Goal: Task Accomplishment & Management: Manage account settings

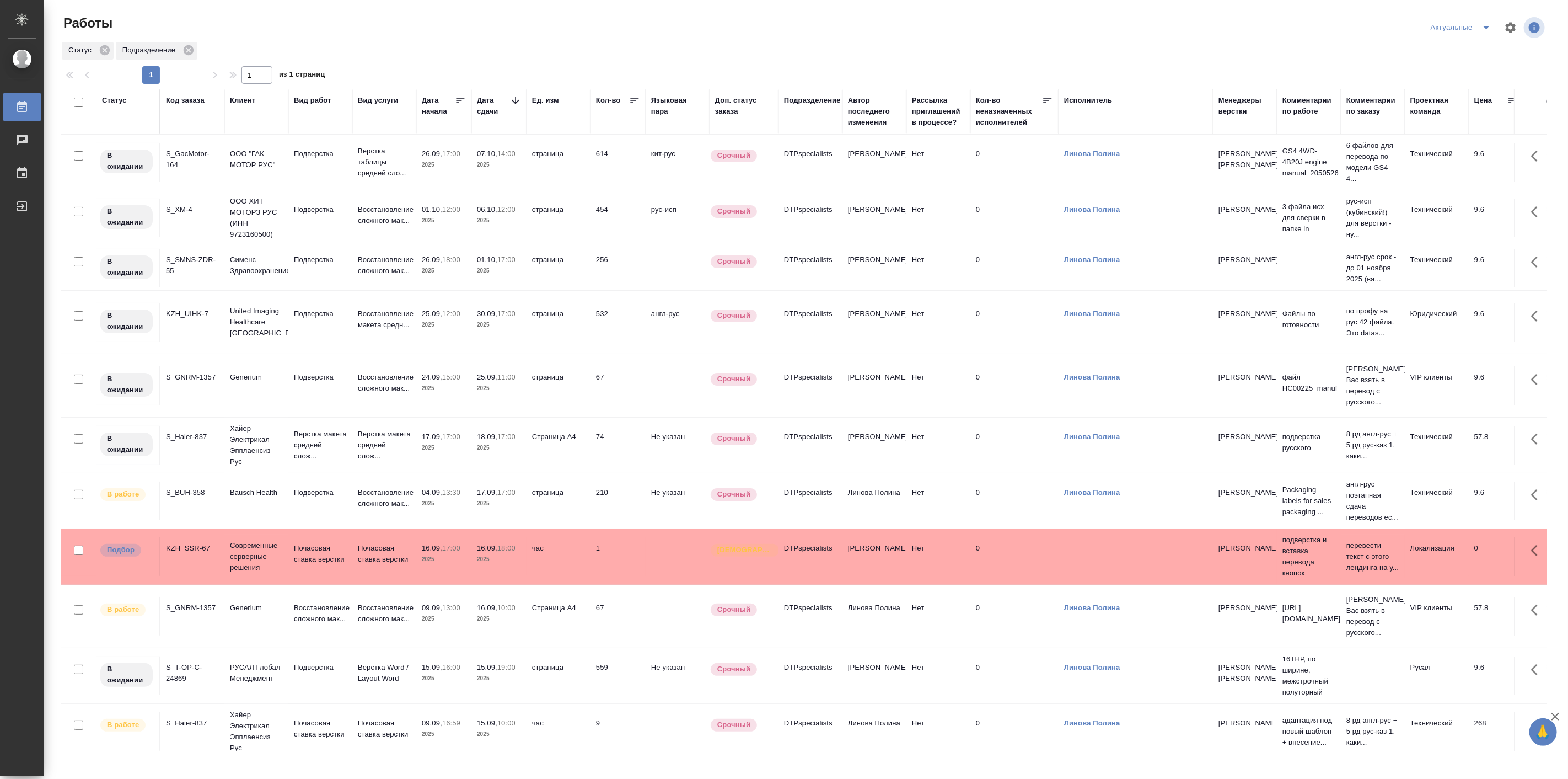
scroll to position [30, 0]
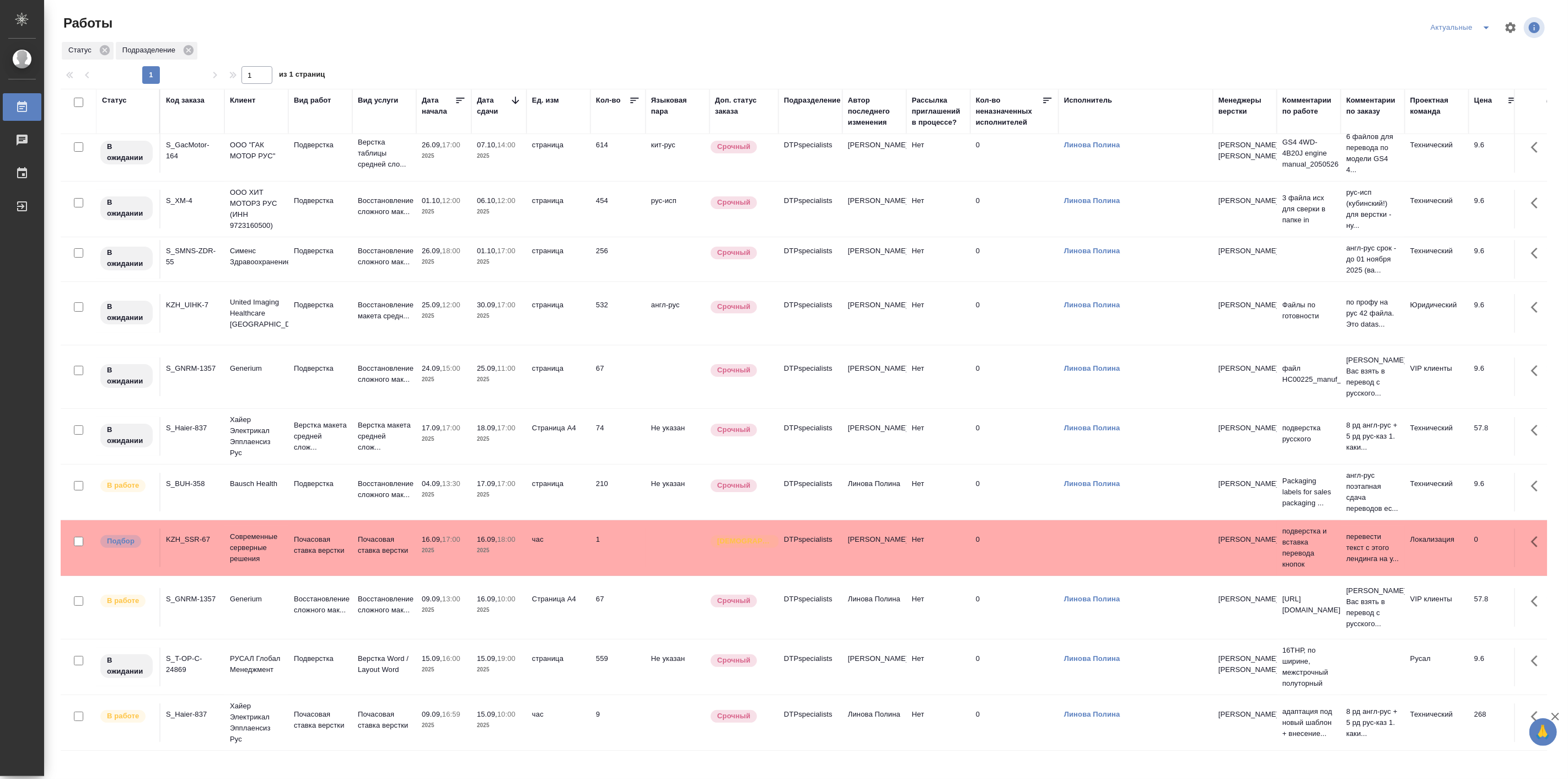
click at [286, 699] on td "Хайер Электрикал Эпплаенсиз Рус" at bounding box center [256, 722] width 64 height 55
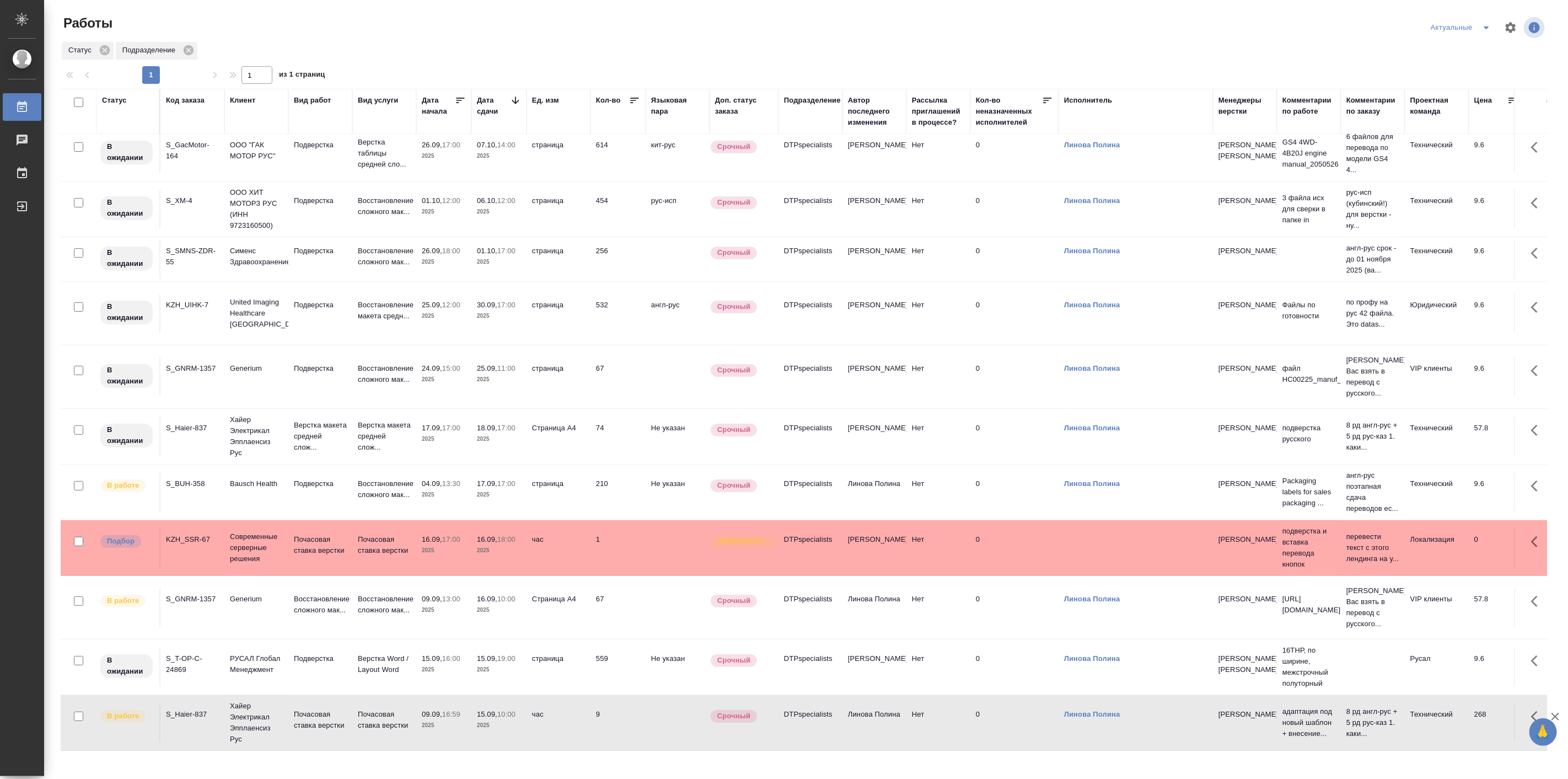
click at [286, 699] on td "Хайер Электрикал Эпплаенсиз Рус" at bounding box center [256, 722] width 64 height 55
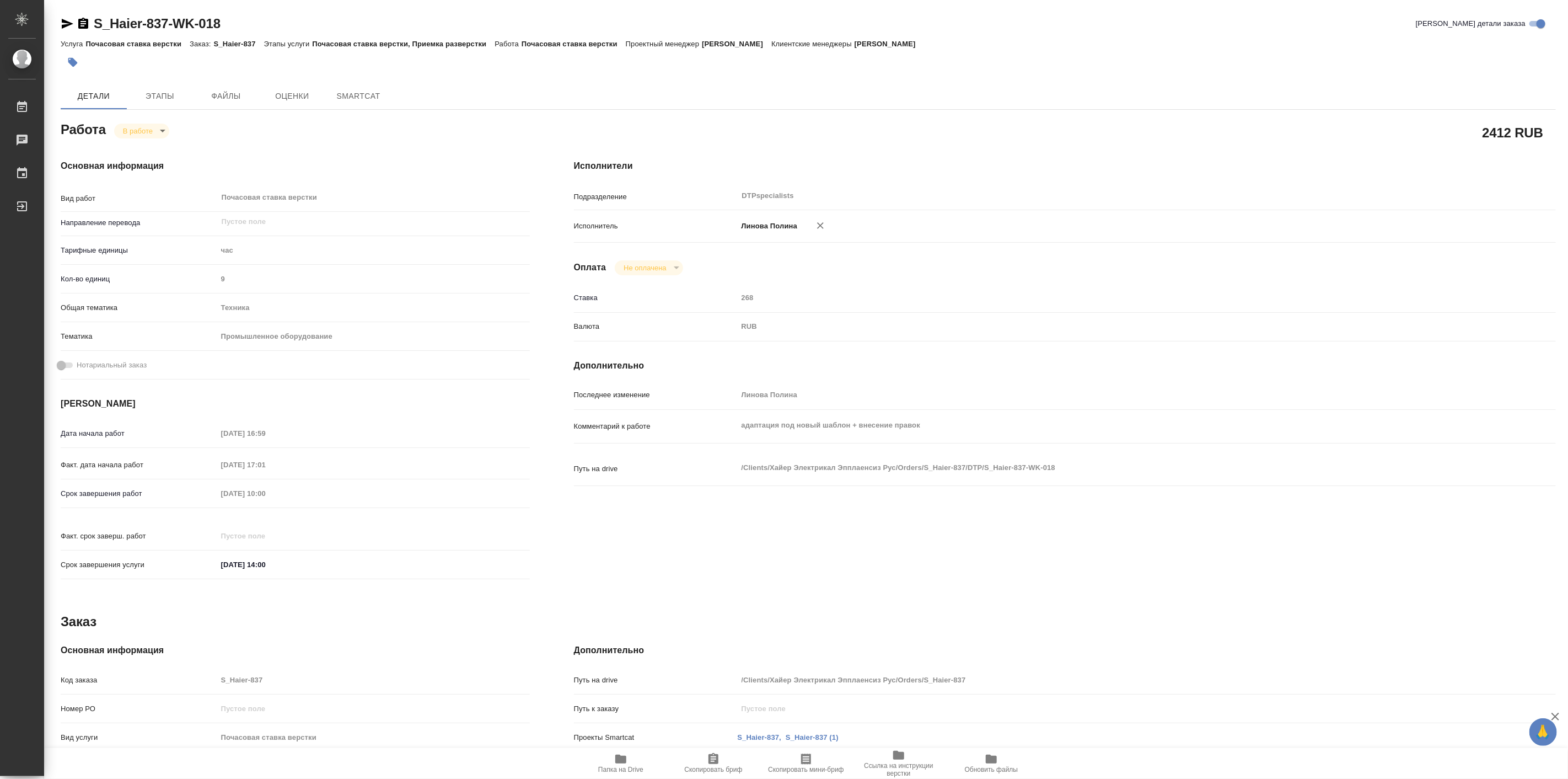
type textarea "x"
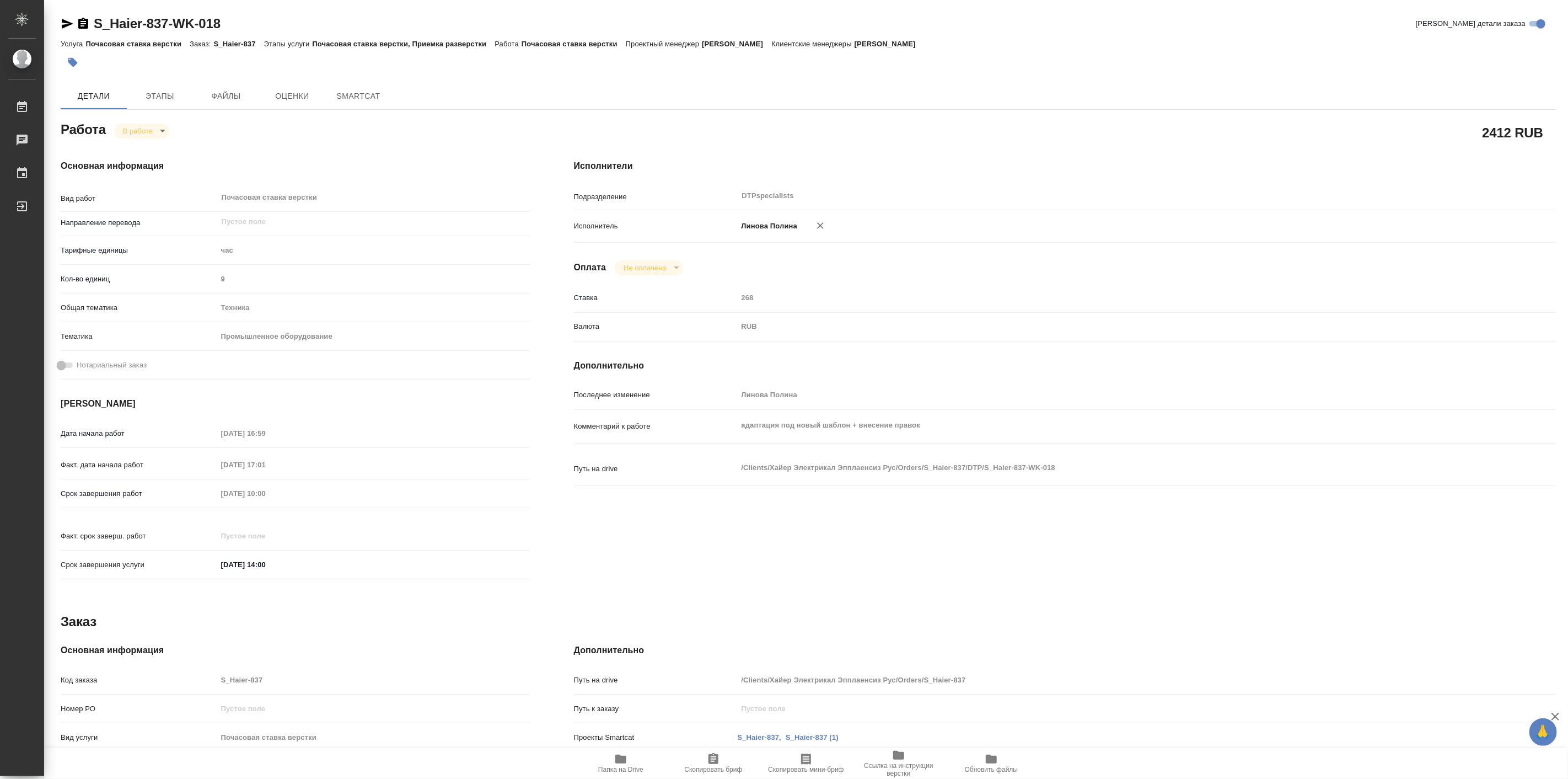
type textarea "x"
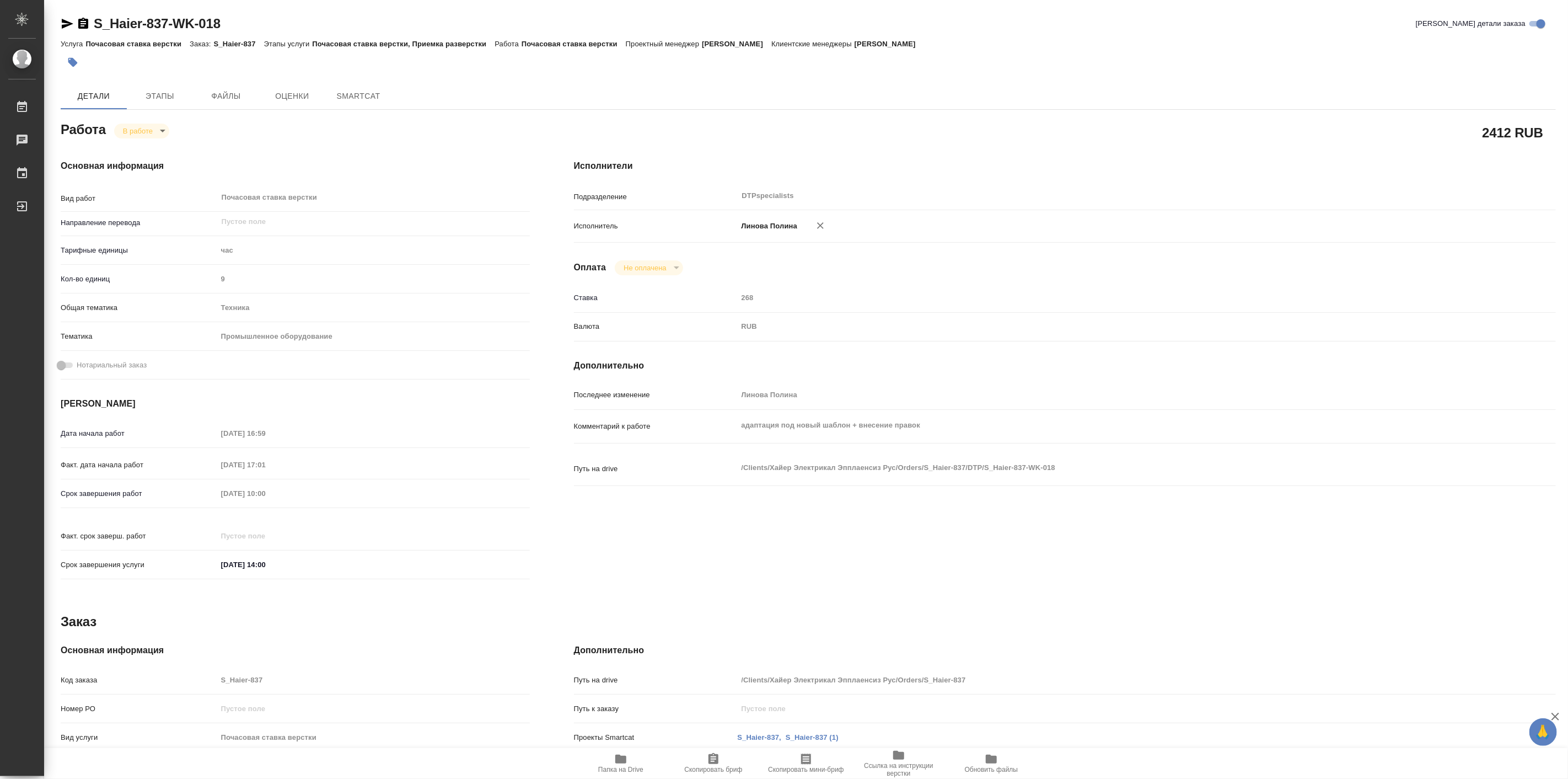
type textarea "x"
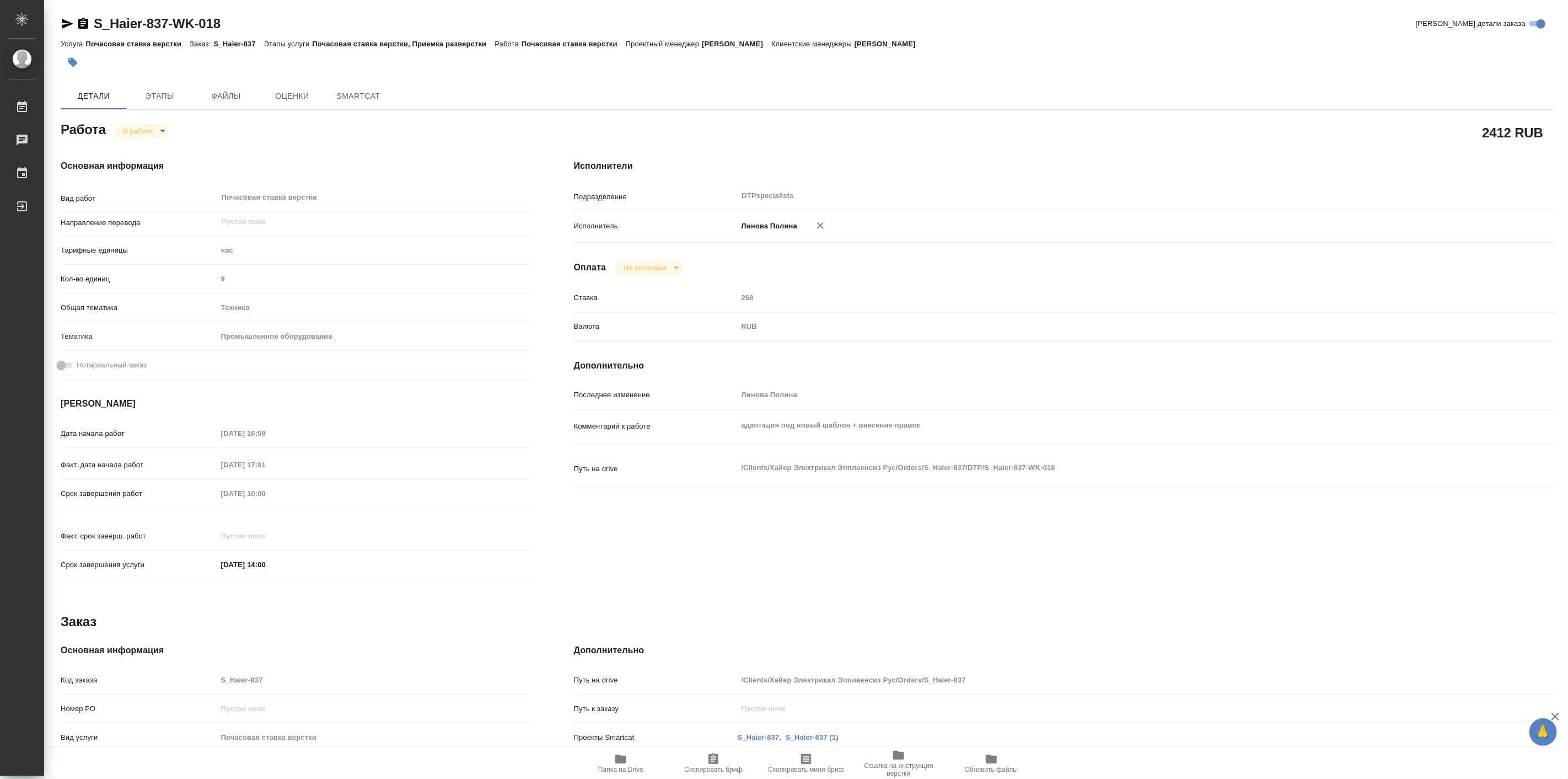
type textarea "x"
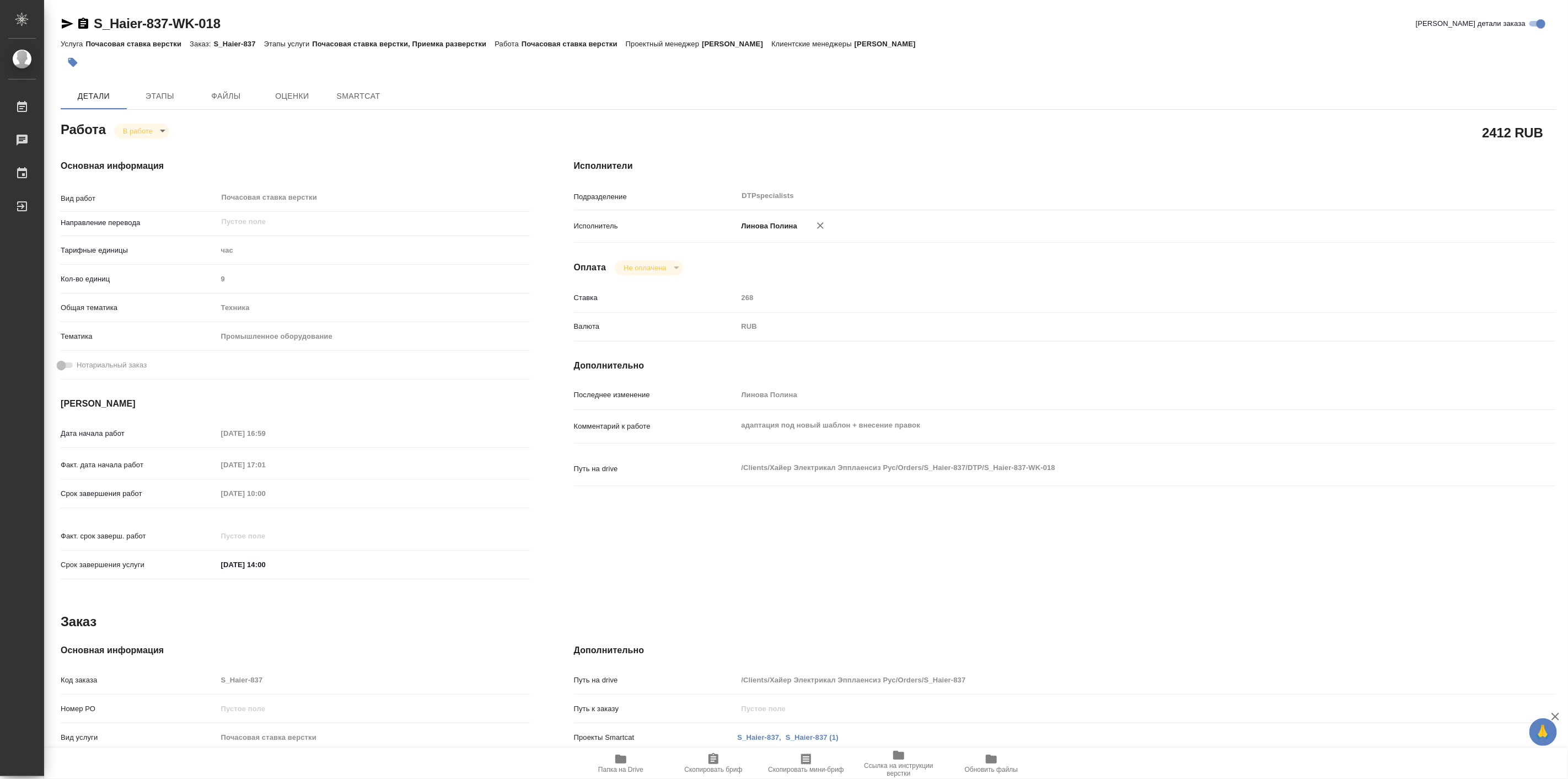
type textarea "x"
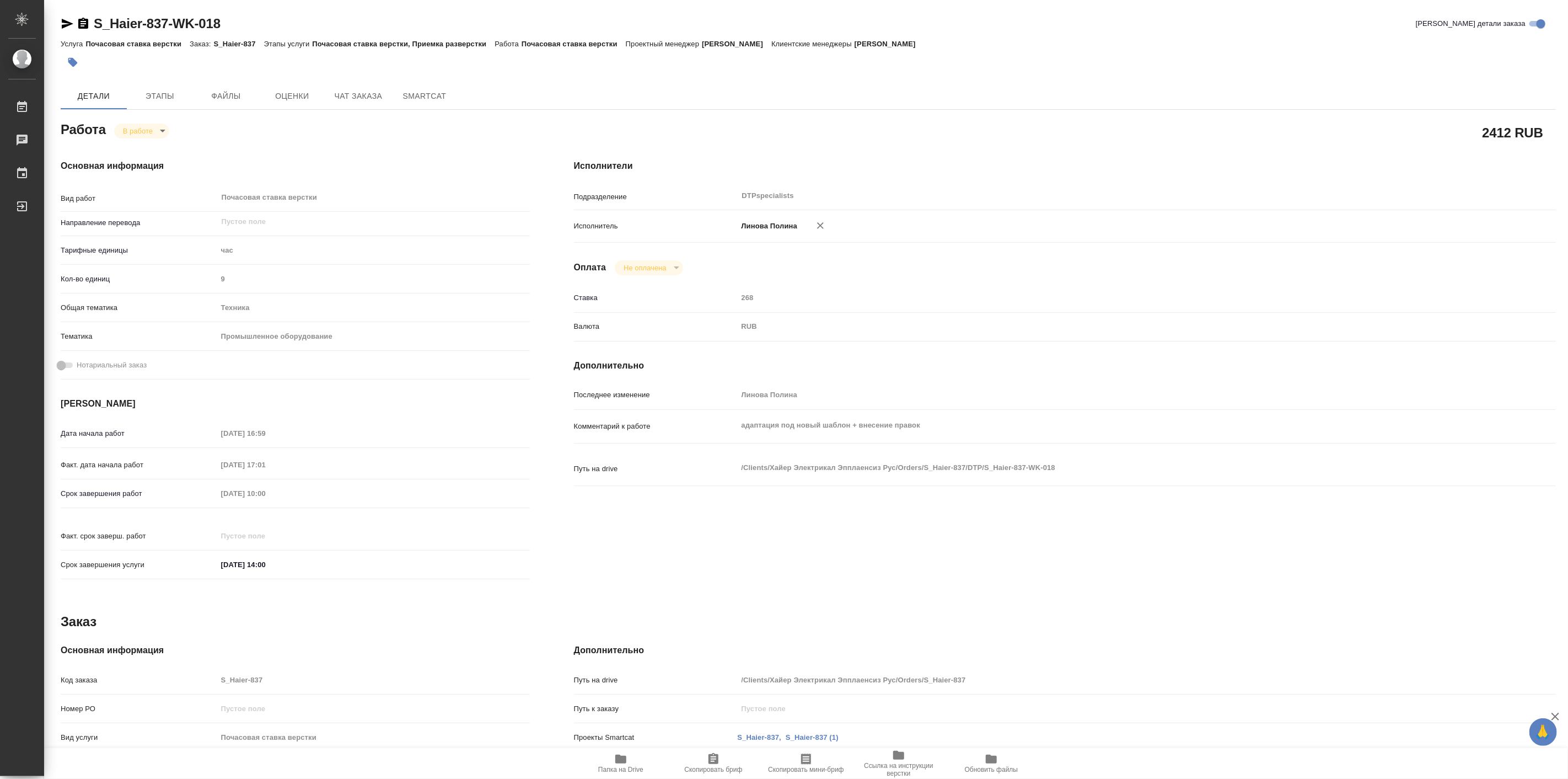
type textarea "x"
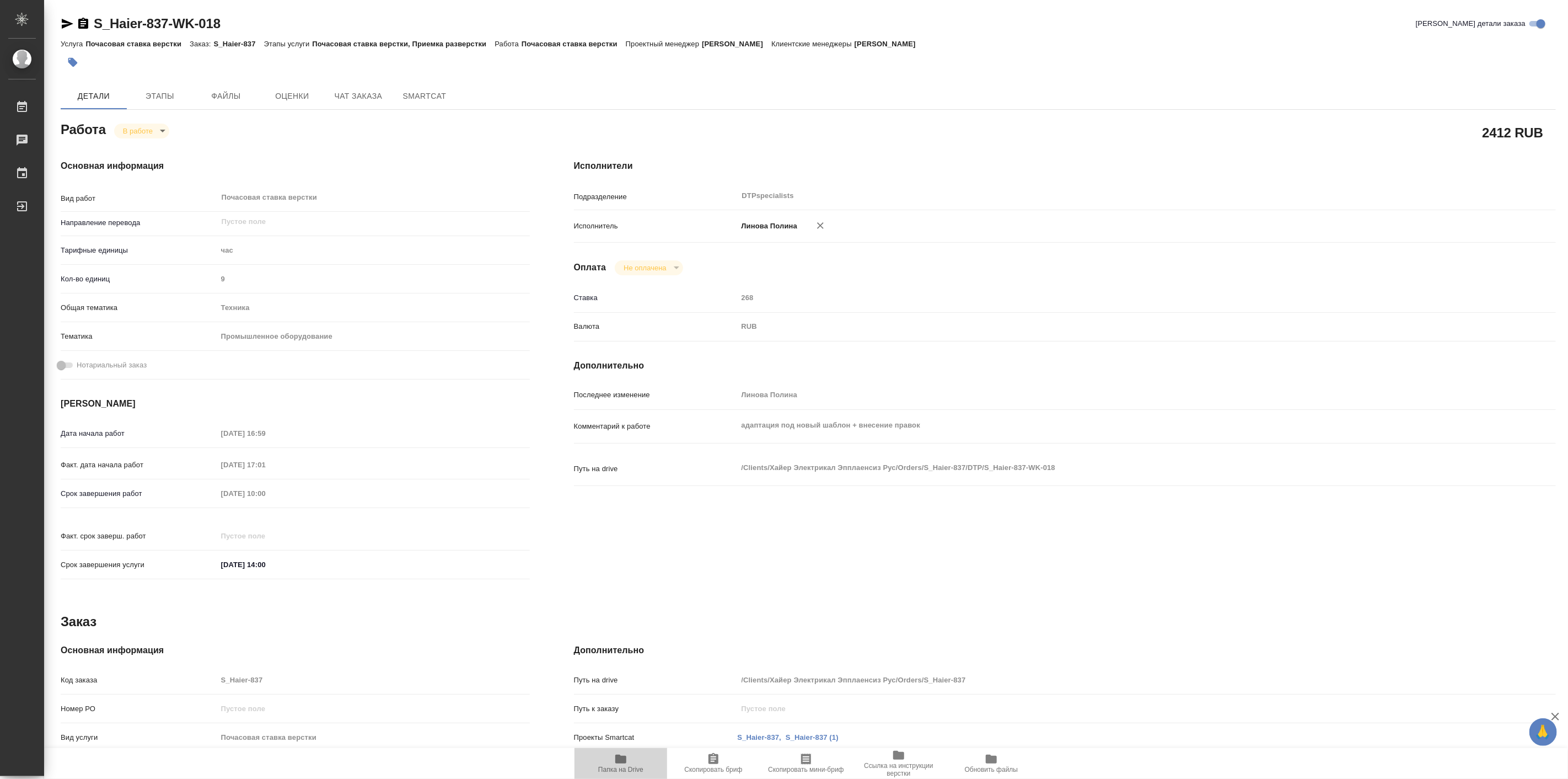
click at [624, 761] on icon "button" at bounding box center [621, 759] width 11 height 9
type textarea "x"
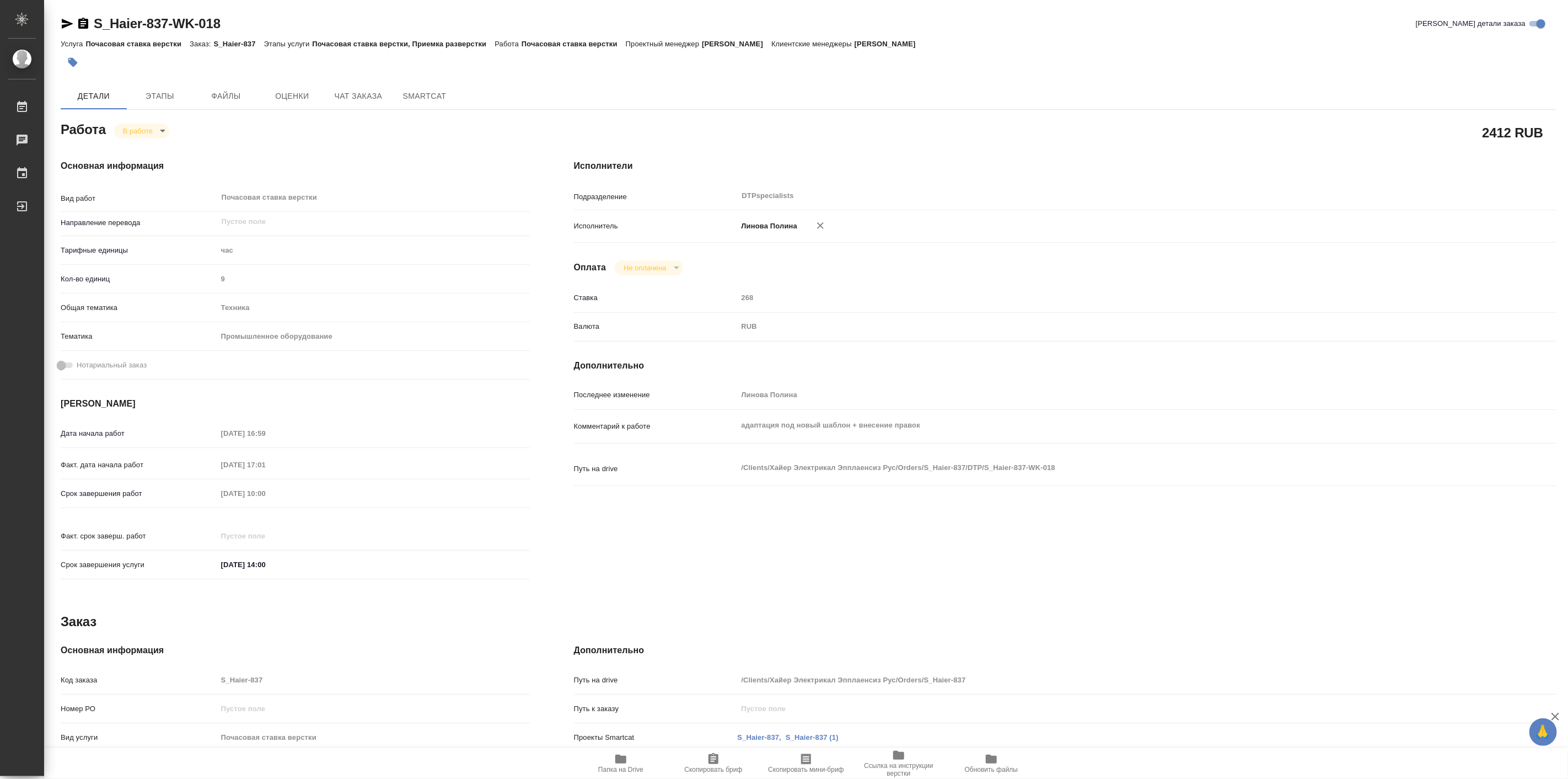
type textarea "x"
click at [382, 98] on span "Чат заказа" at bounding box center [358, 96] width 53 height 14
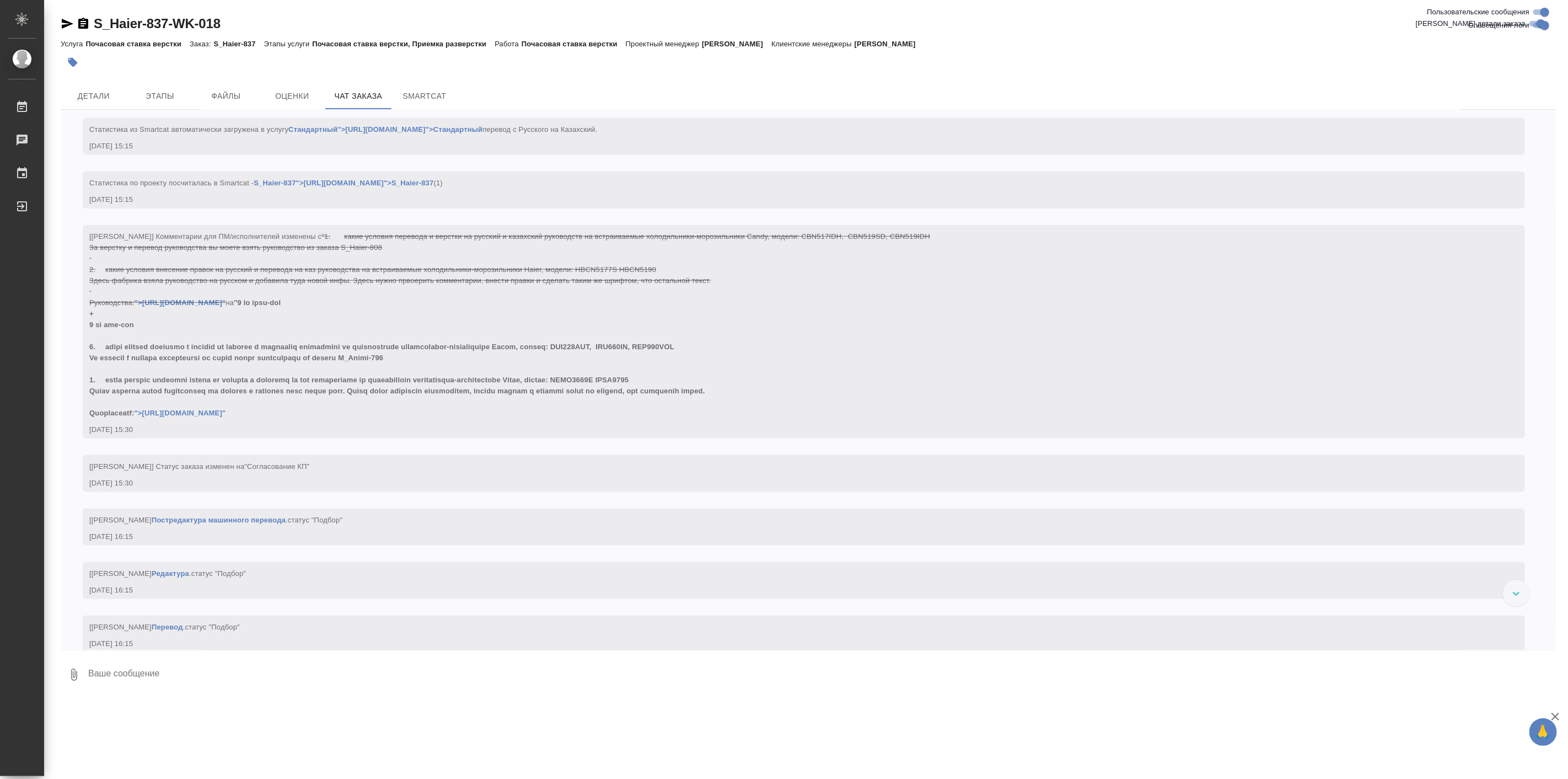
scroll to position [1038, 0]
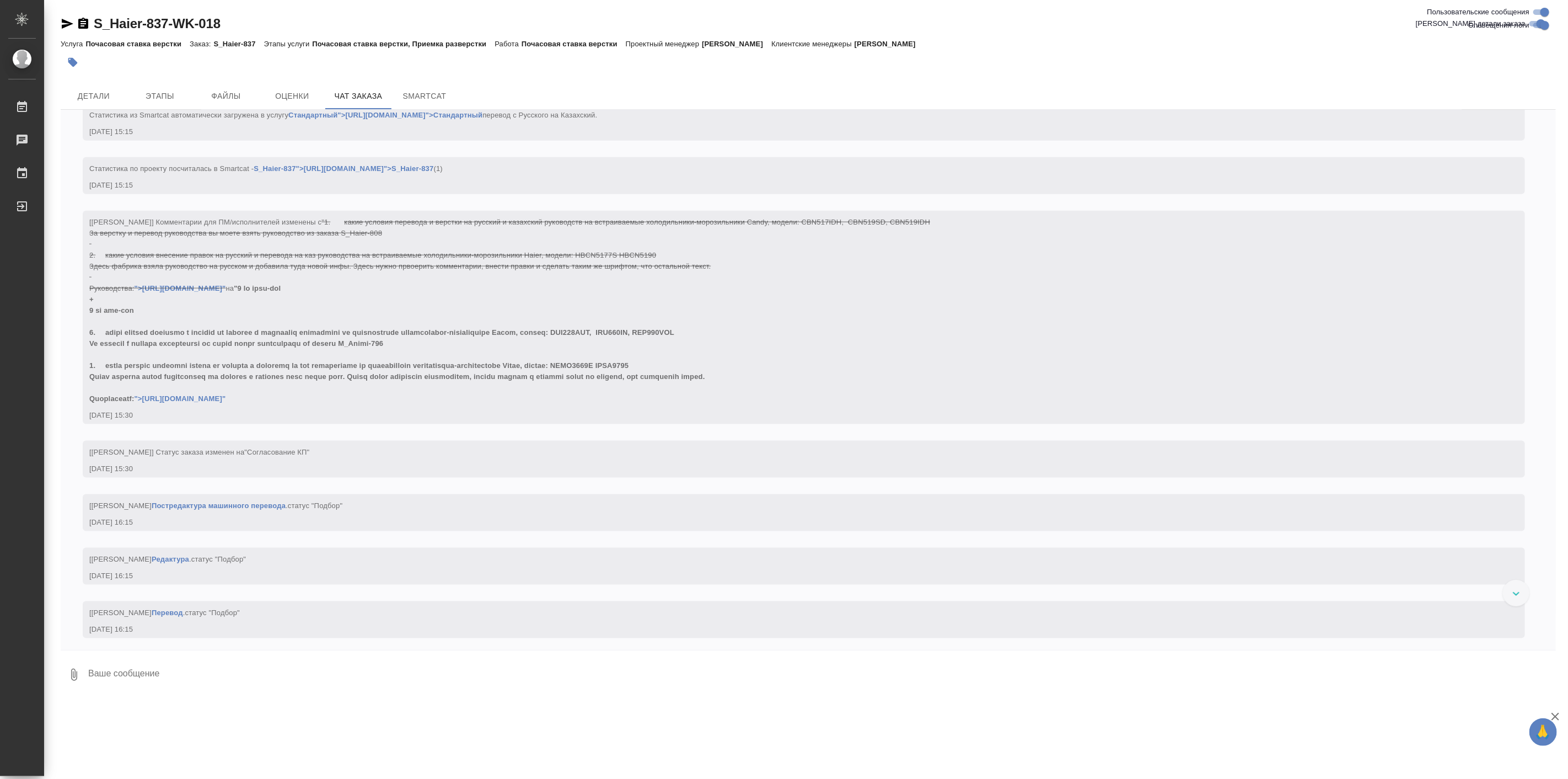
click at [225, 399] on link "">https://dropmefiles.com/PZFfn"" at bounding box center [180, 397] width 92 height 8
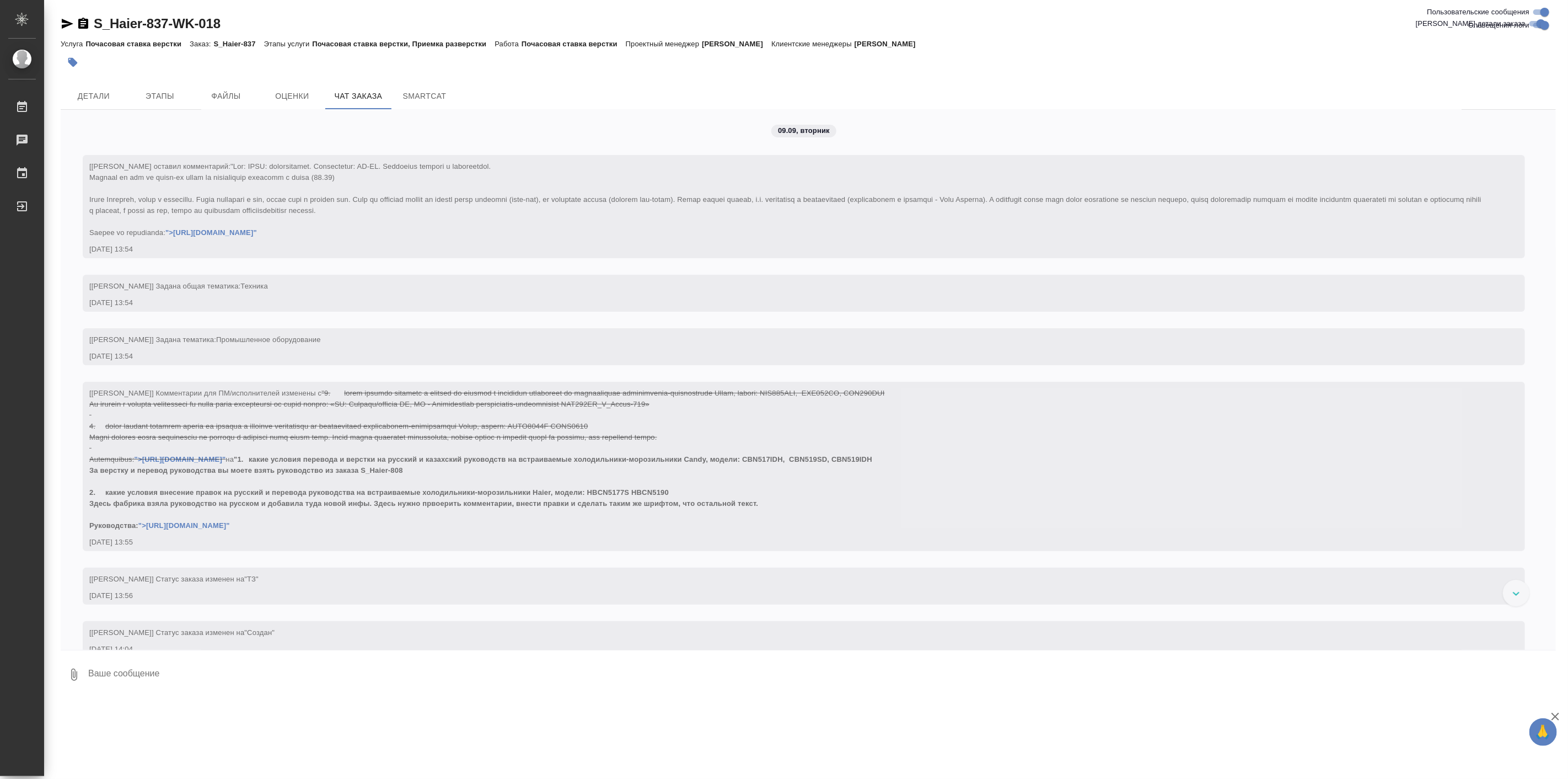
scroll to position [0, 0]
click at [364, 465] on span ""1. какие условия перевода и верстки на русский и казахский руководств на встра…" at bounding box center [480, 494] width 783 height 74
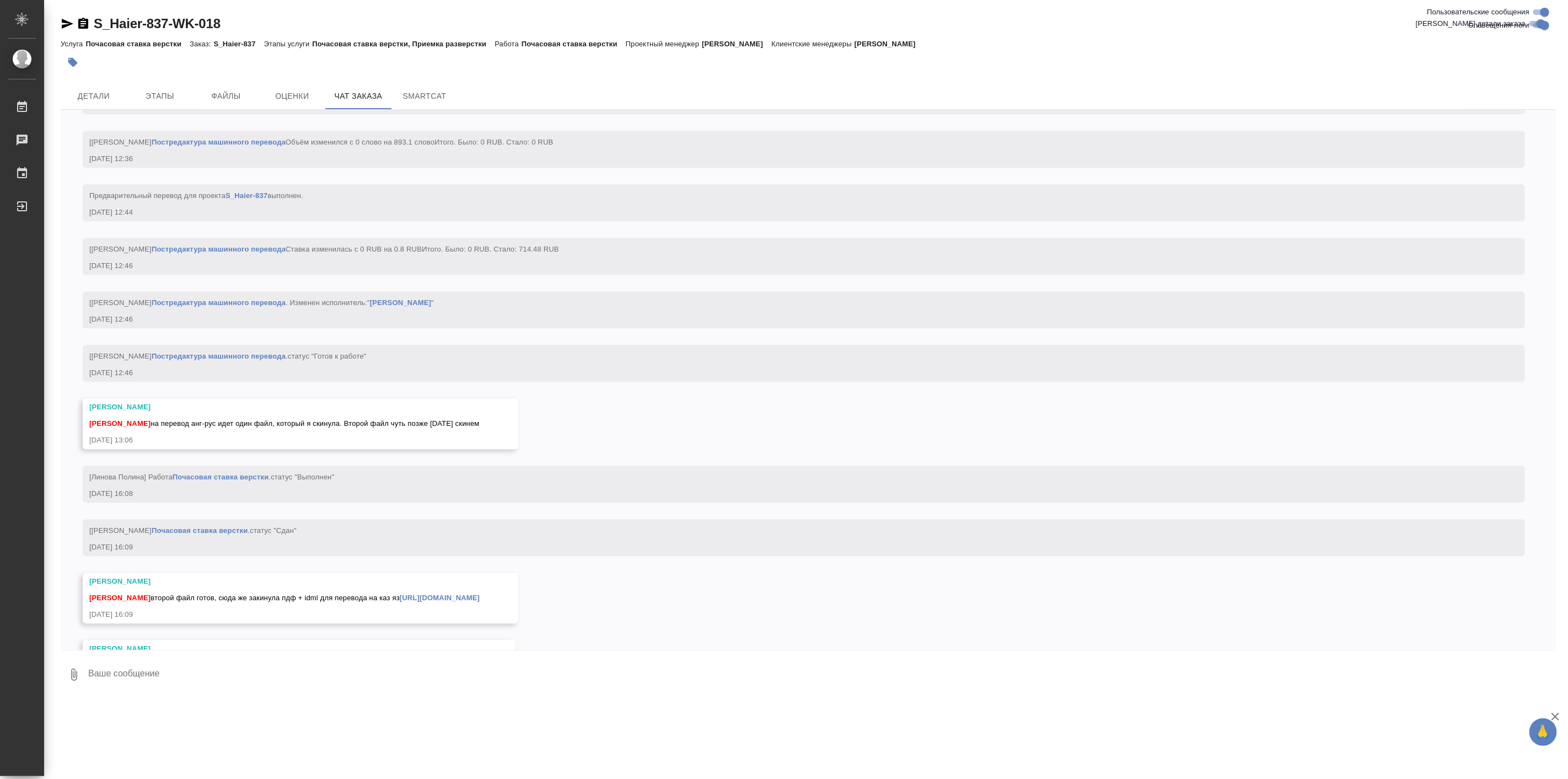
scroll to position [6302, 0]
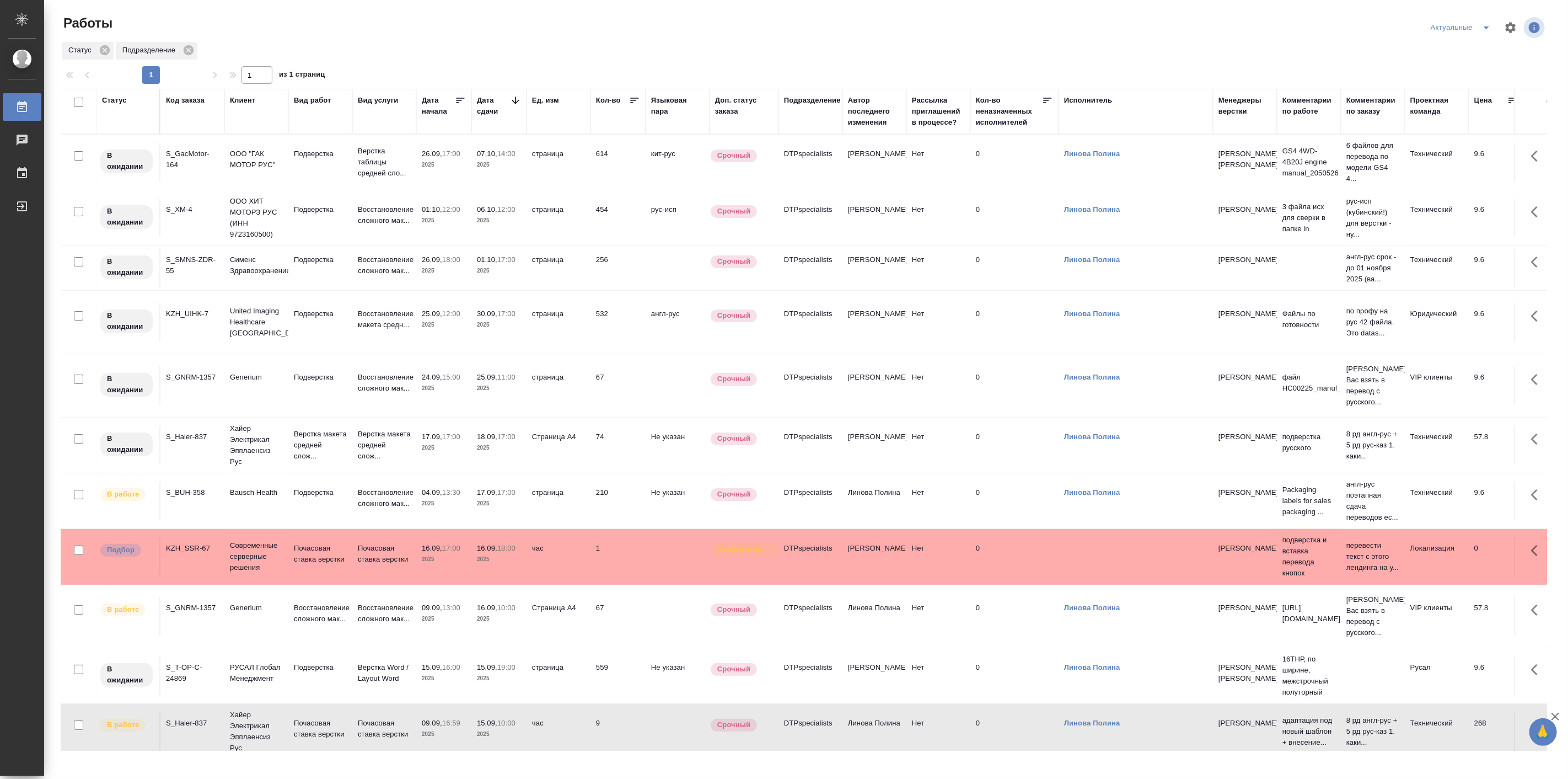
scroll to position [30, 0]
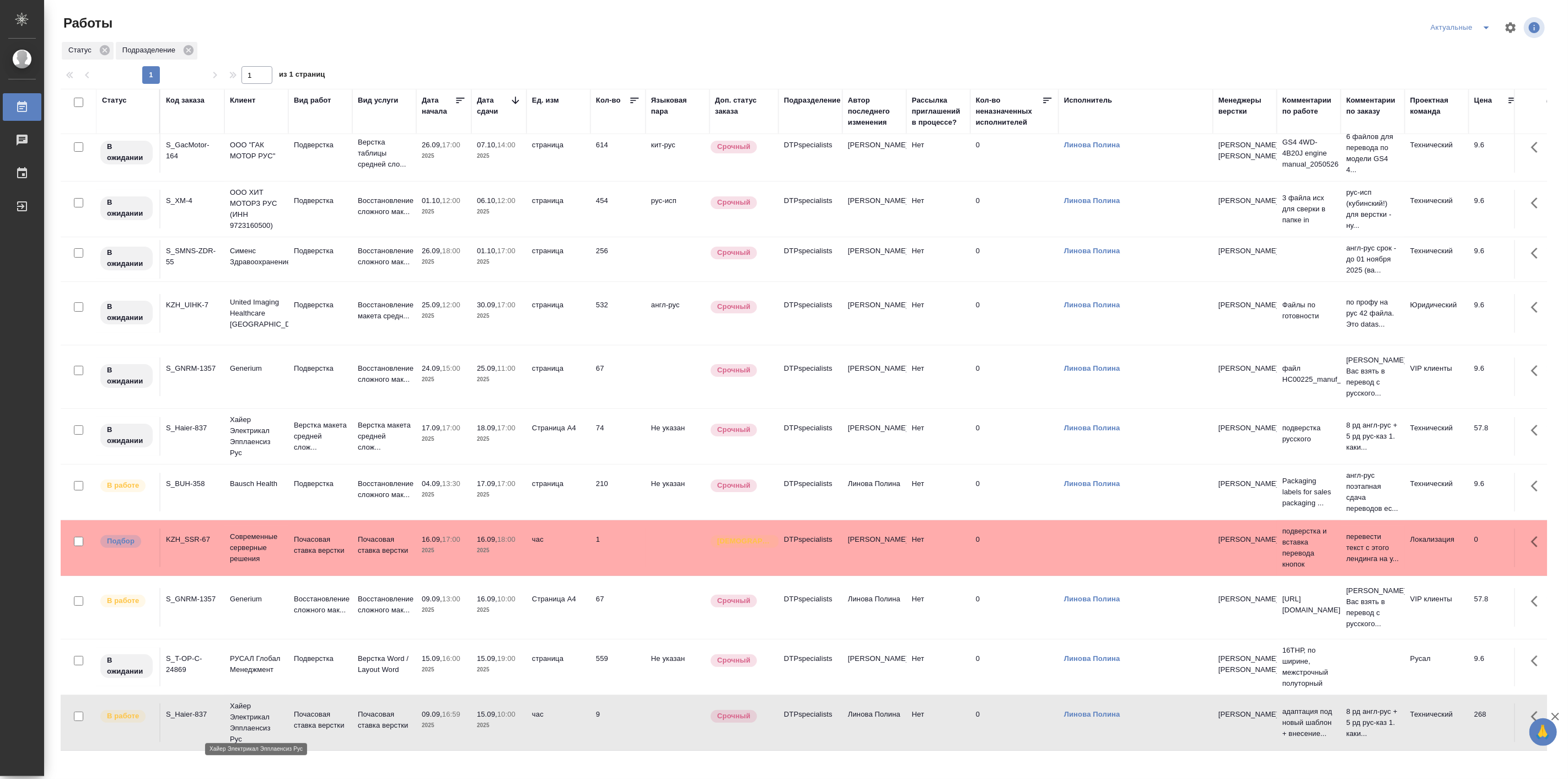
click at [244, 704] on p "Хайер Электрикал Эпплаенсиз Рус" at bounding box center [256, 722] width 53 height 45
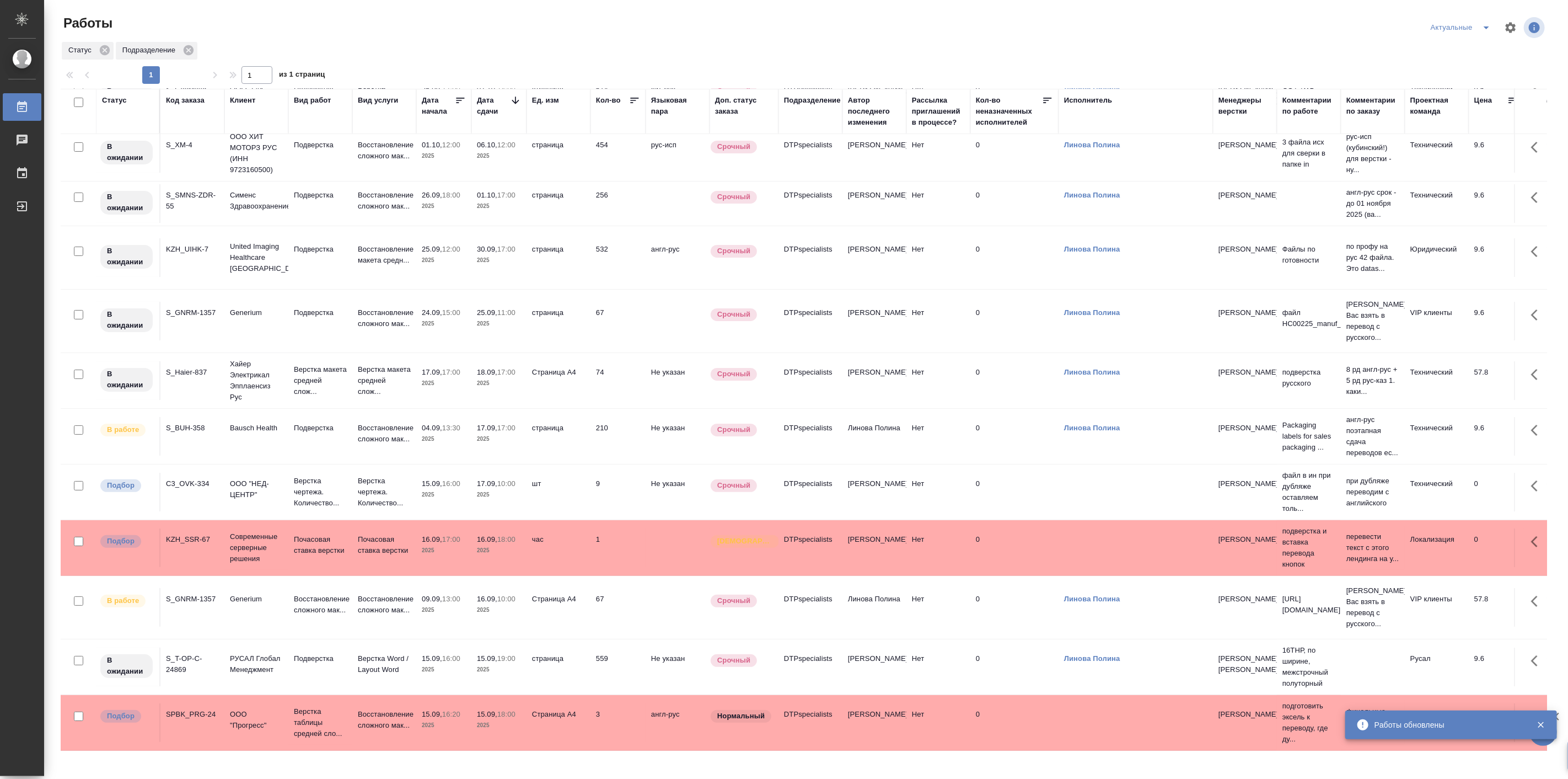
scroll to position [86, 0]
click at [319, 593] on p "Восстановление сложного мак..." at bounding box center [320, 603] width 53 height 22
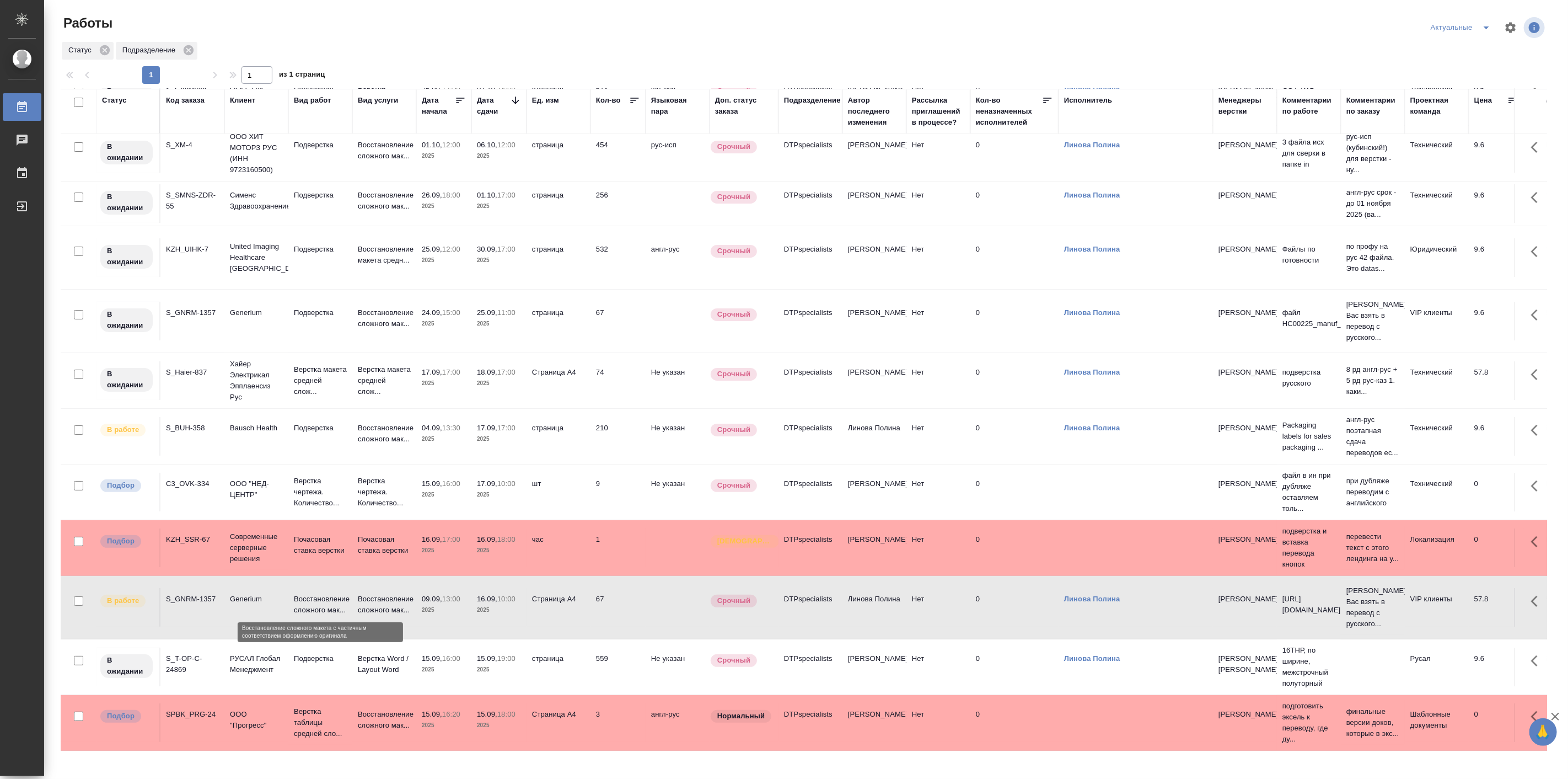
click at [319, 593] on p "Восстановление сложного мак..." at bounding box center [320, 603] width 53 height 22
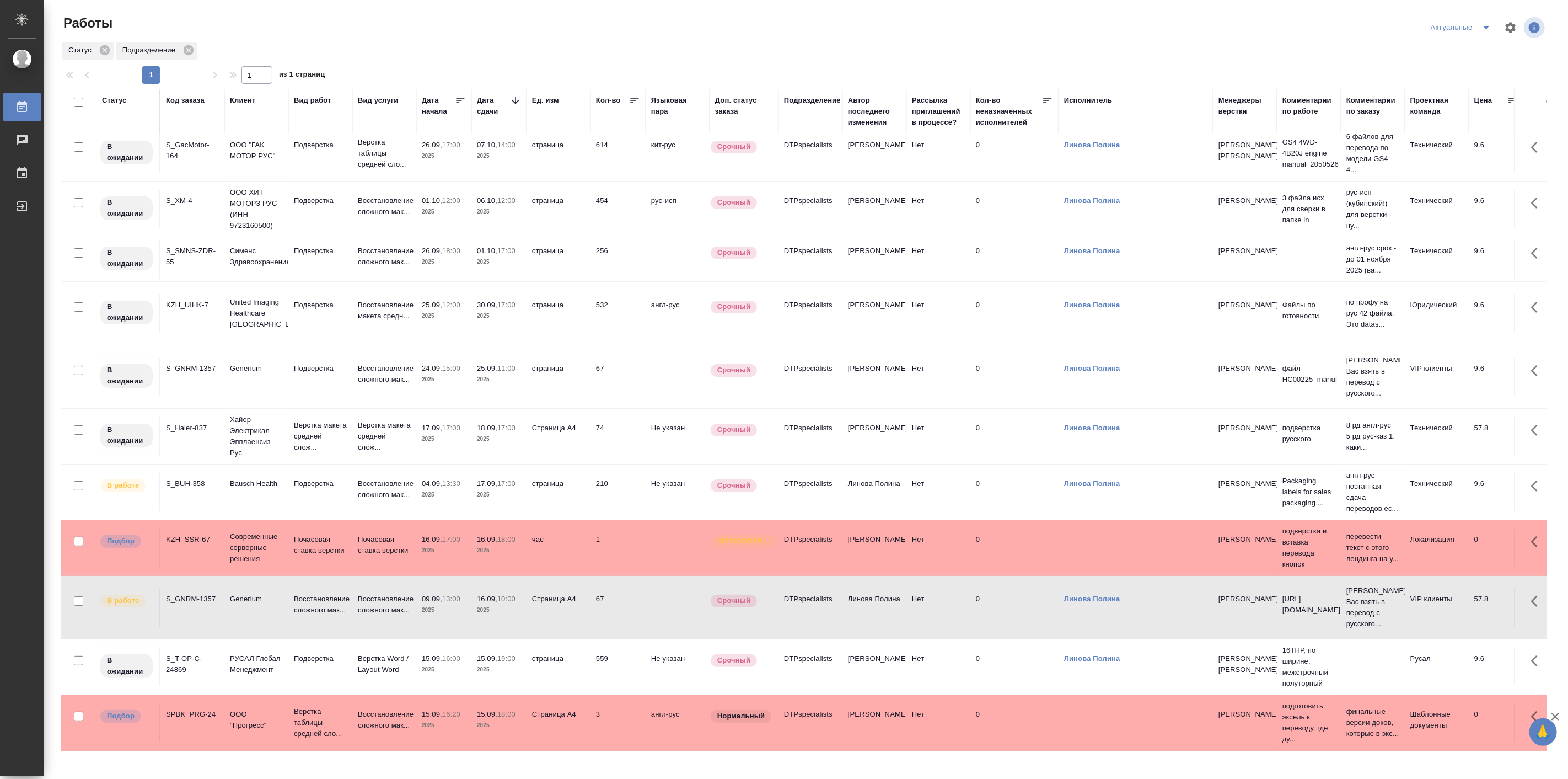
scroll to position [30, 0]
click at [1486, 28] on icon "split button" at bounding box center [1486, 27] width 5 height 3
click at [1463, 86] on li "Мои" at bounding box center [1461, 85] width 72 height 17
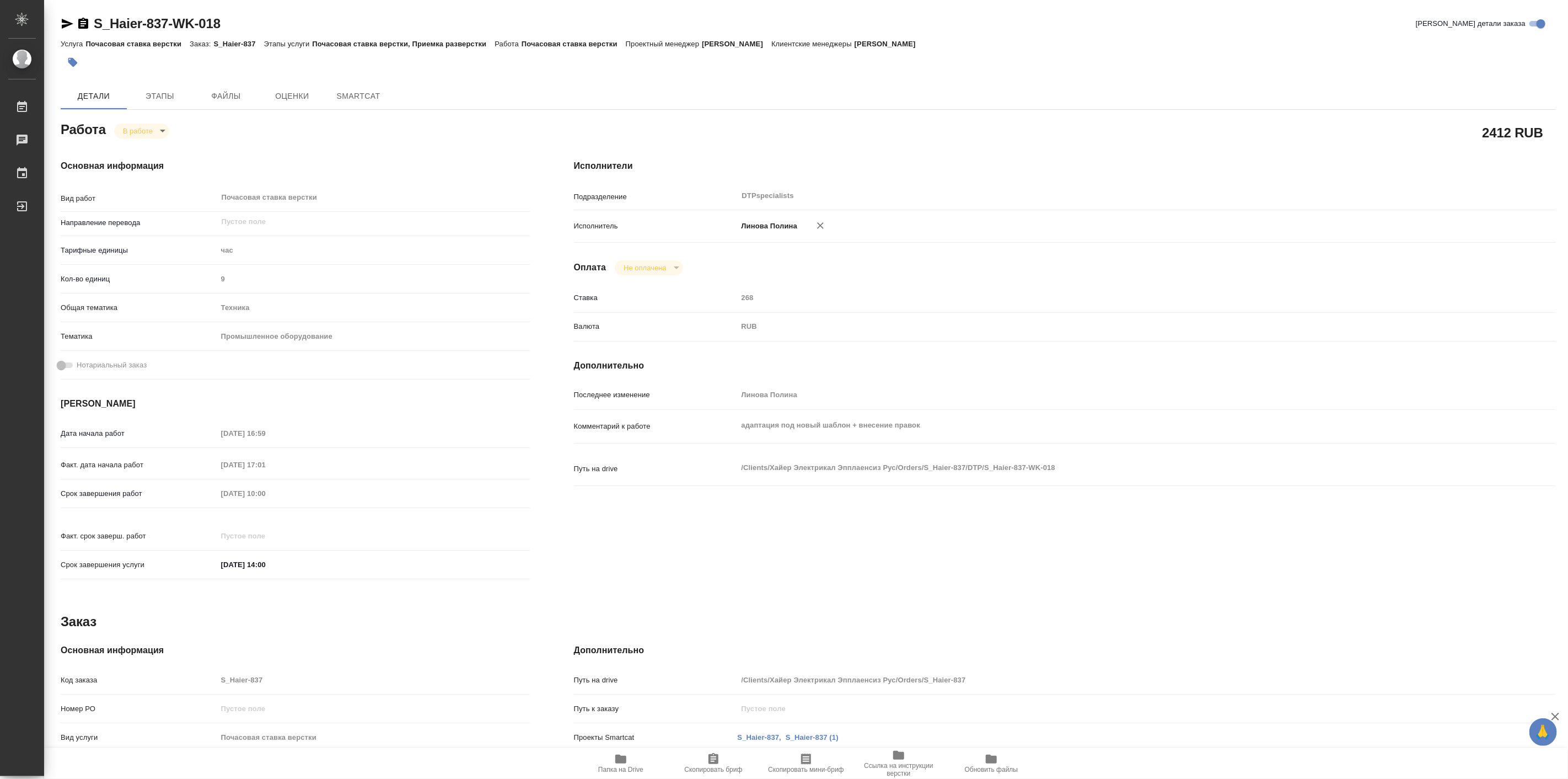
type textarea "x"
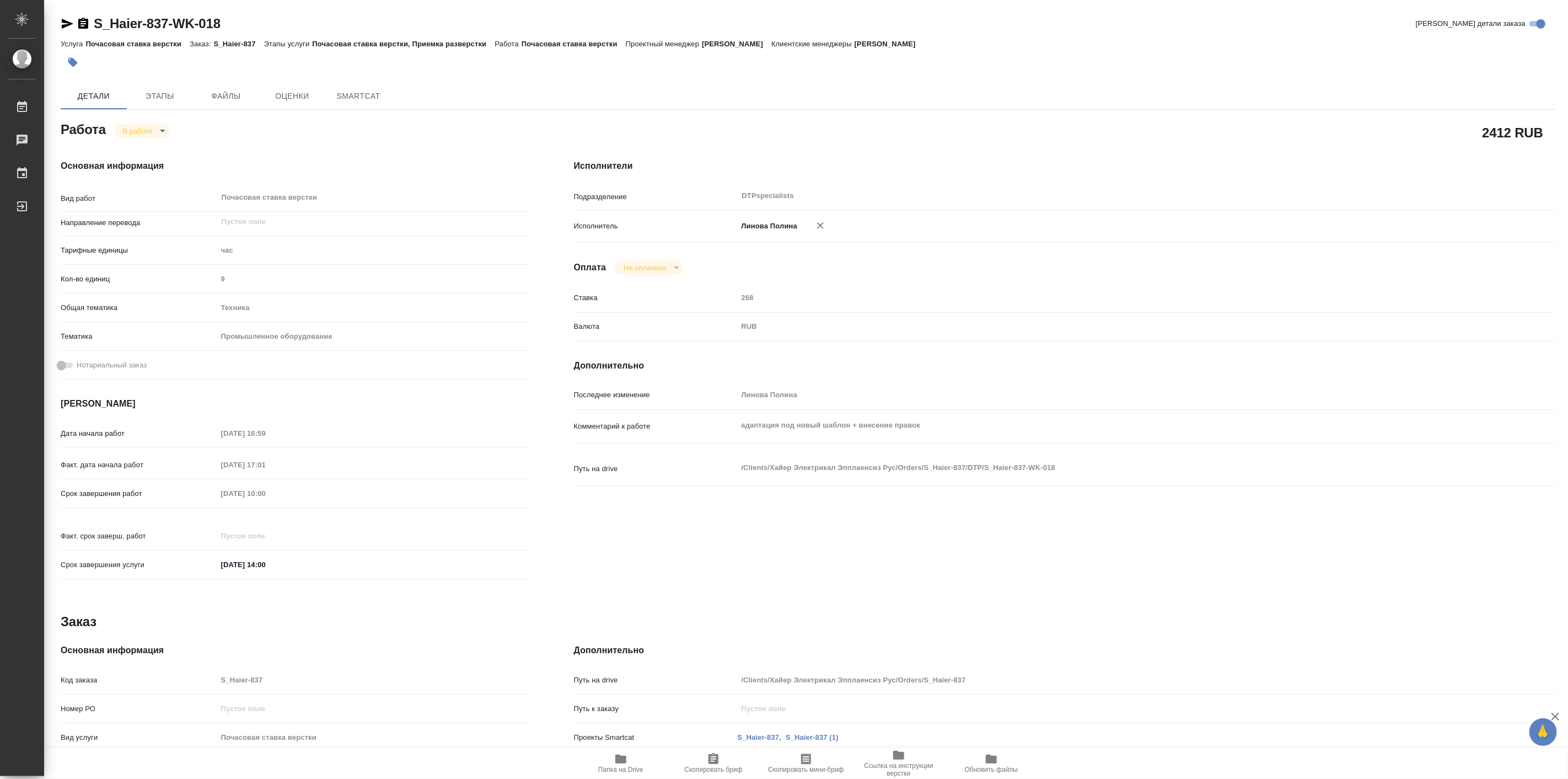
type textarea "x"
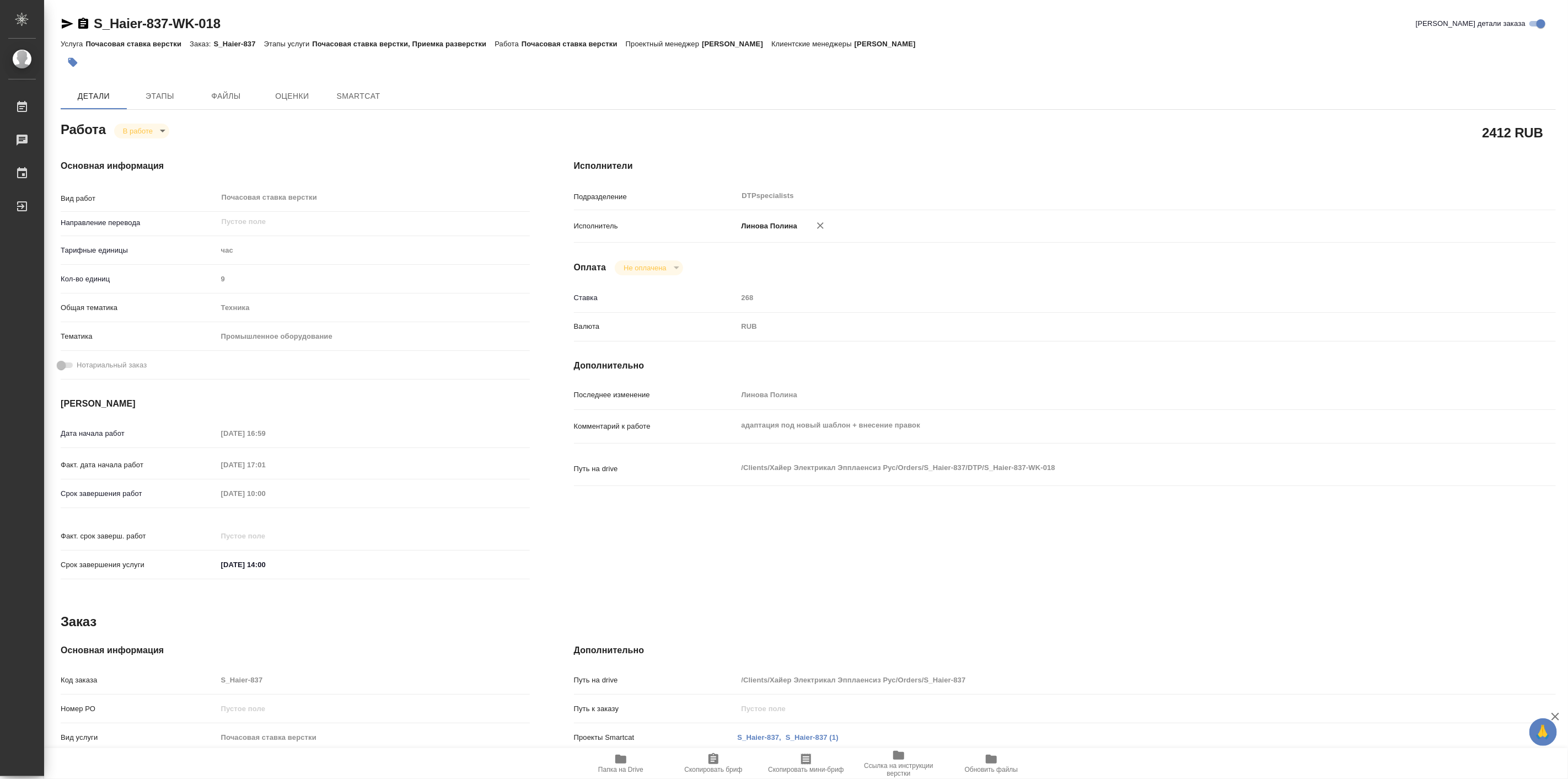
type textarea "x"
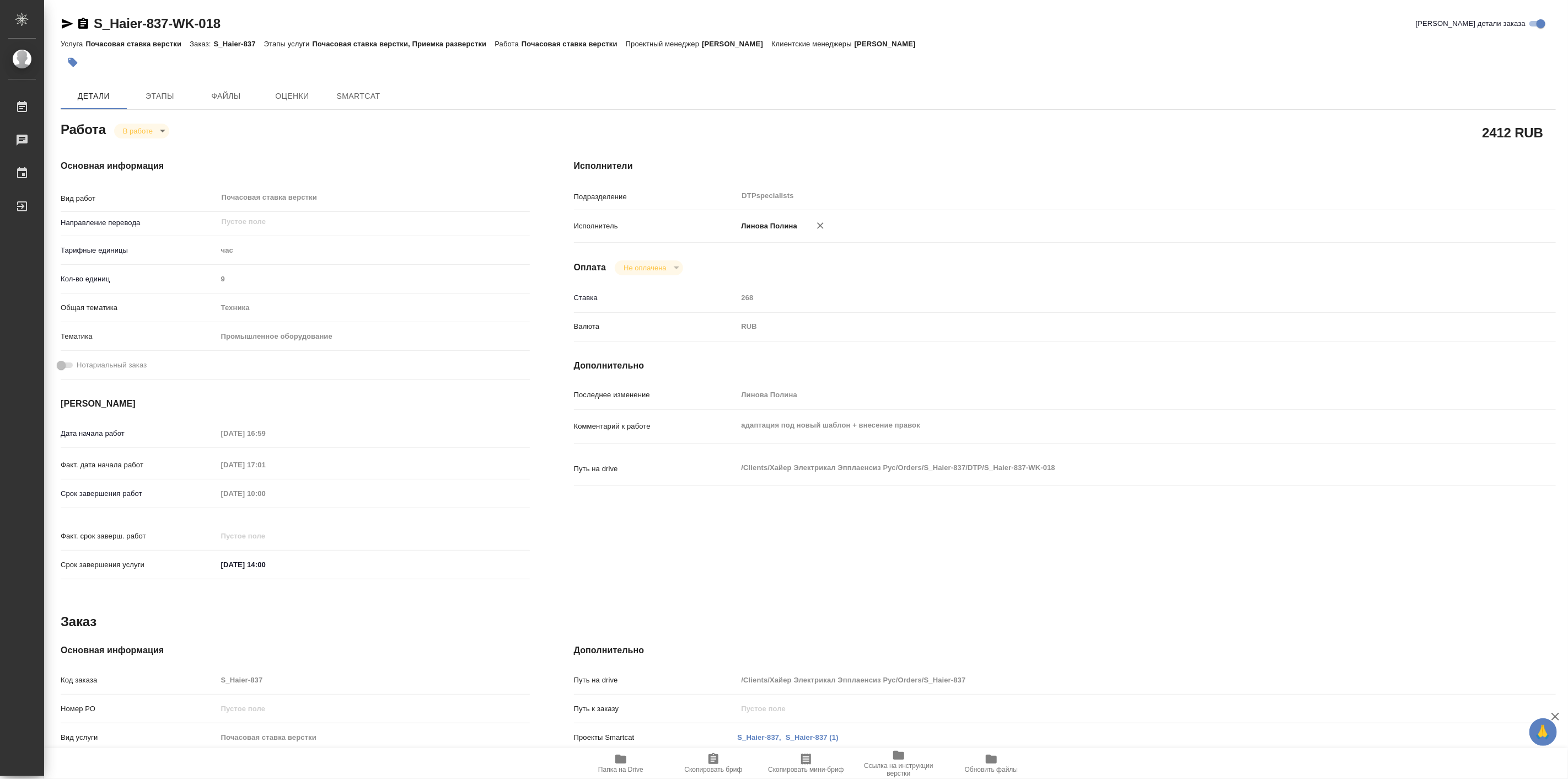
type textarea "x"
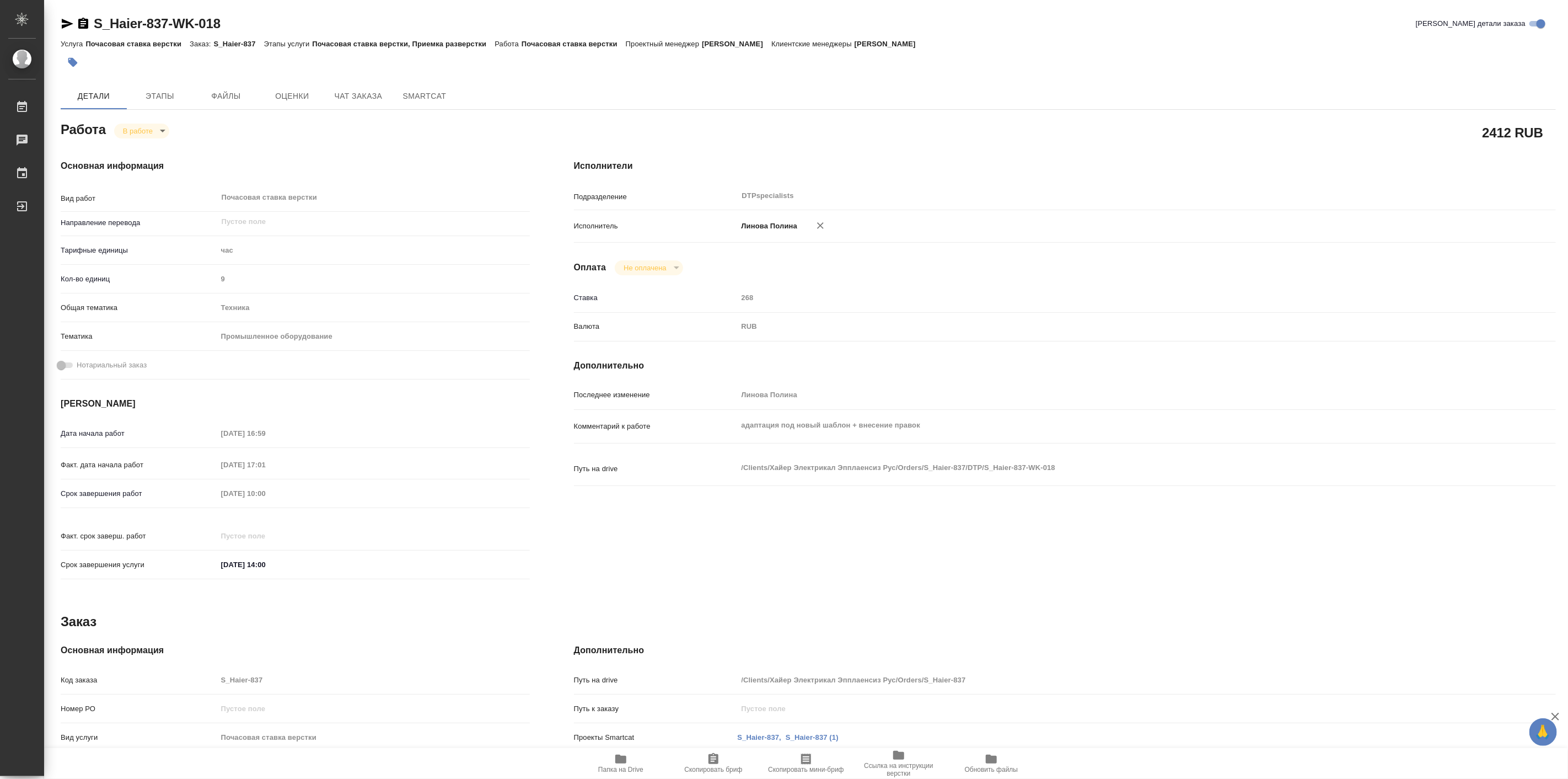
type textarea "x"
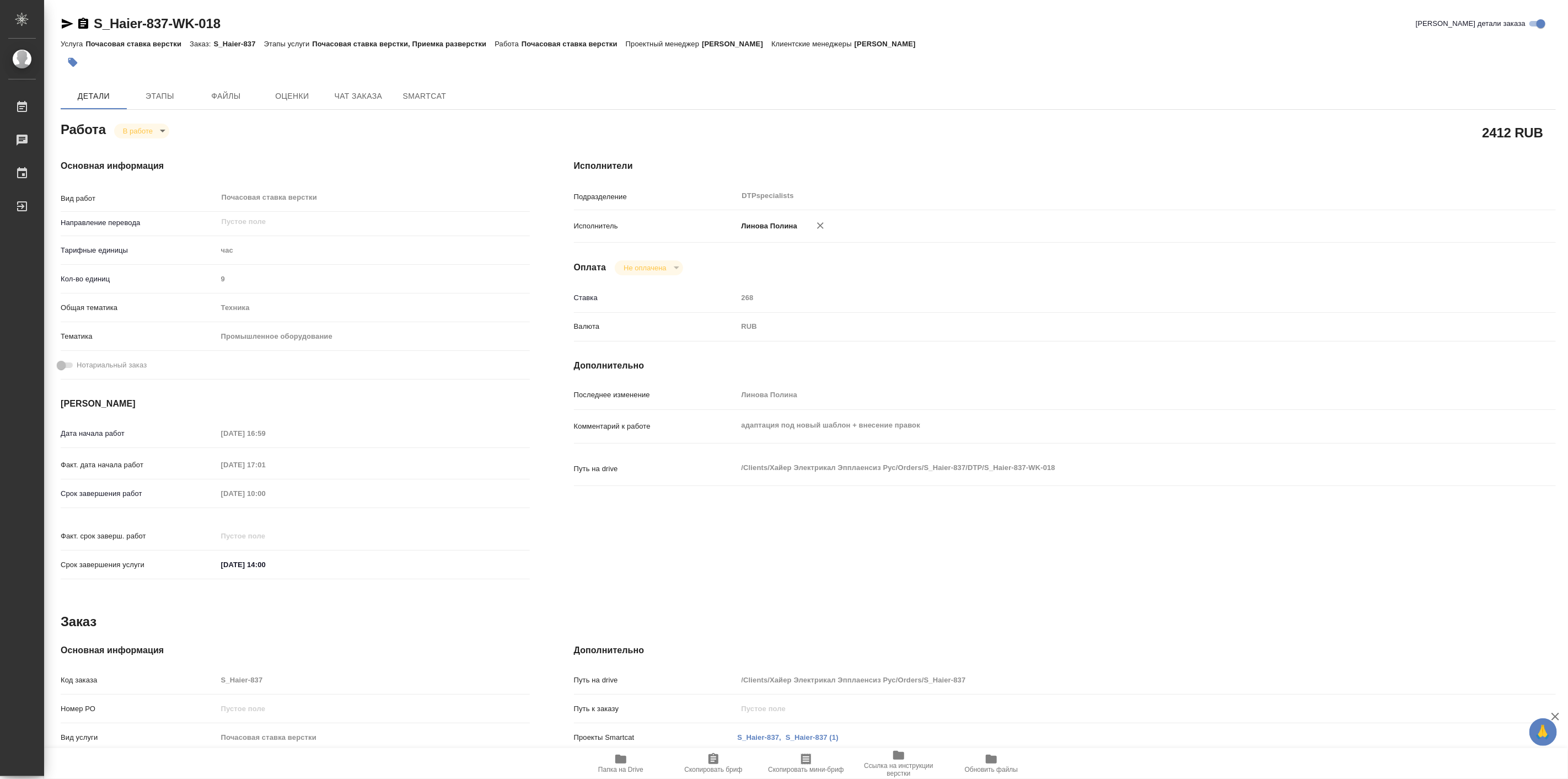
type textarea "x"
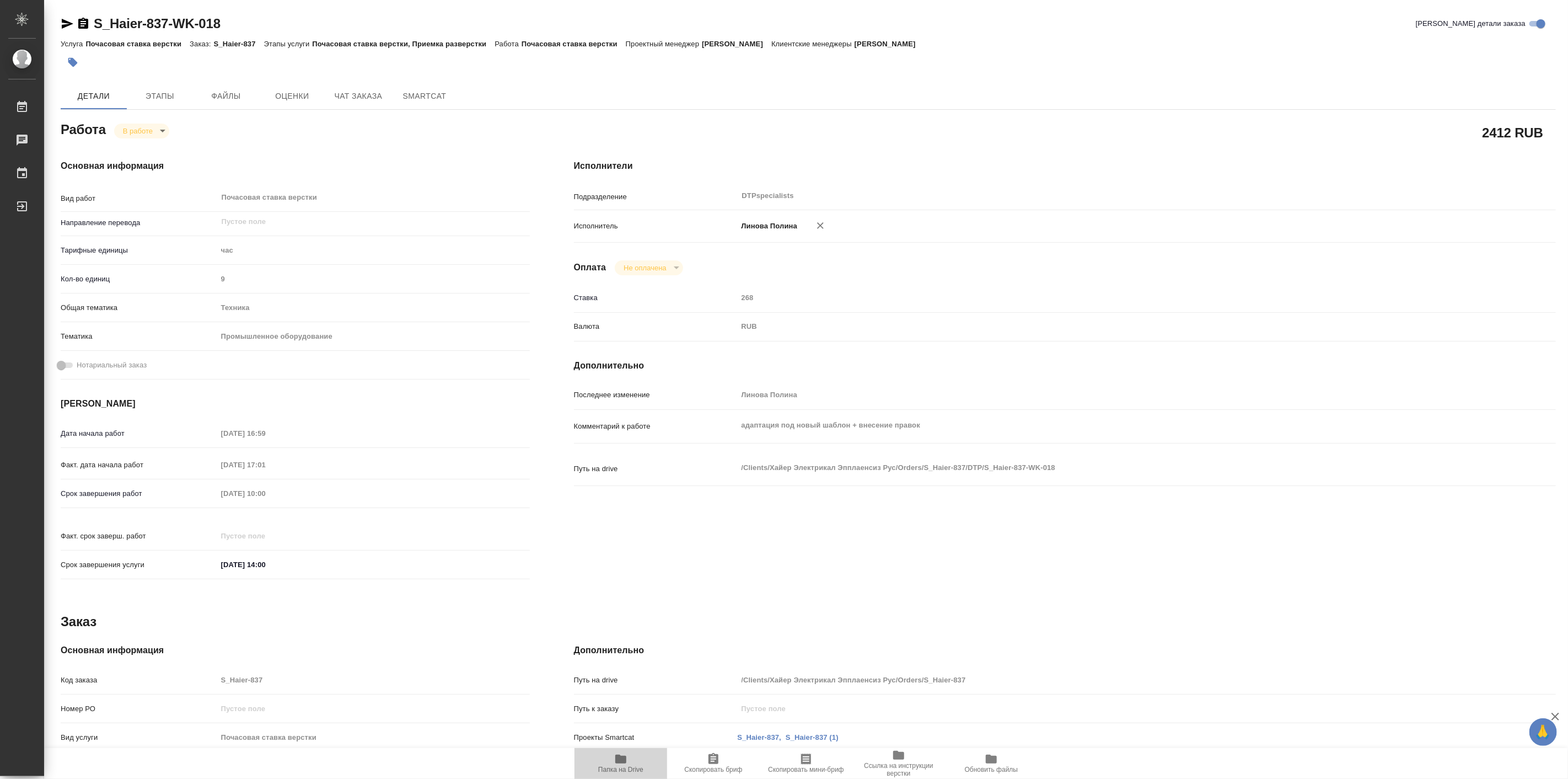
click at [621, 762] on icon "button" at bounding box center [621, 759] width 11 height 9
type textarea "x"
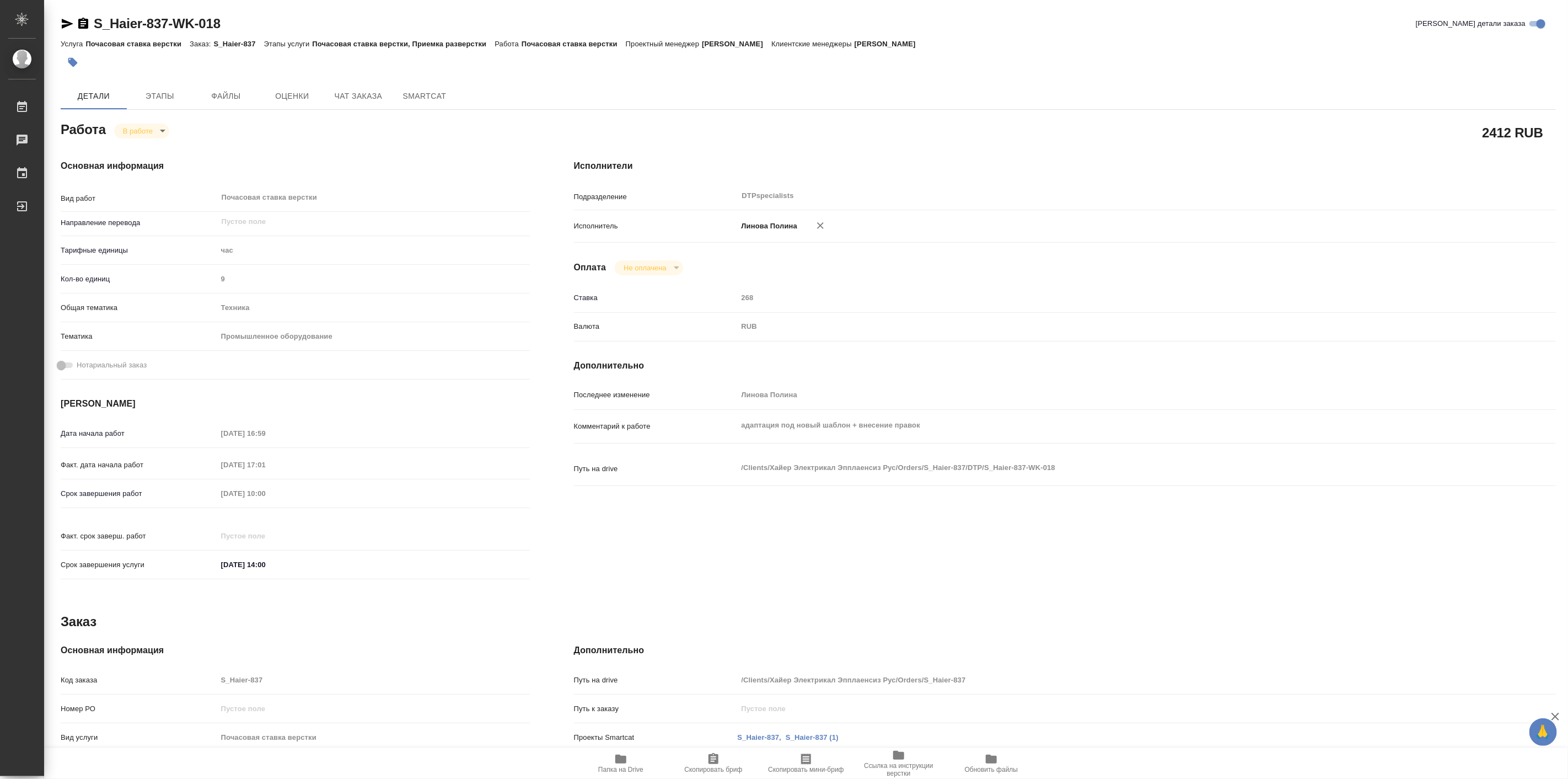
type textarea "x"
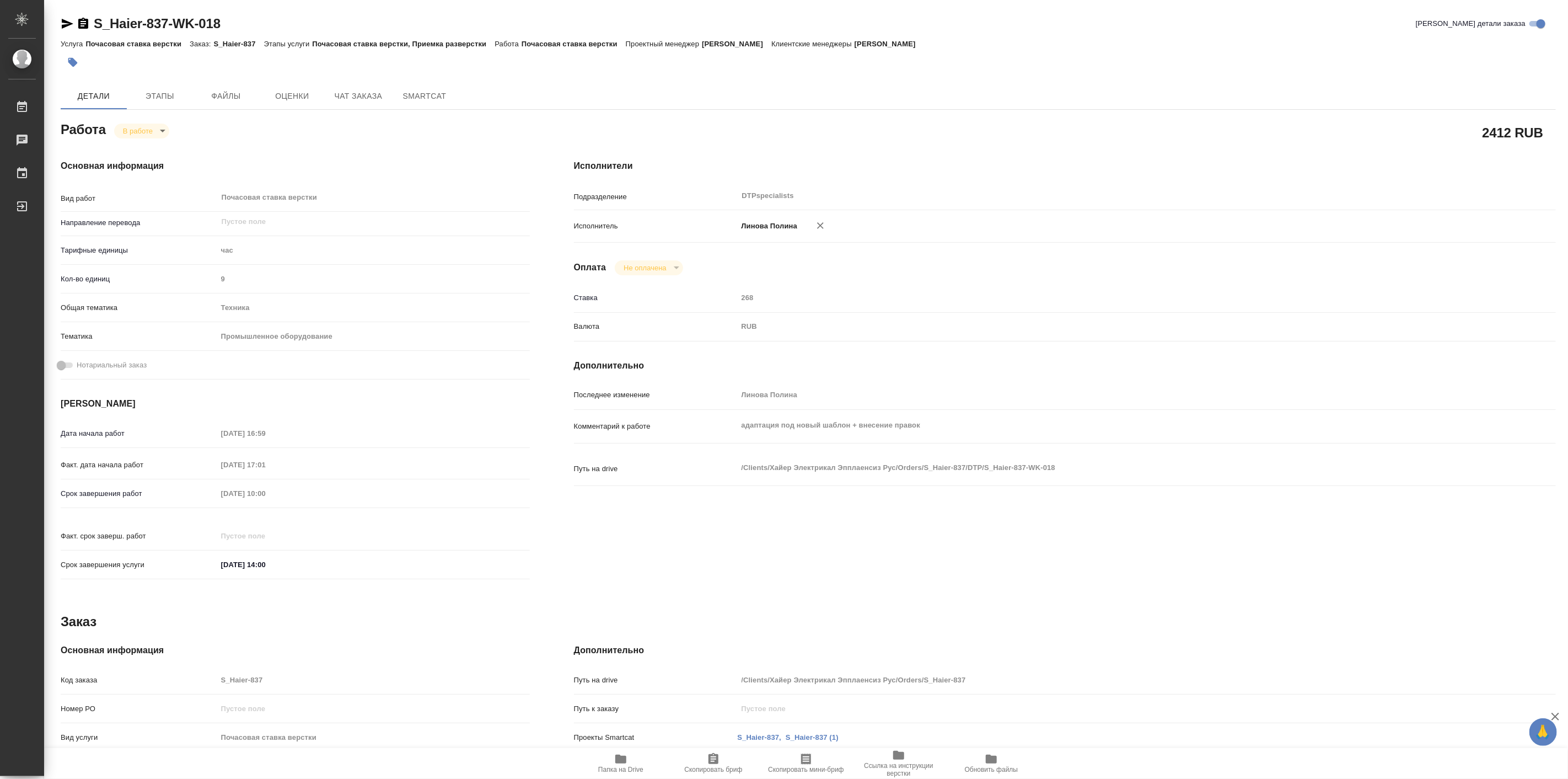
type textarea "x"
click at [139, 128] on body "🙏 .cls-1 fill:#fff; AWATERA [PERSON_NAME] Работы 0 Чаты График Выйти S_Haier-83…" at bounding box center [784, 390] width 1568 height 779
click at [150, 148] on button "Выполнен" at bounding box center [142, 149] width 40 height 12
type textarea "x"
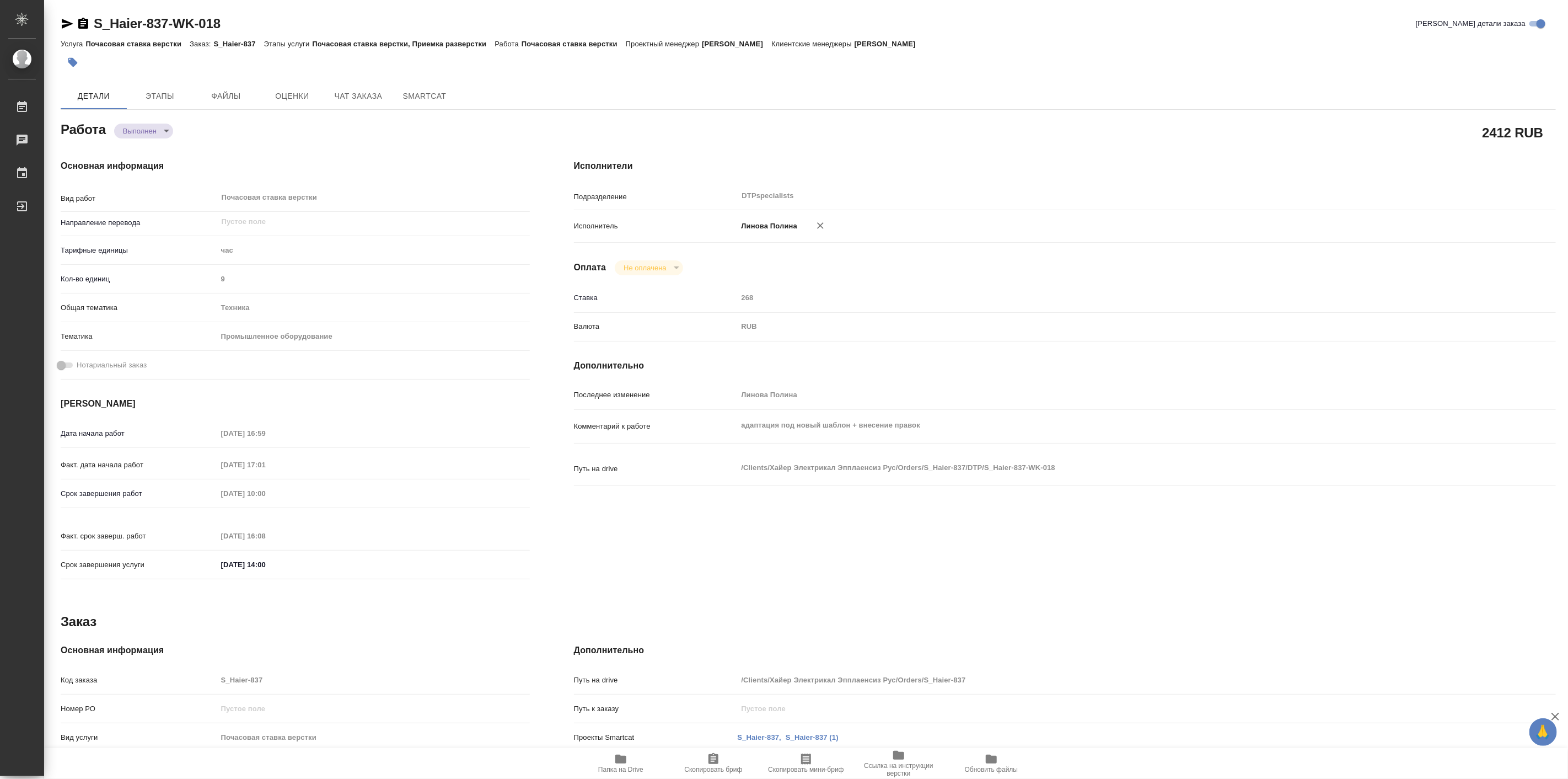
type textarea "x"
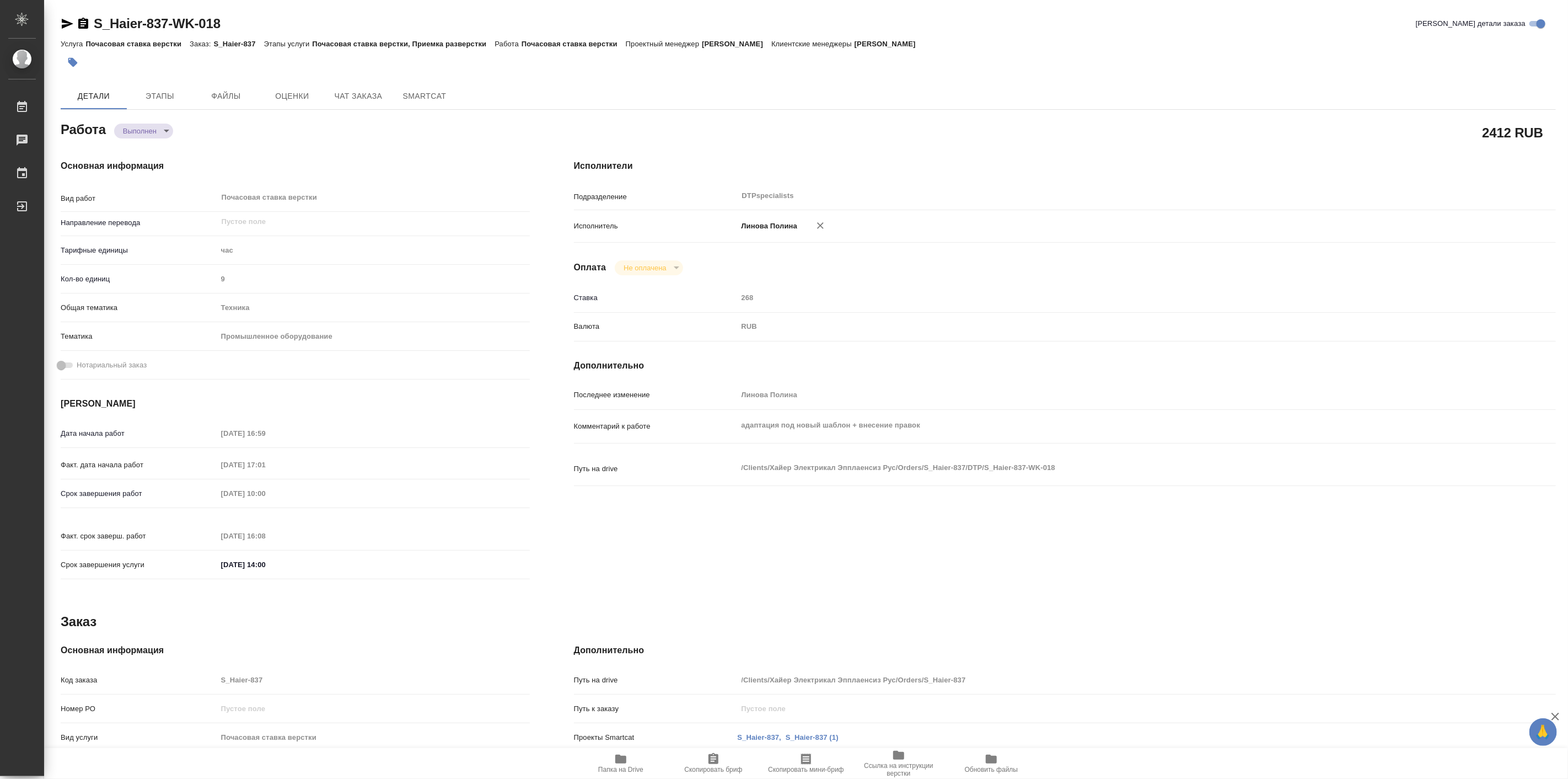
type textarea "x"
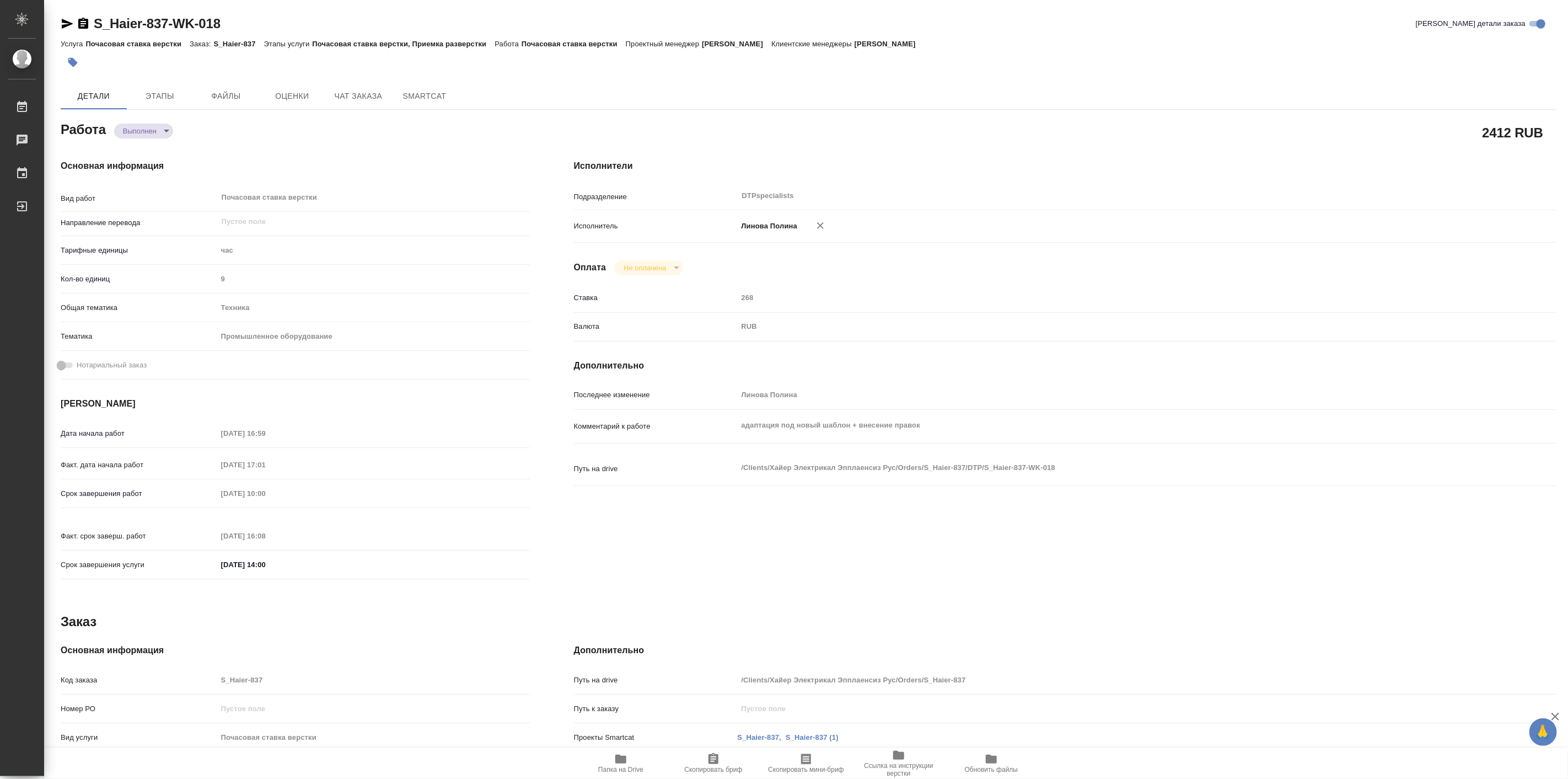
type textarea "x"
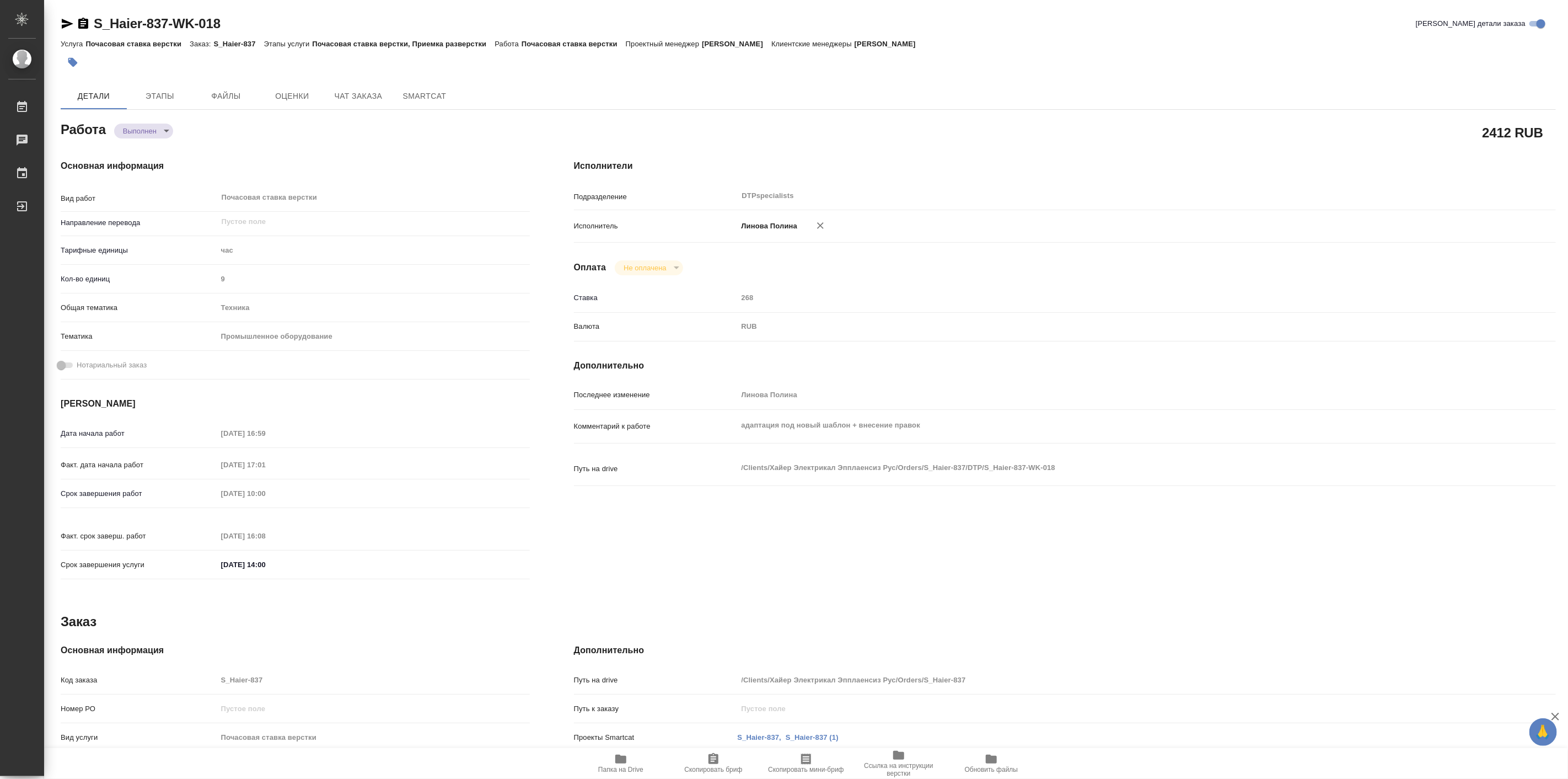
type textarea "x"
click at [274, 150] on div "Основная информация Вид работ Почасовая ставка верстки x ​ Направление перевода…" at bounding box center [295, 372] width 513 height 471
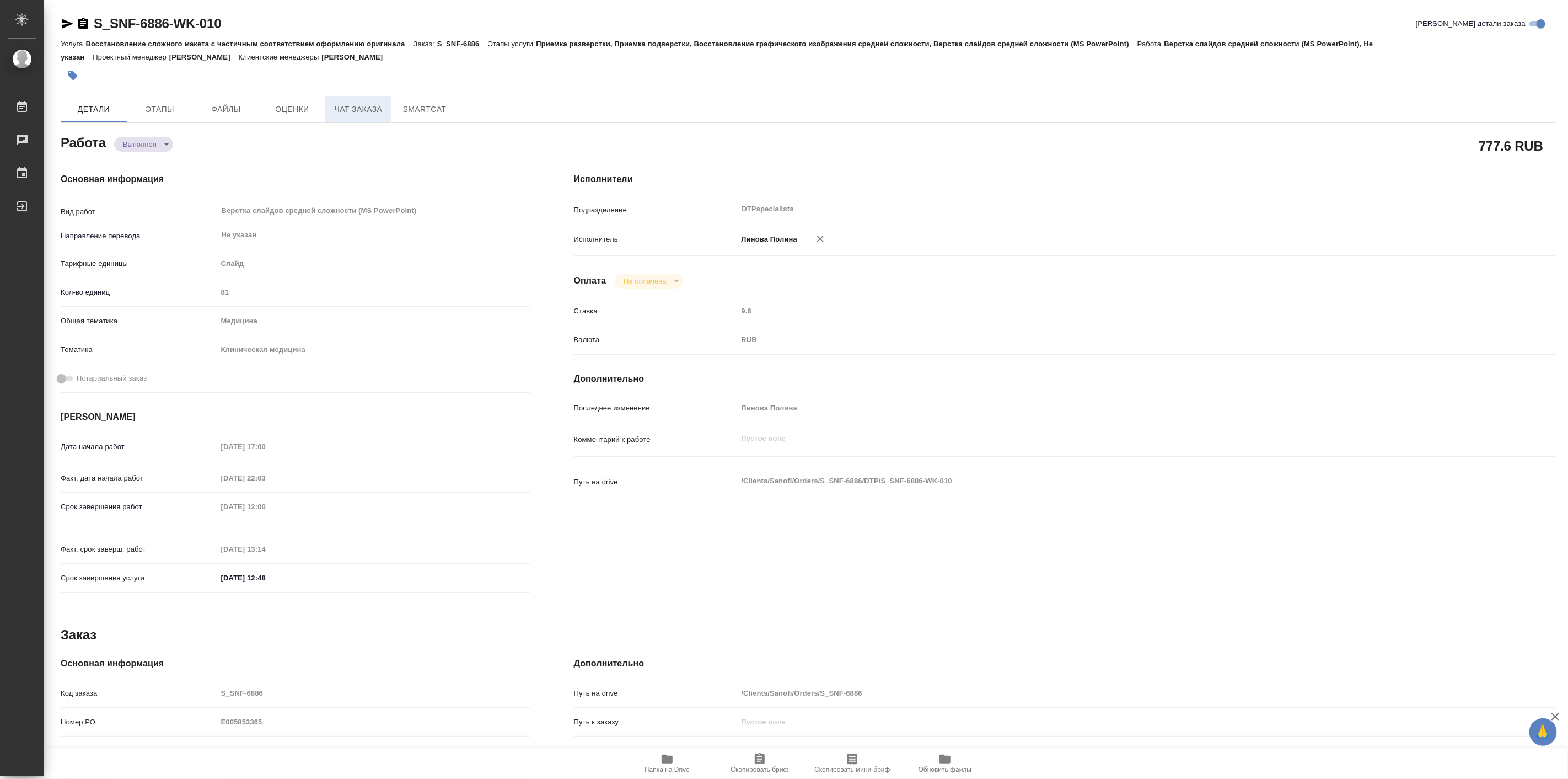
click at [389, 110] on button "Чат заказа" at bounding box center [359, 109] width 66 height 26
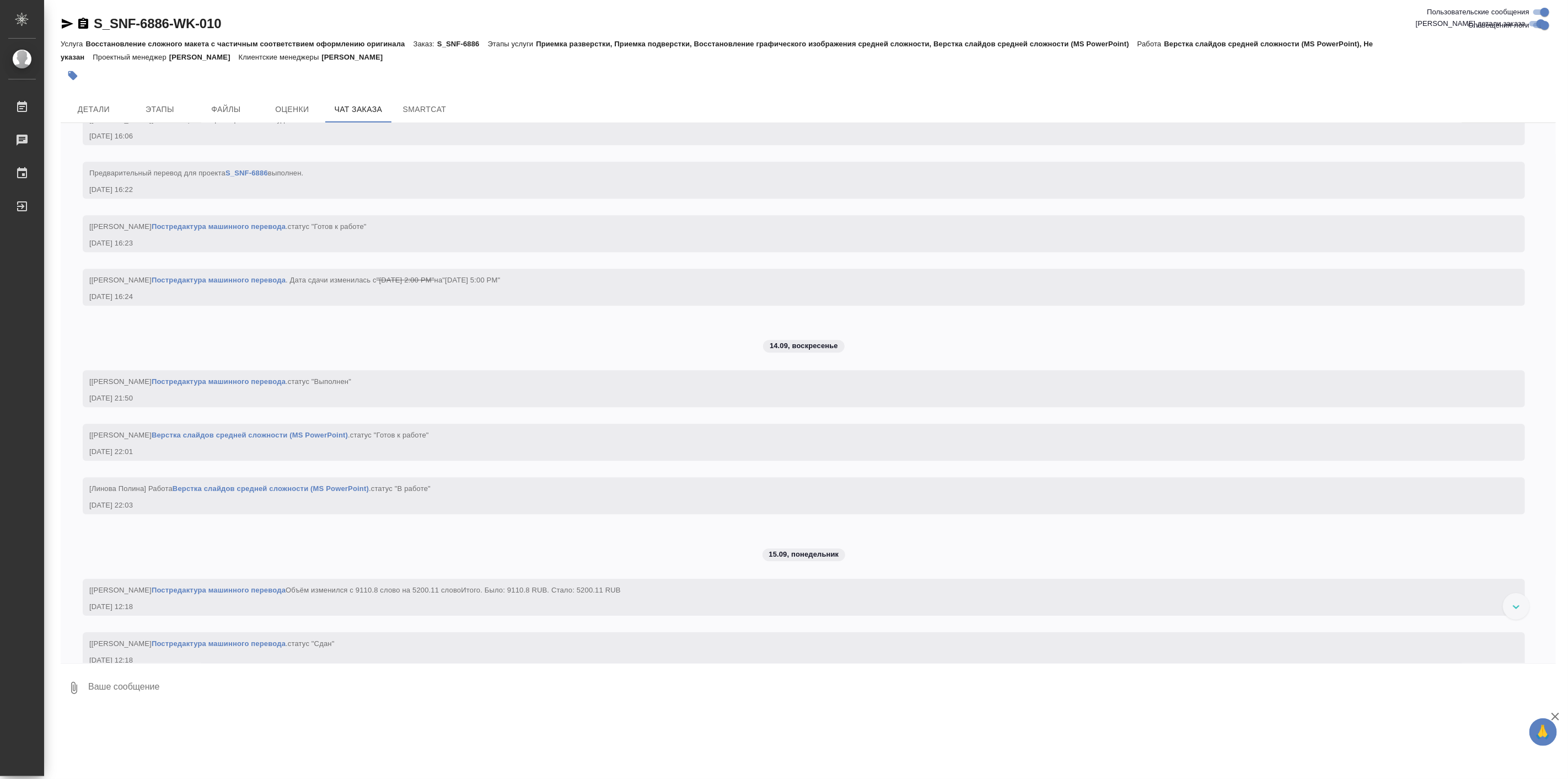
scroll to position [6122, 0]
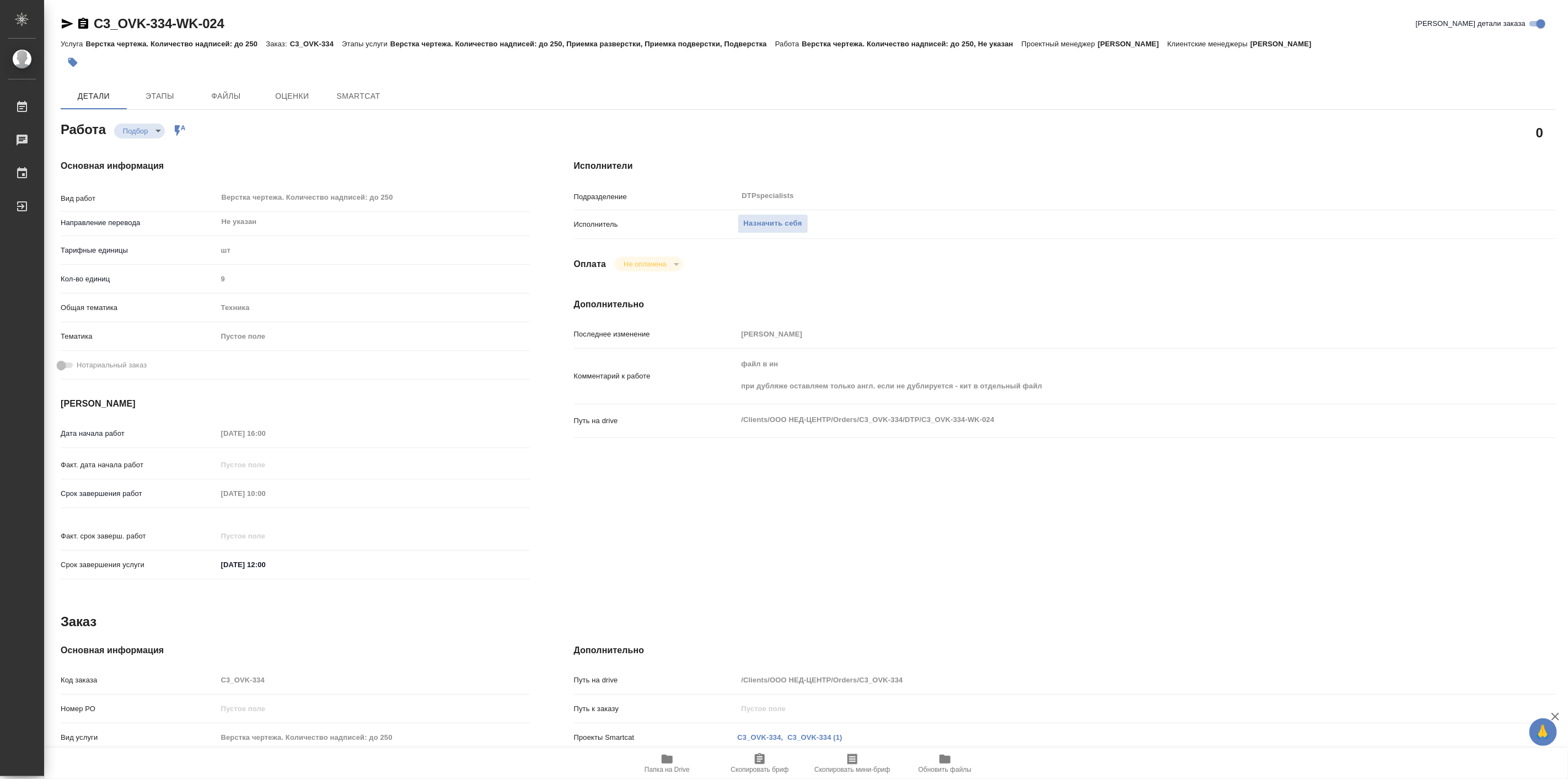
type textarea "x"
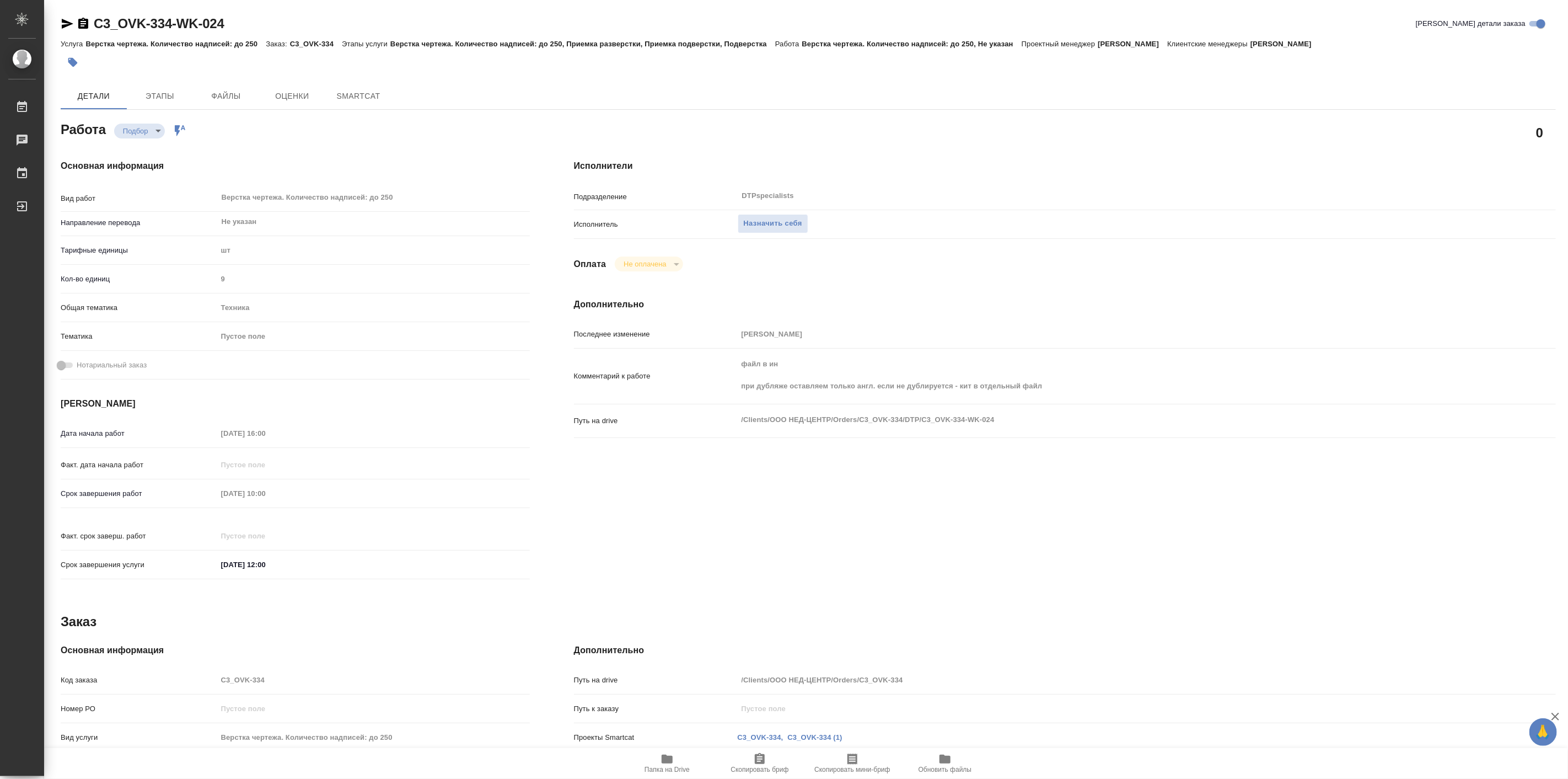
type textarea "x"
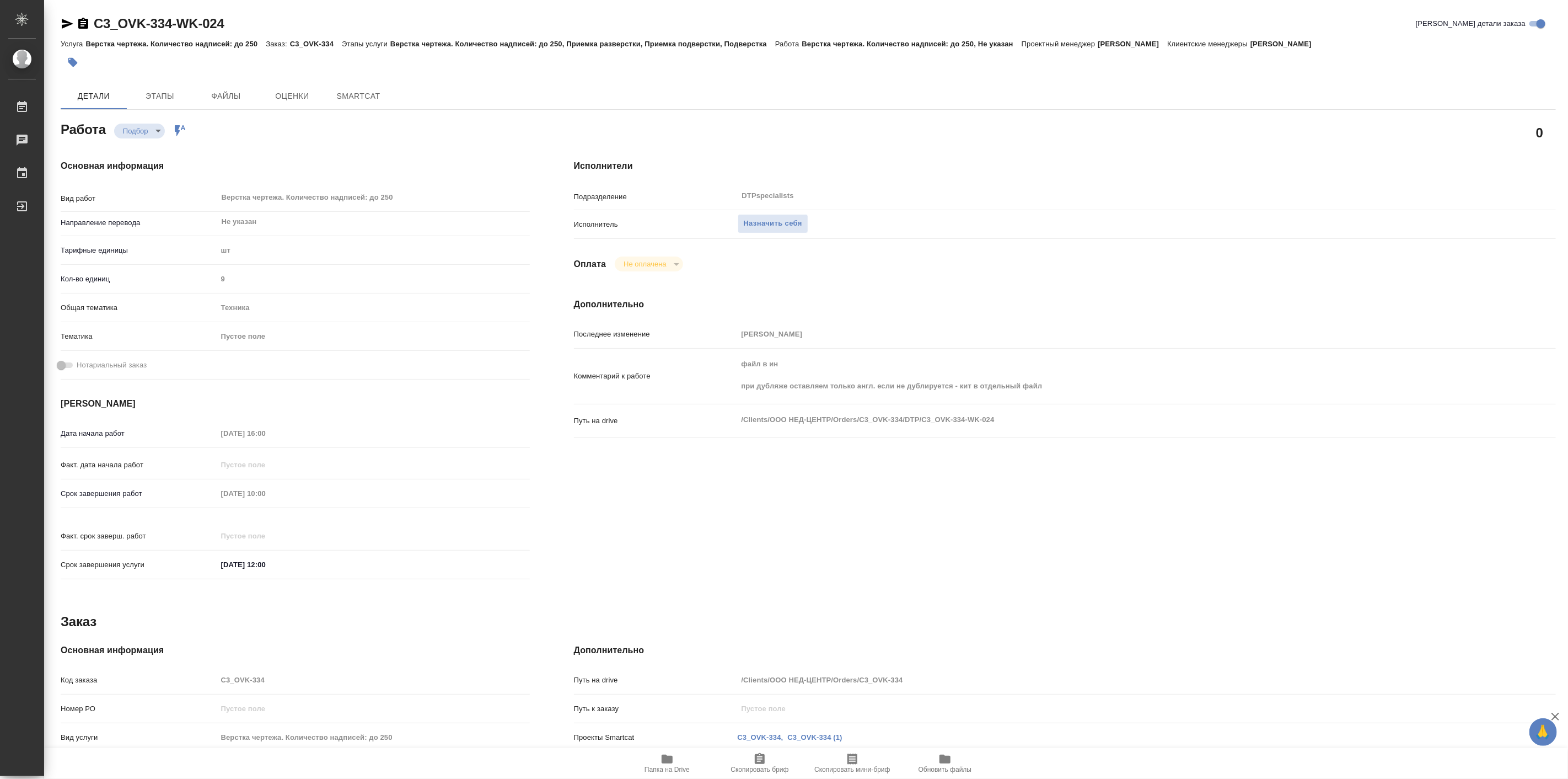
type textarea "x"
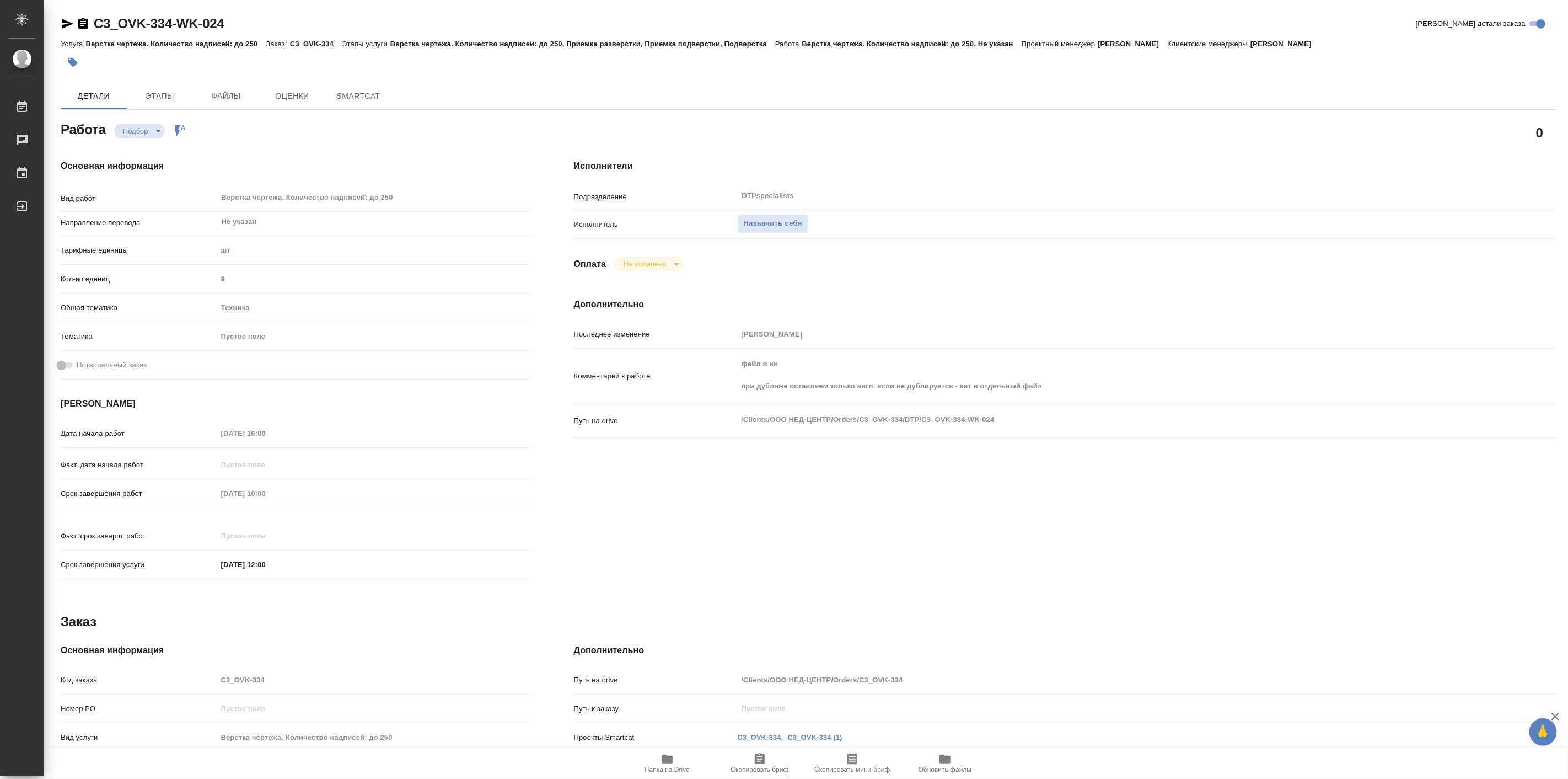
type textarea "x"
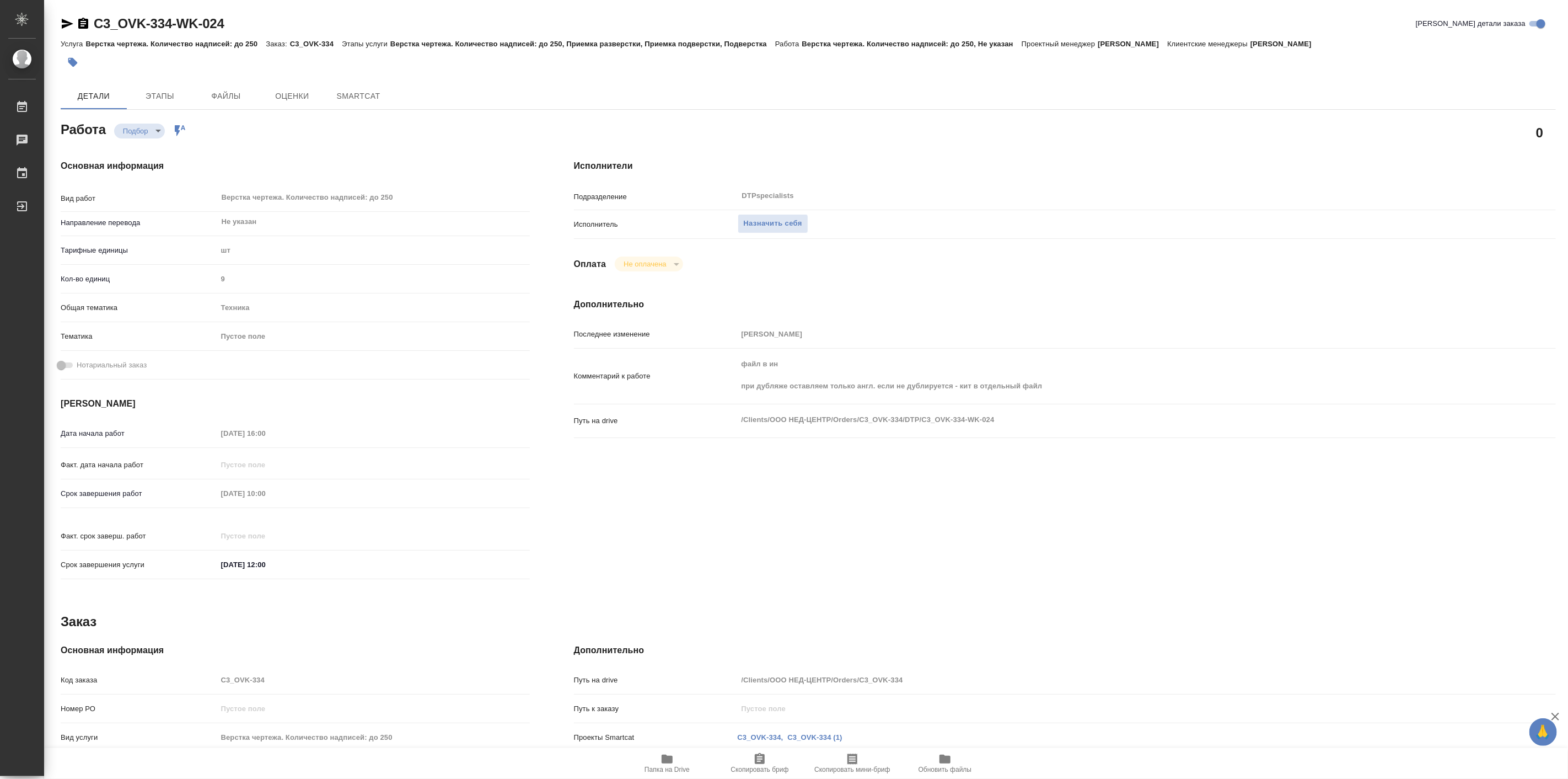
type textarea "x"
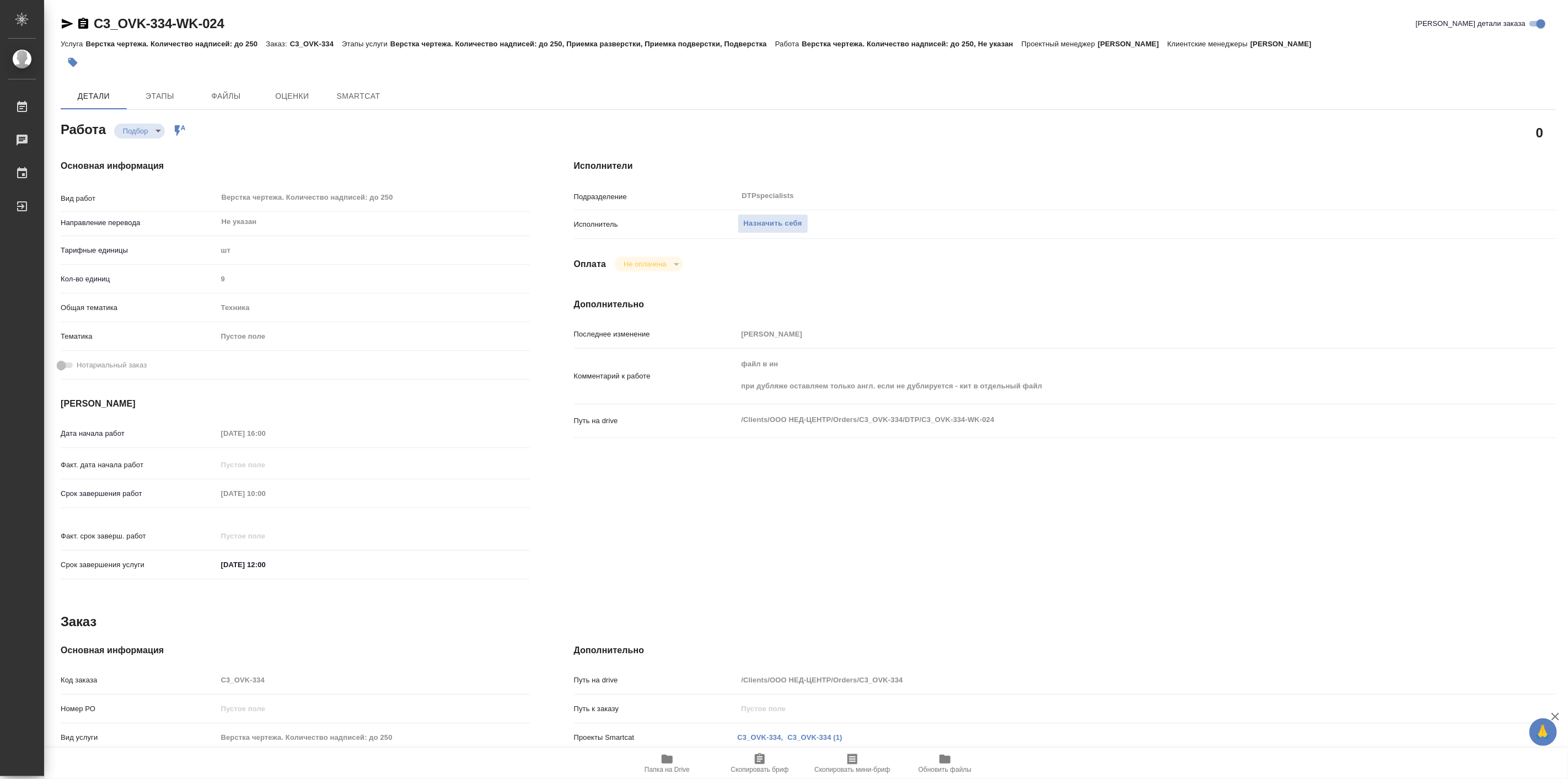
type textarea "x"
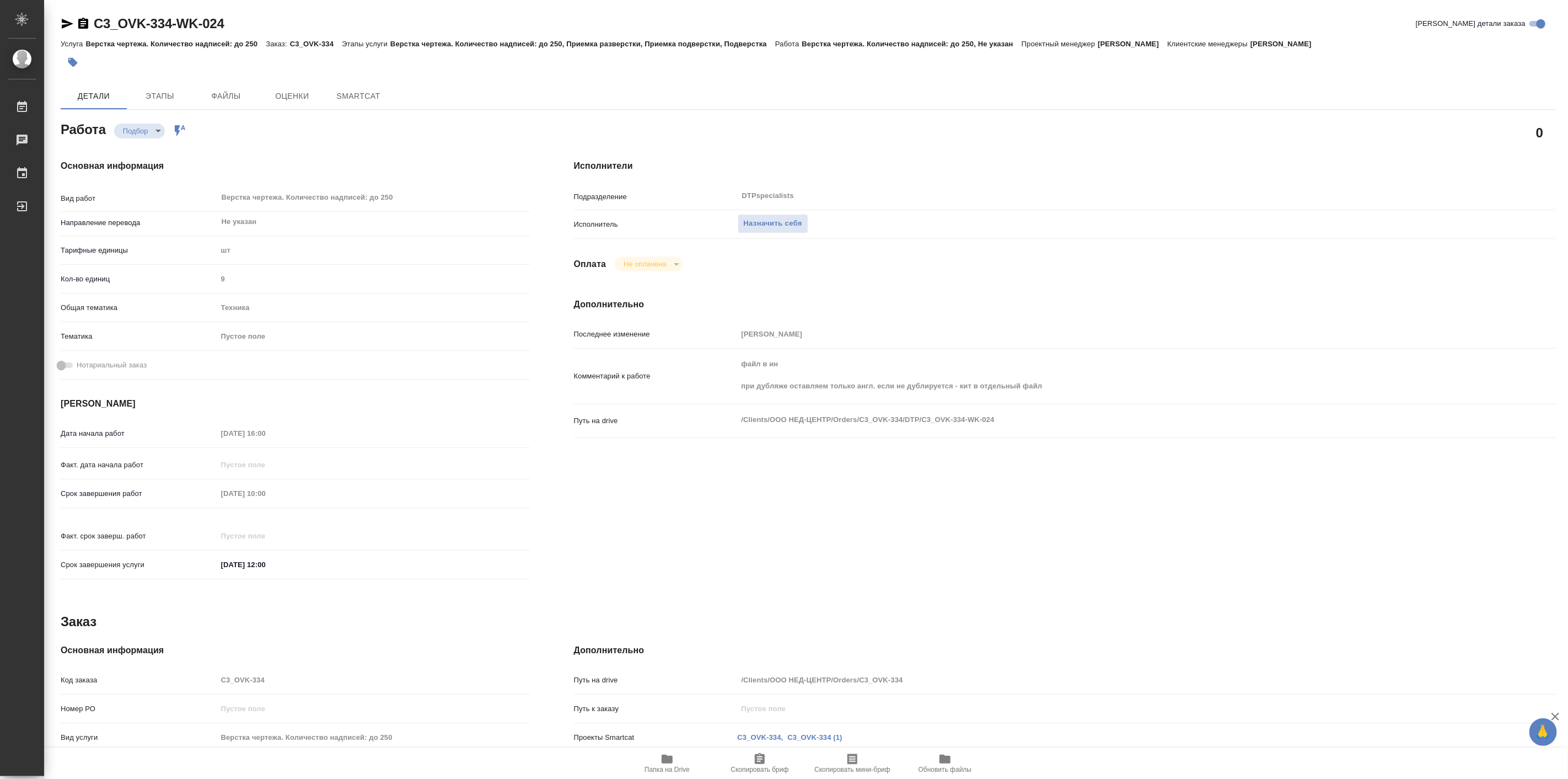
type textarea "x"
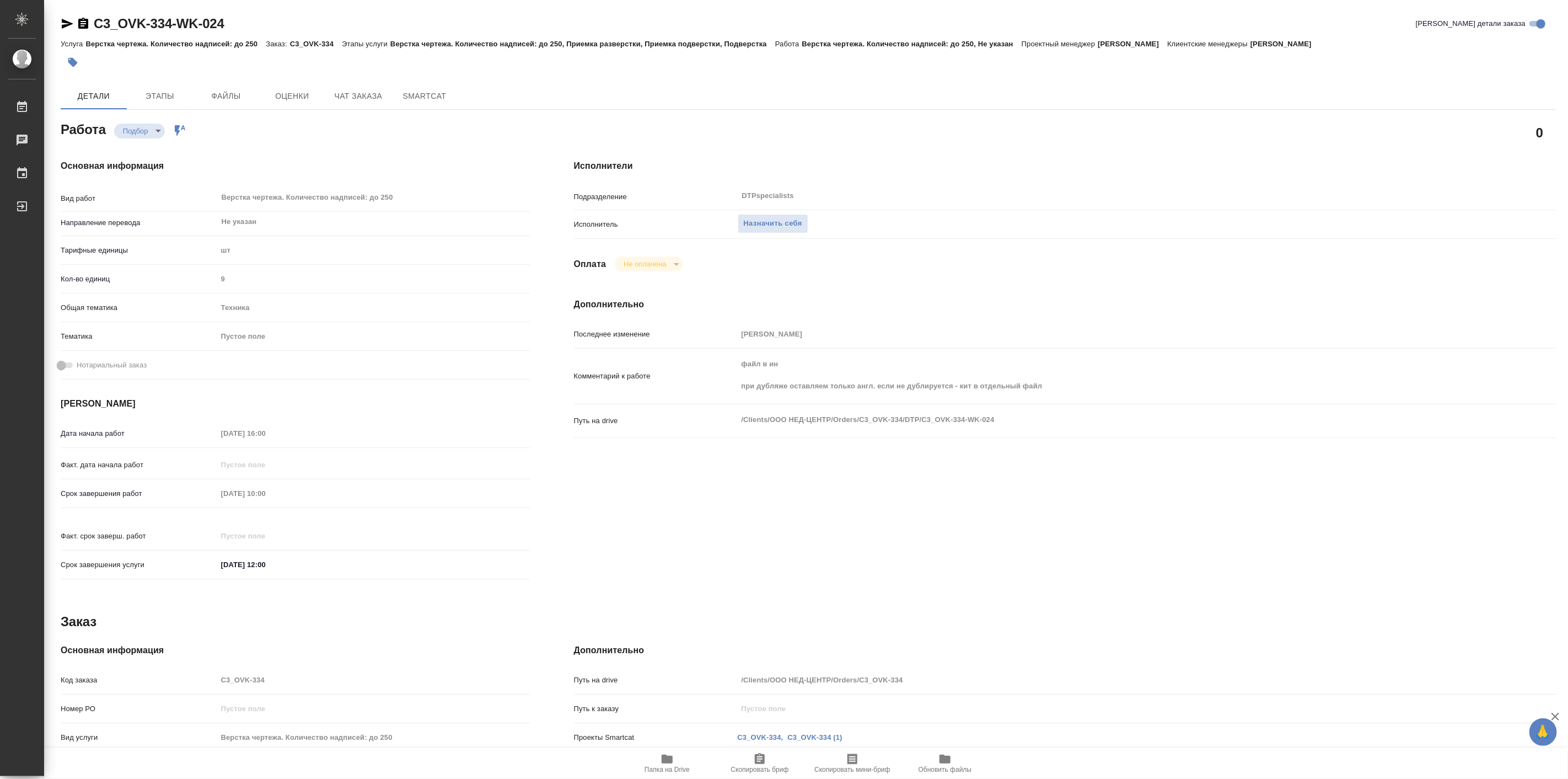
type textarea "x"
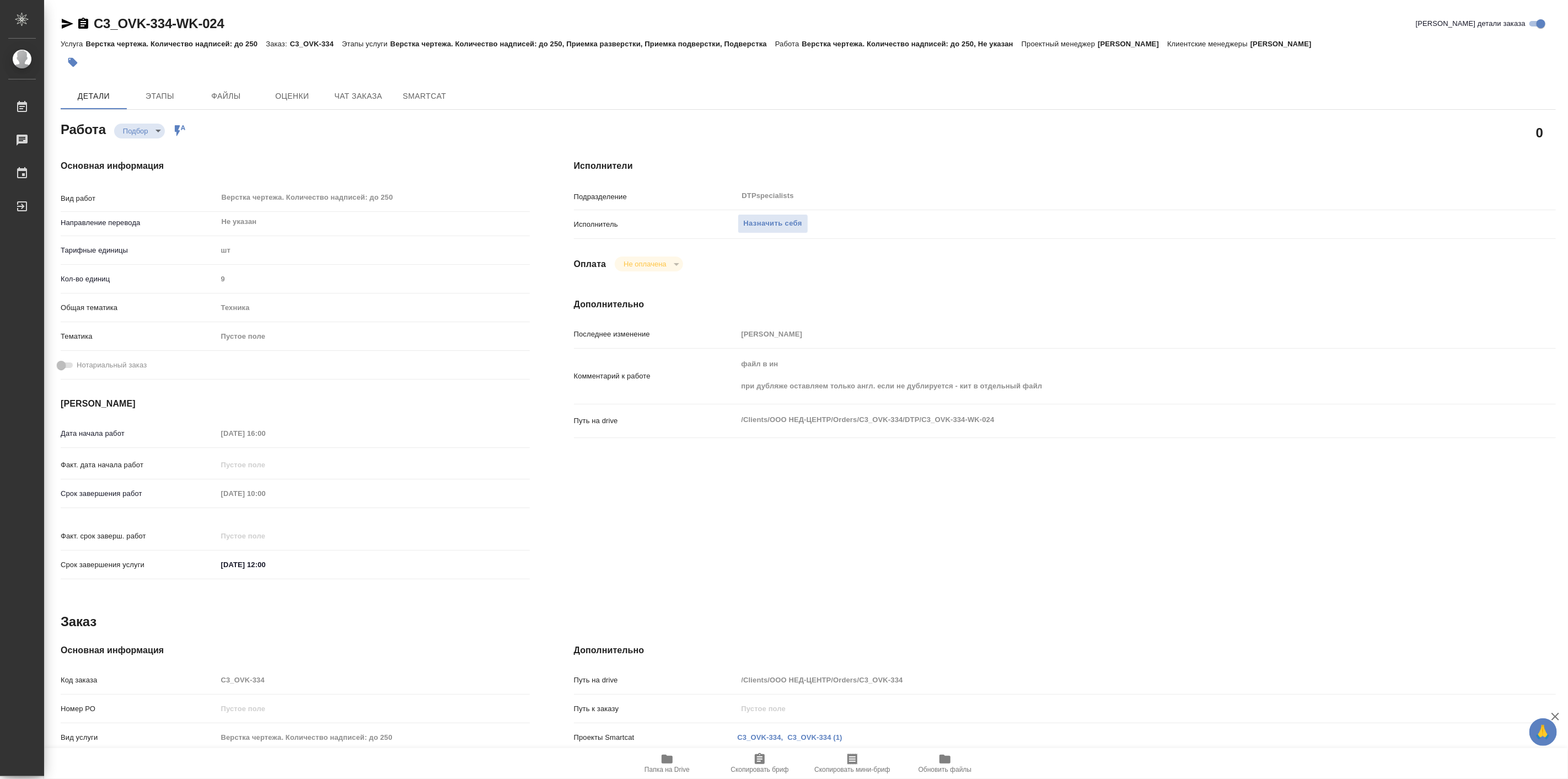
type textarea "x"
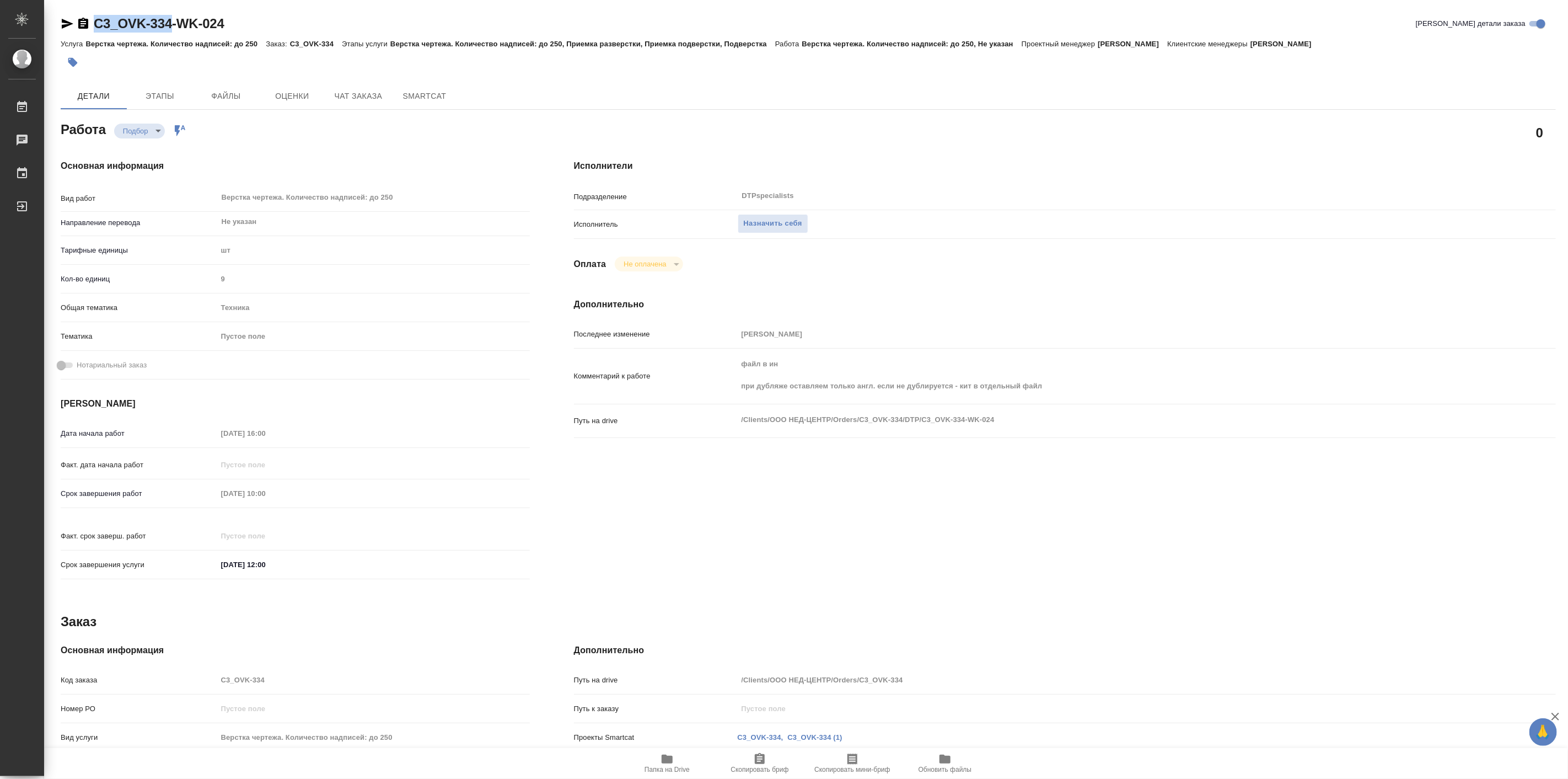
drag, startPoint x: 96, startPoint y: 15, endPoint x: 169, endPoint y: 23, distance: 73.4
click at [169, 23] on div "C3_OVK-334-WK-024 Кратко детали заказа Услуга Верстка чертежа. Количество надпи…" at bounding box center [808, 469] width 1507 height 939
copy link "C3_OVK-334"
click at [671, 762] on icon "button" at bounding box center [667, 759] width 11 height 9
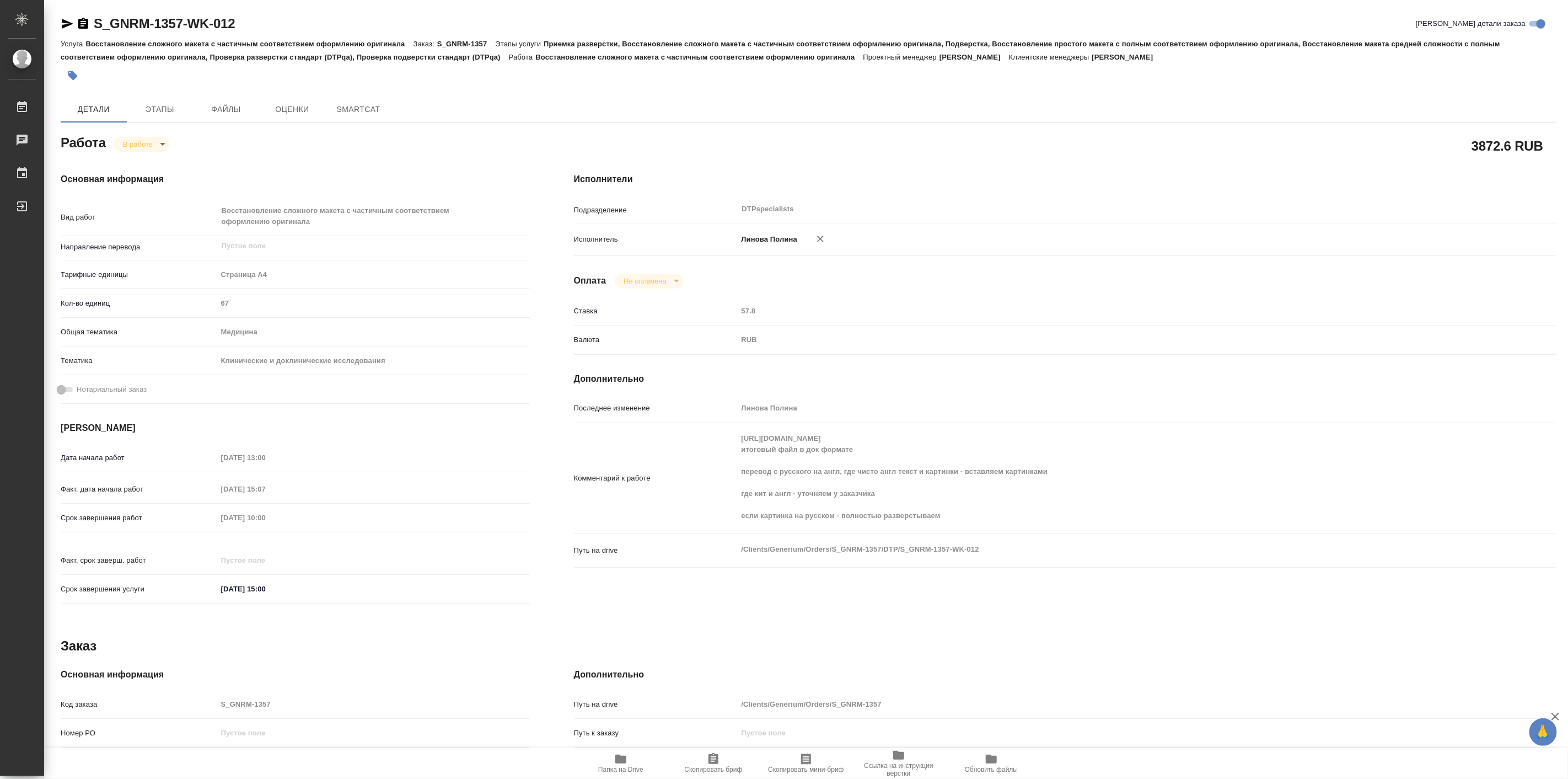
type textarea "x"
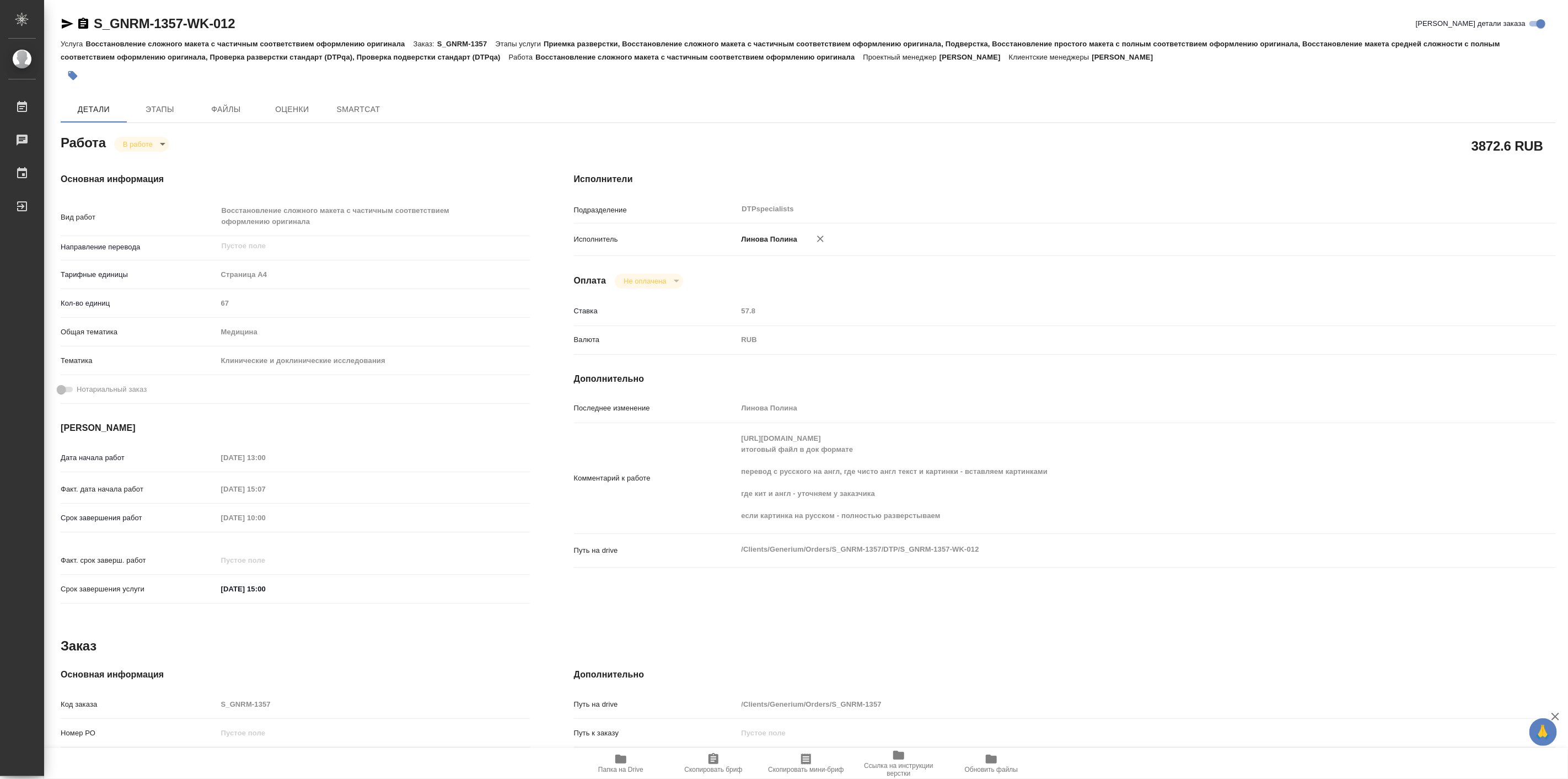
type textarea "x"
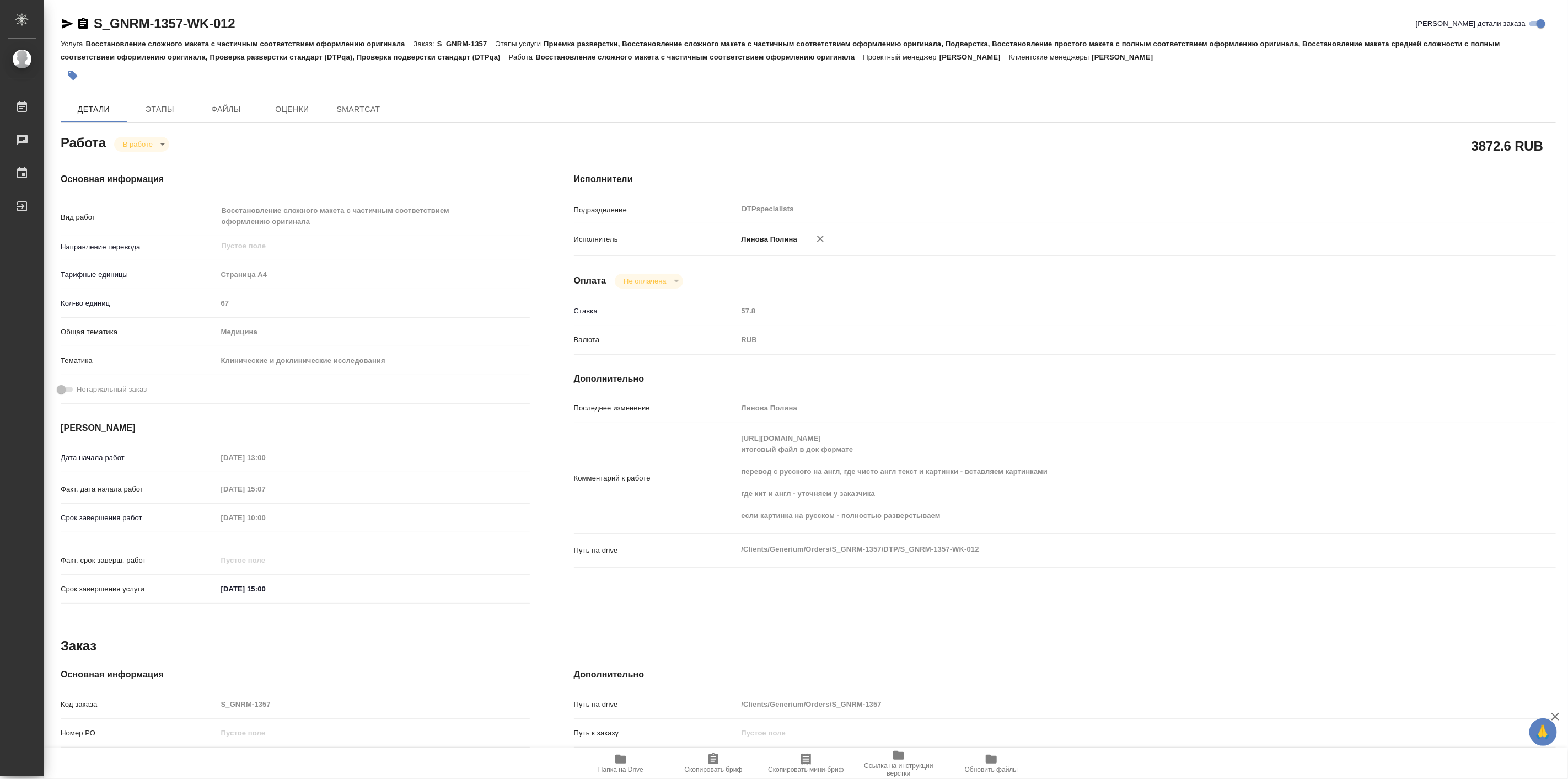
type textarea "x"
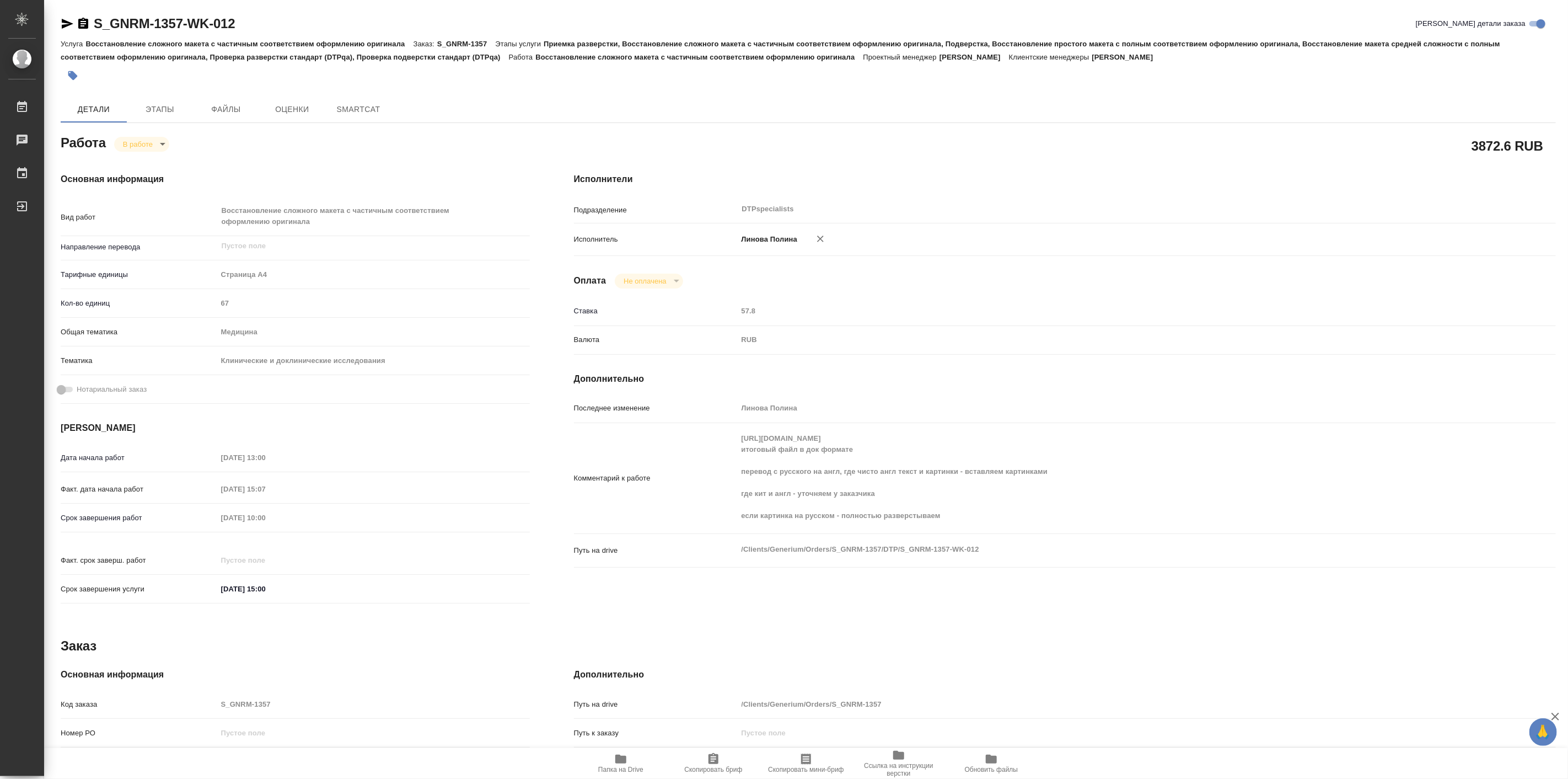
type textarea "x"
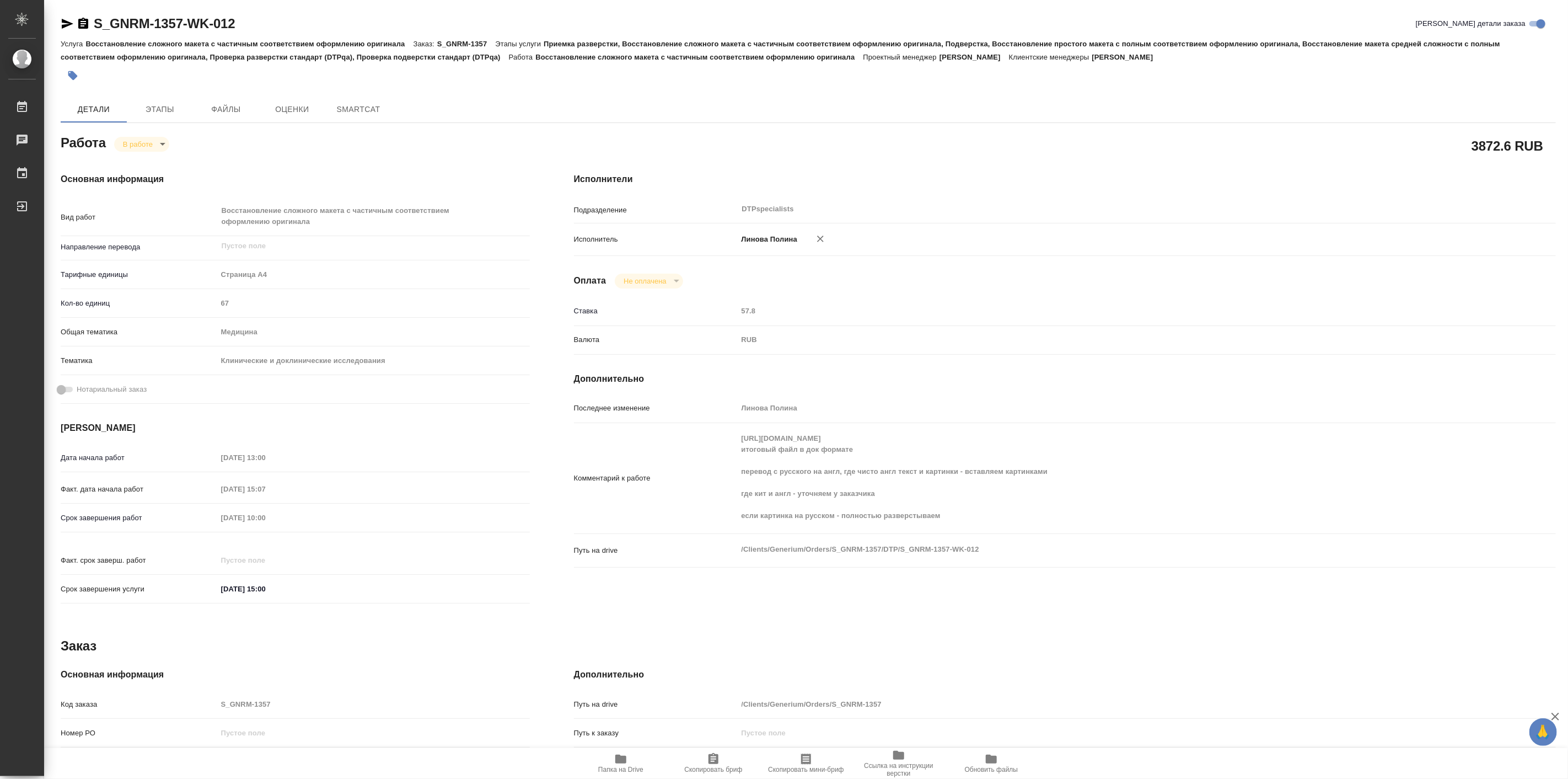
type textarea "x"
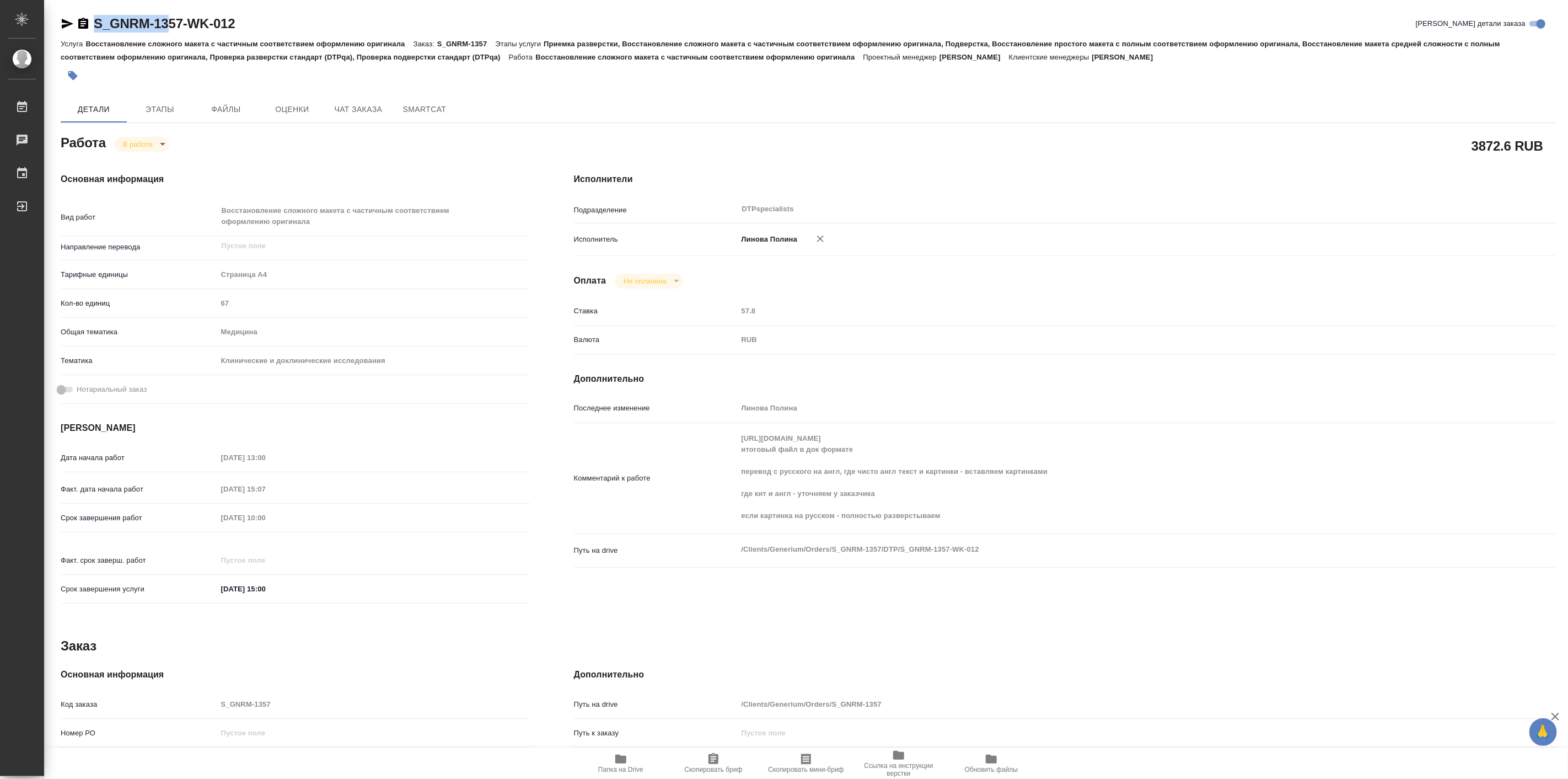
type textarea "x"
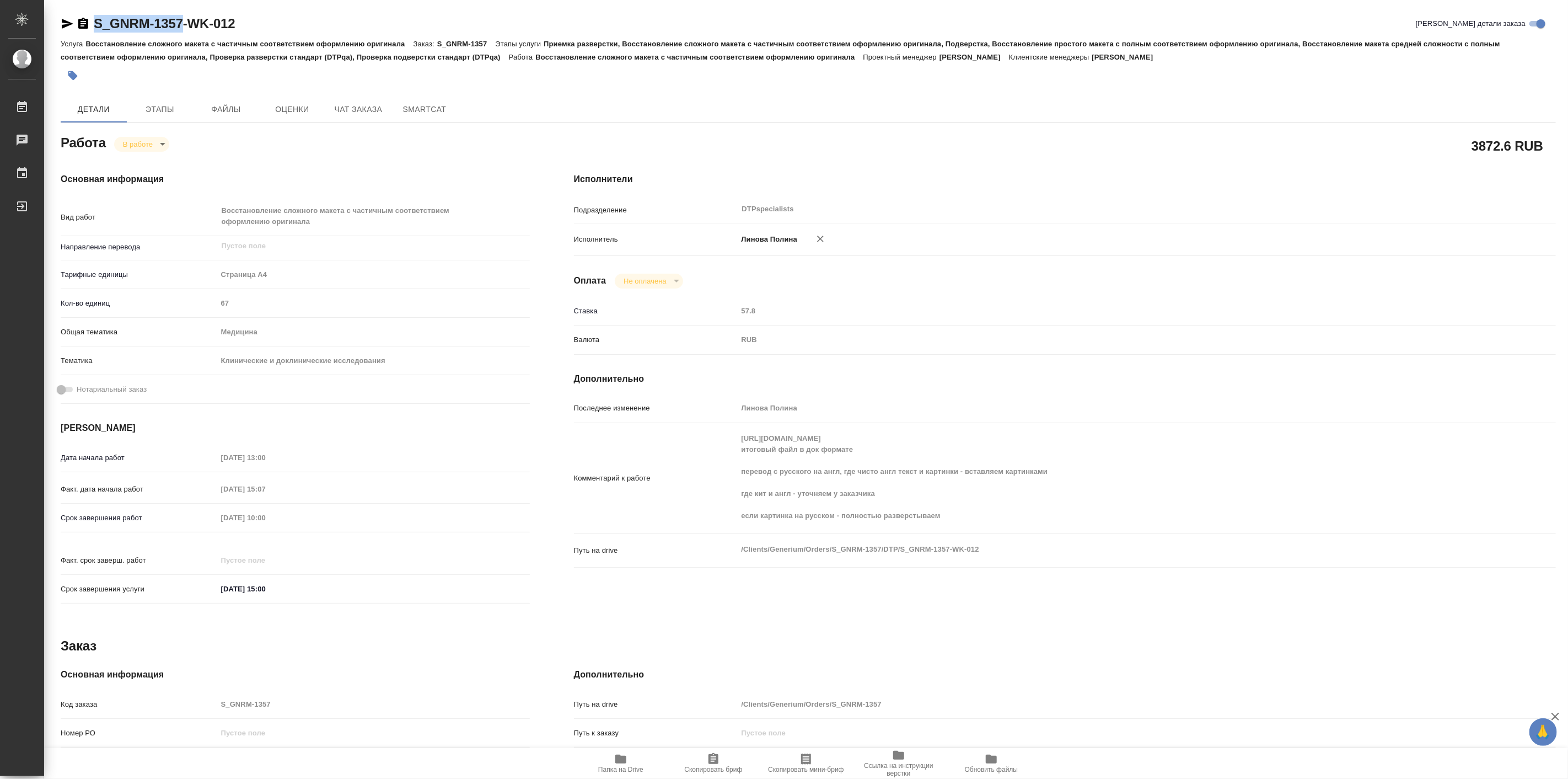
drag, startPoint x: 91, startPoint y: 15, endPoint x: 180, endPoint y: 20, distance: 89.1
click at [180, 20] on div "S_GNRM-1357-WK-012" at bounding box center [148, 24] width 175 height 17
type textarea "x"
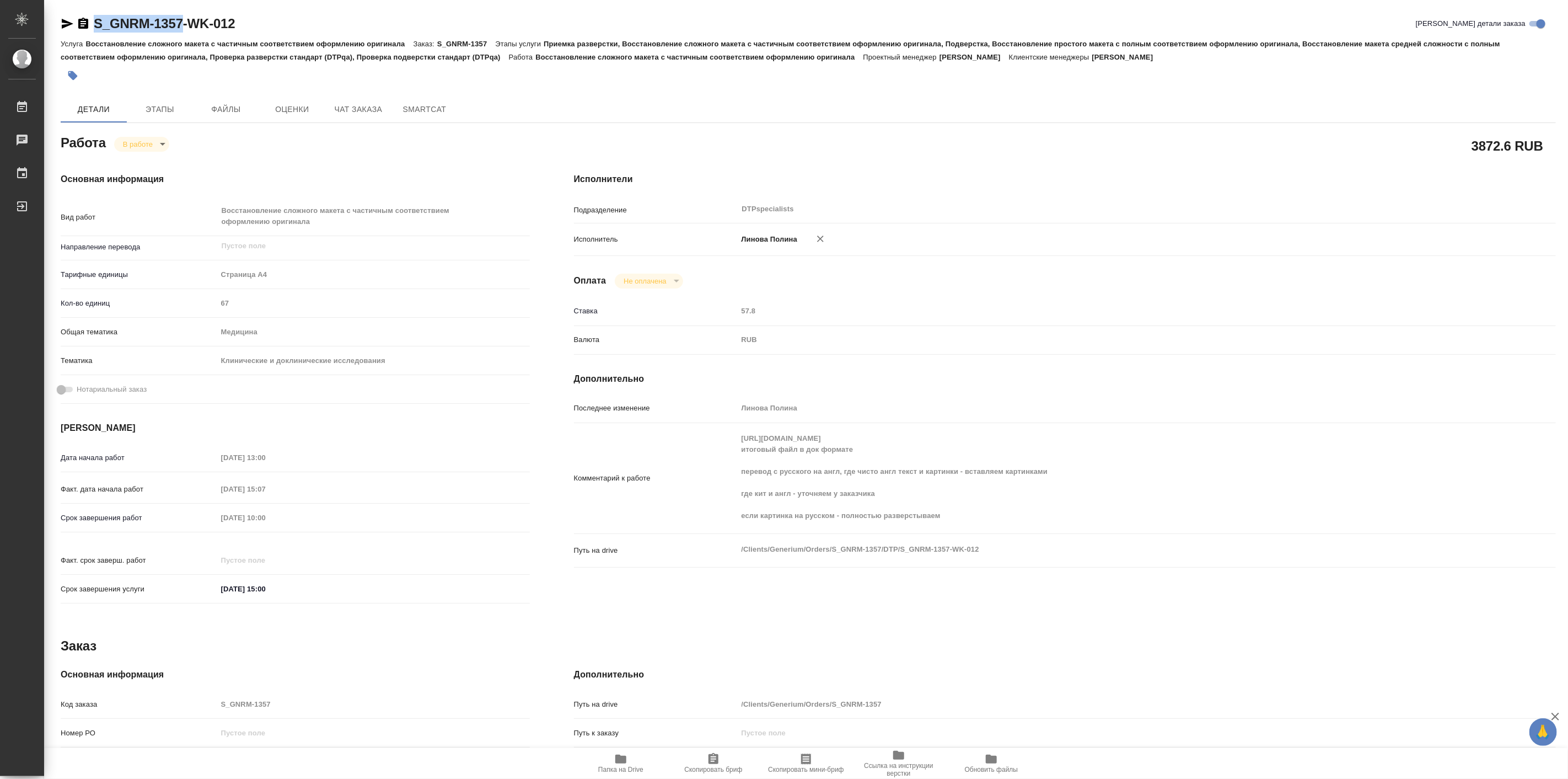
type textarea "x"
copy link "S_GNRM-1357"
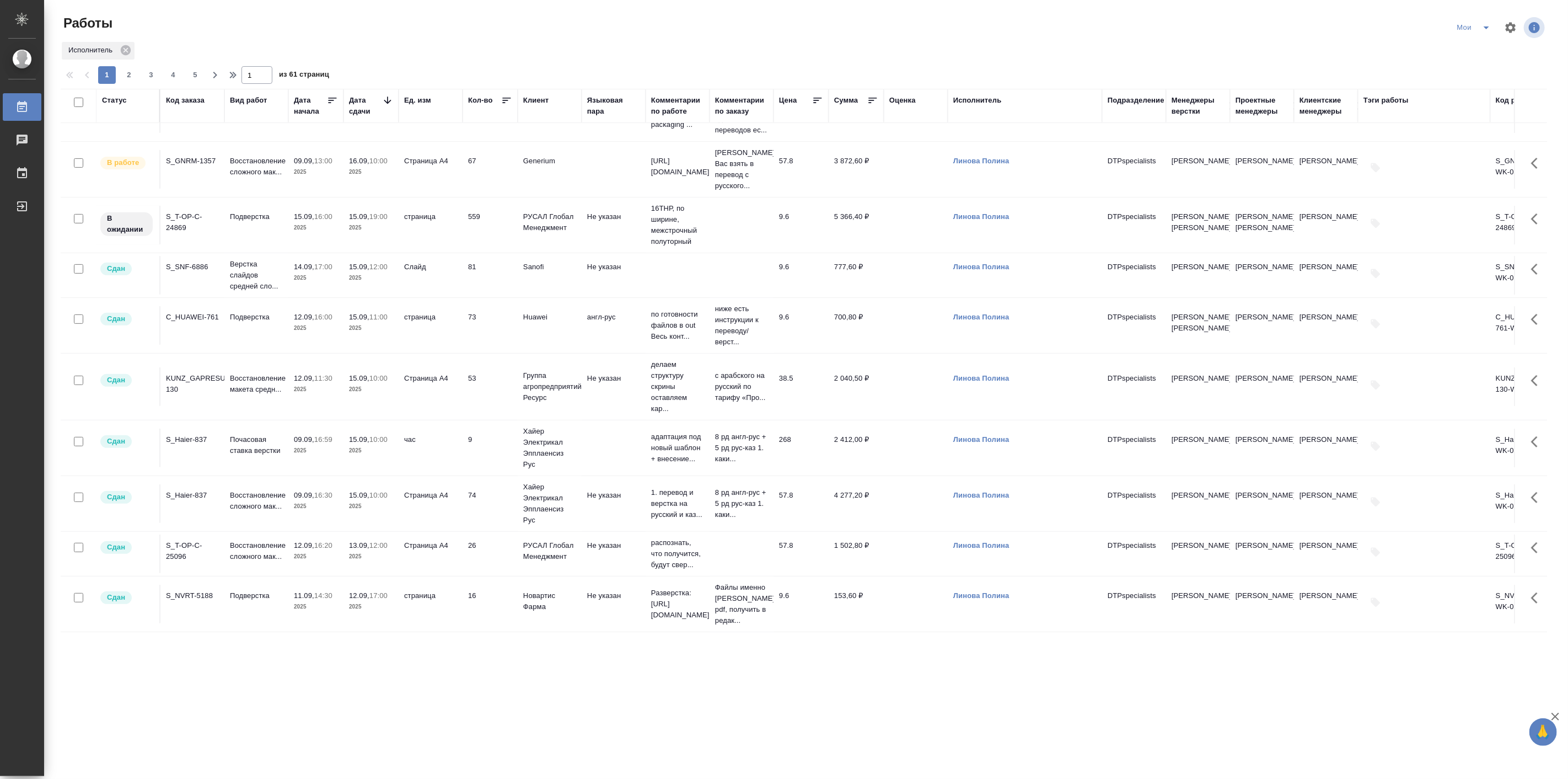
scroll to position [409, 0]
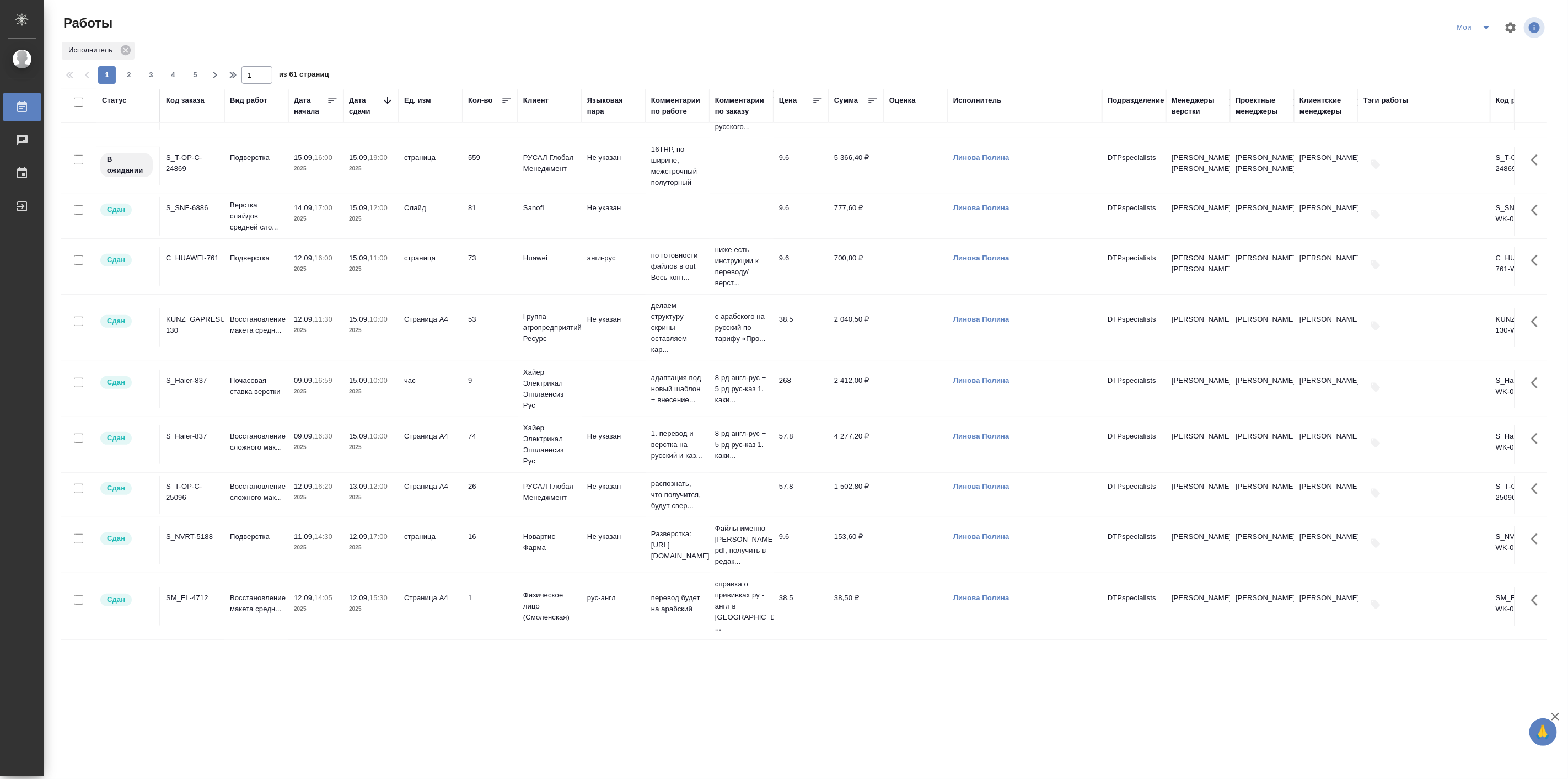
click at [261, 559] on td "Подверстка" at bounding box center [256, 545] width 64 height 38
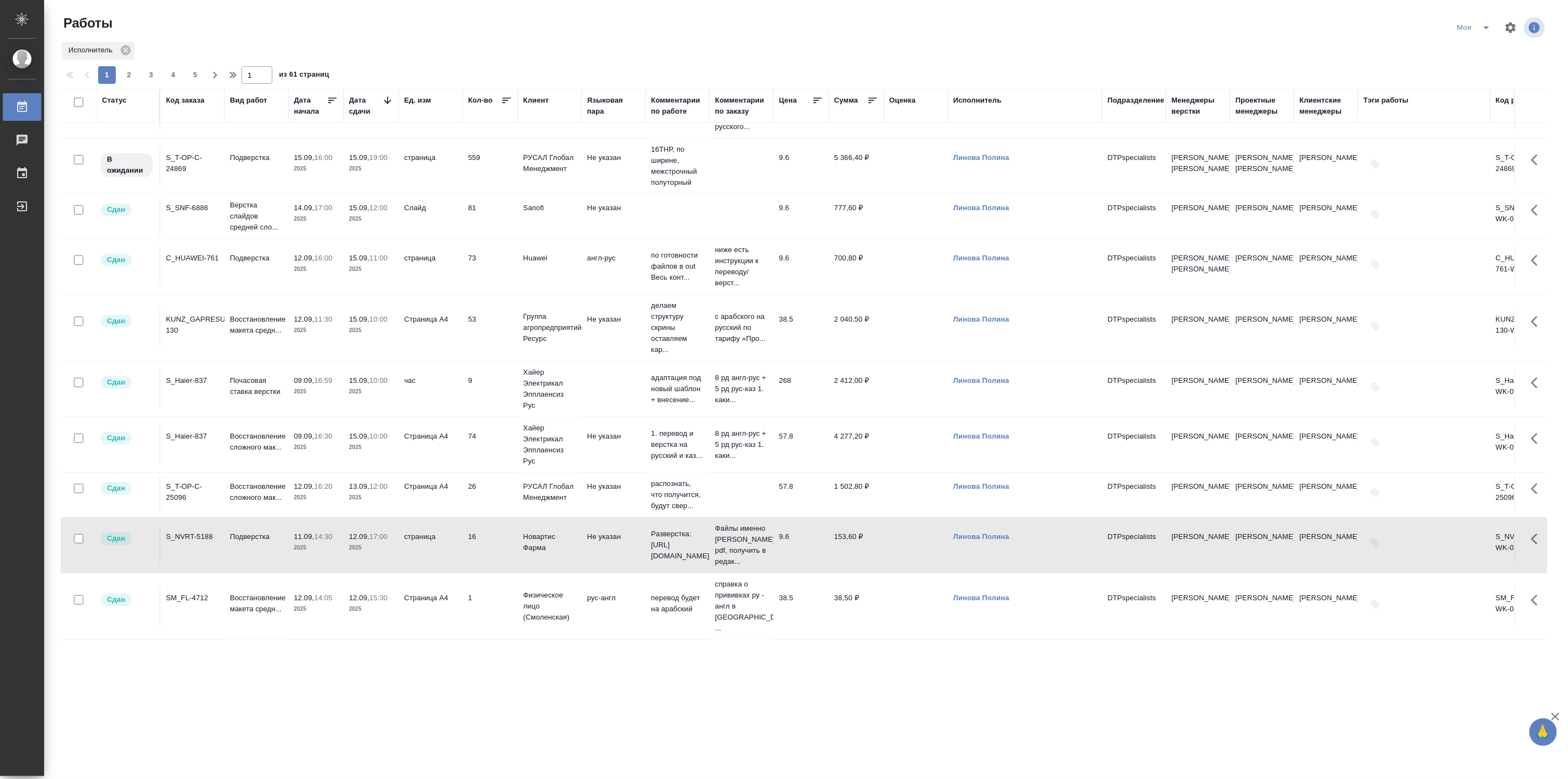
click at [261, 559] on td "Подверстка" at bounding box center [256, 545] width 64 height 38
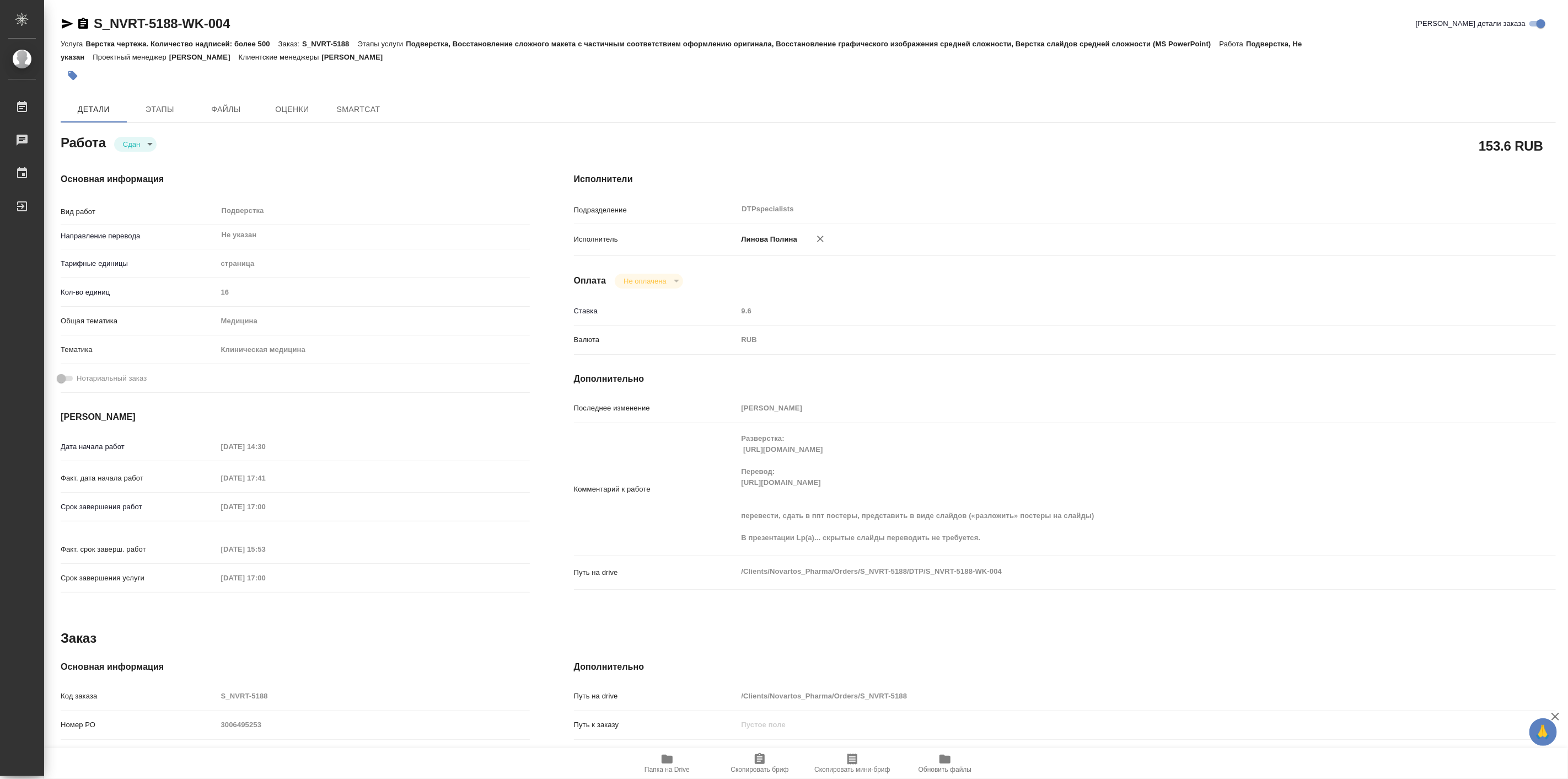
type textarea "x"
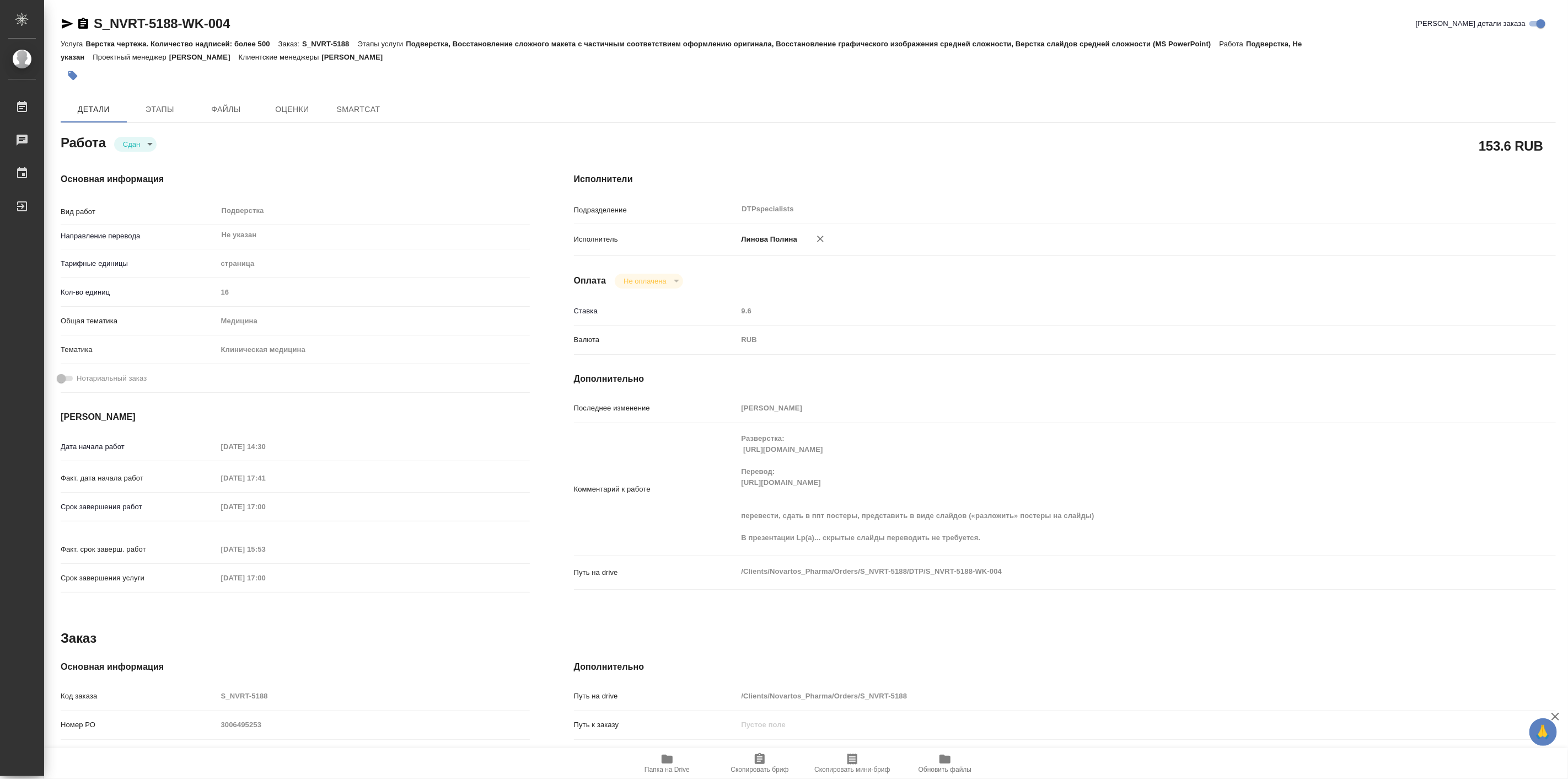
type textarea "x"
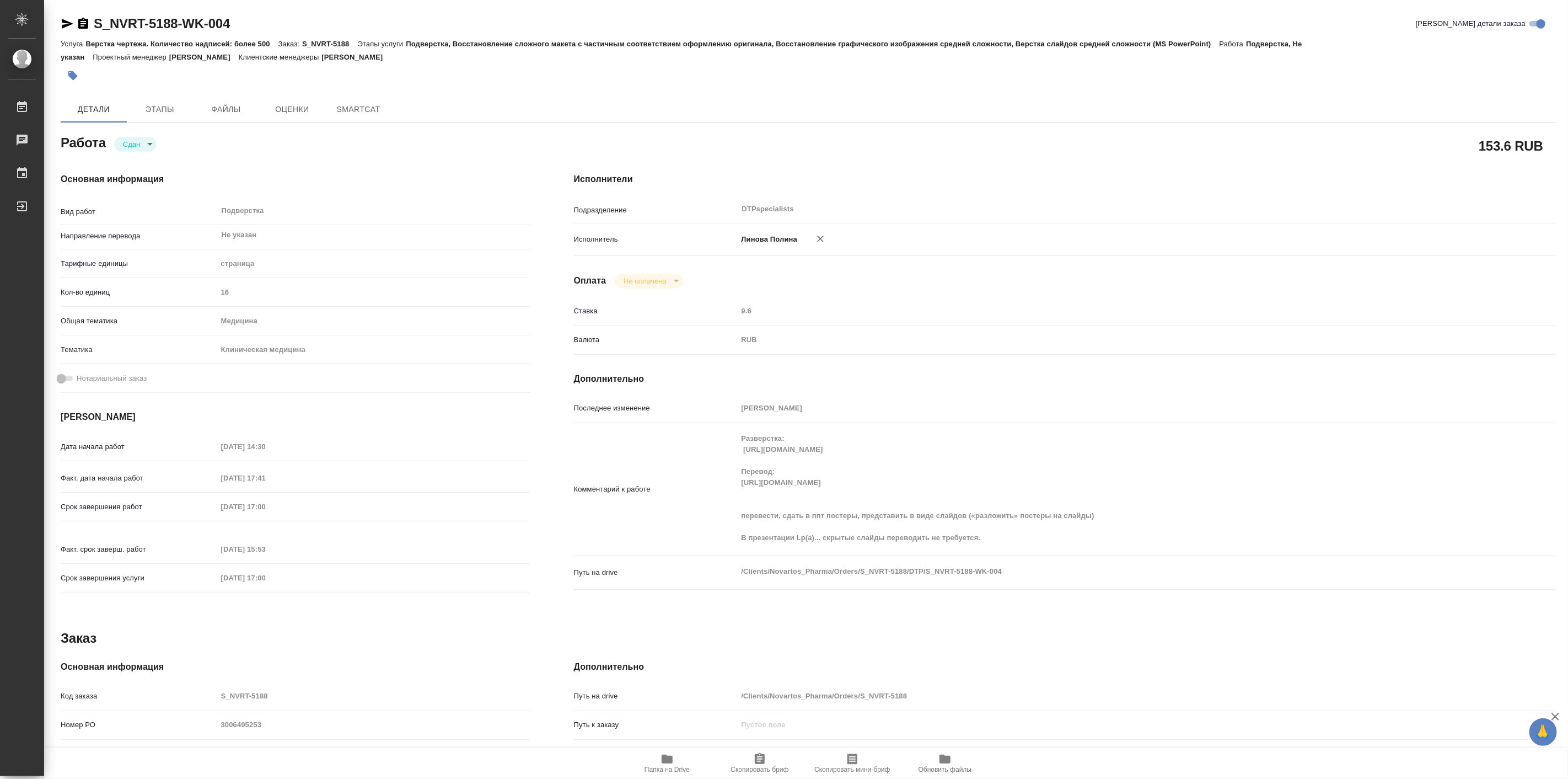
type textarea "x"
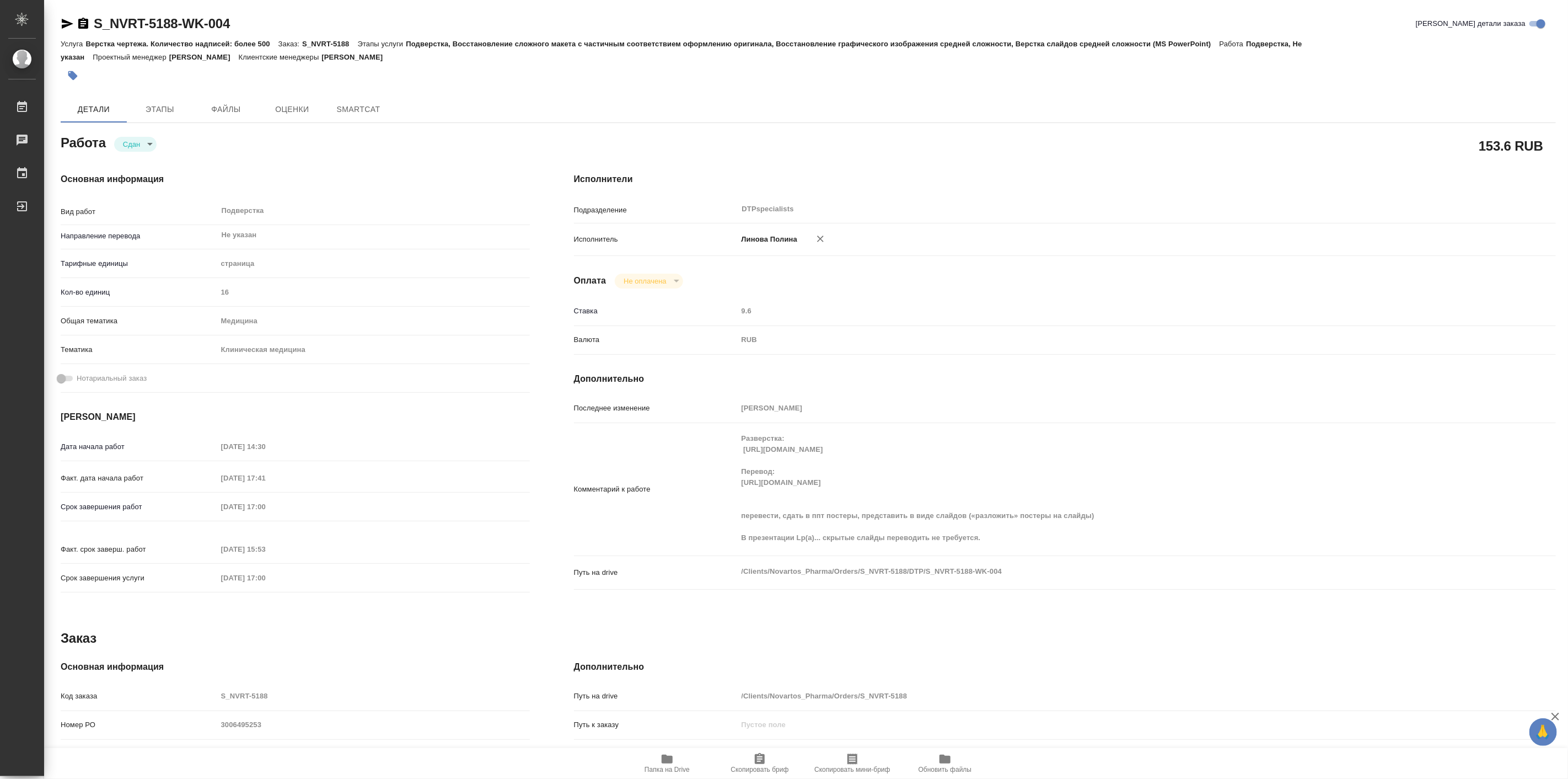
type textarea "x"
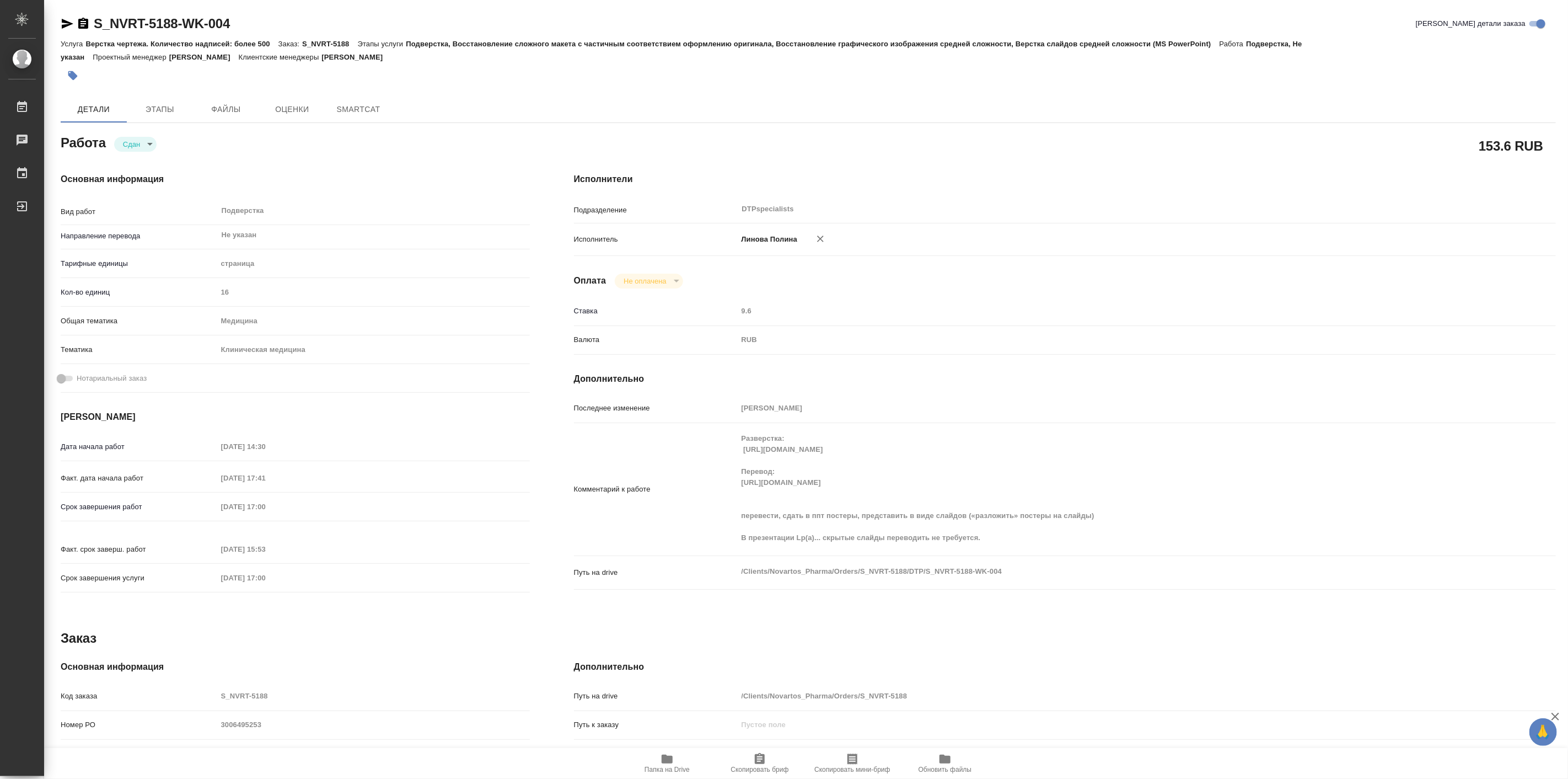
type textarea "x"
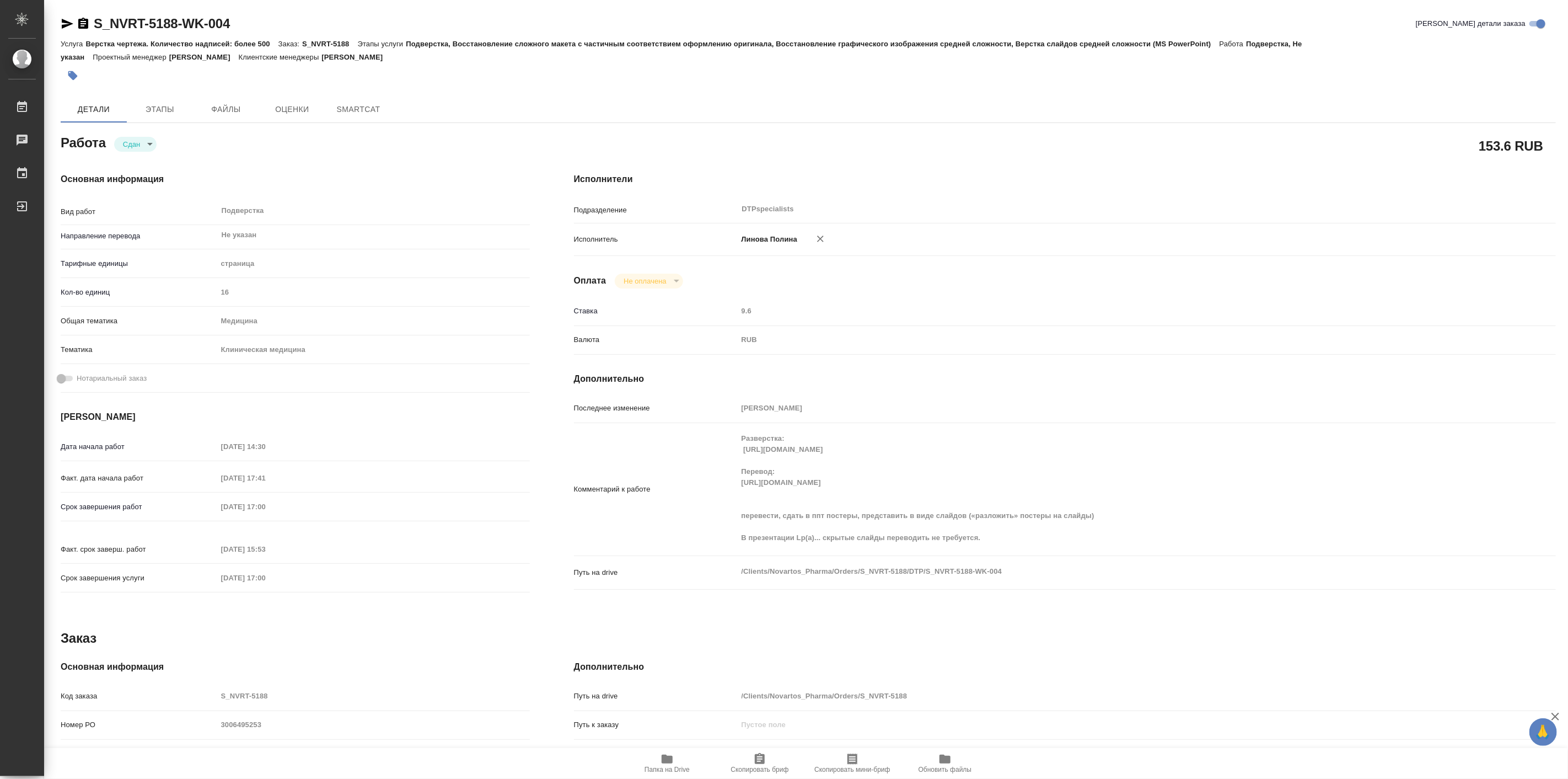
type textarea "x"
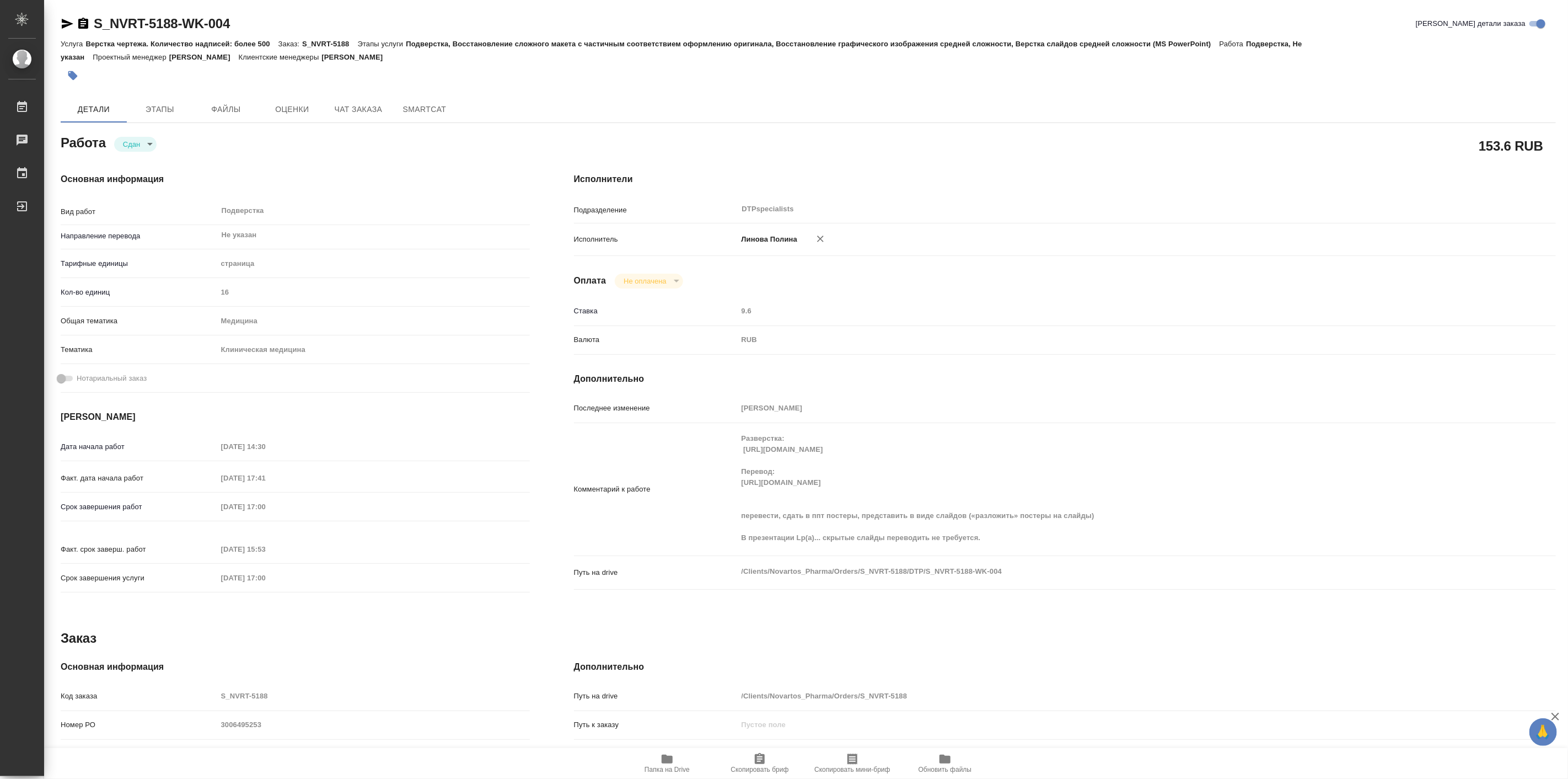
type textarea "x"
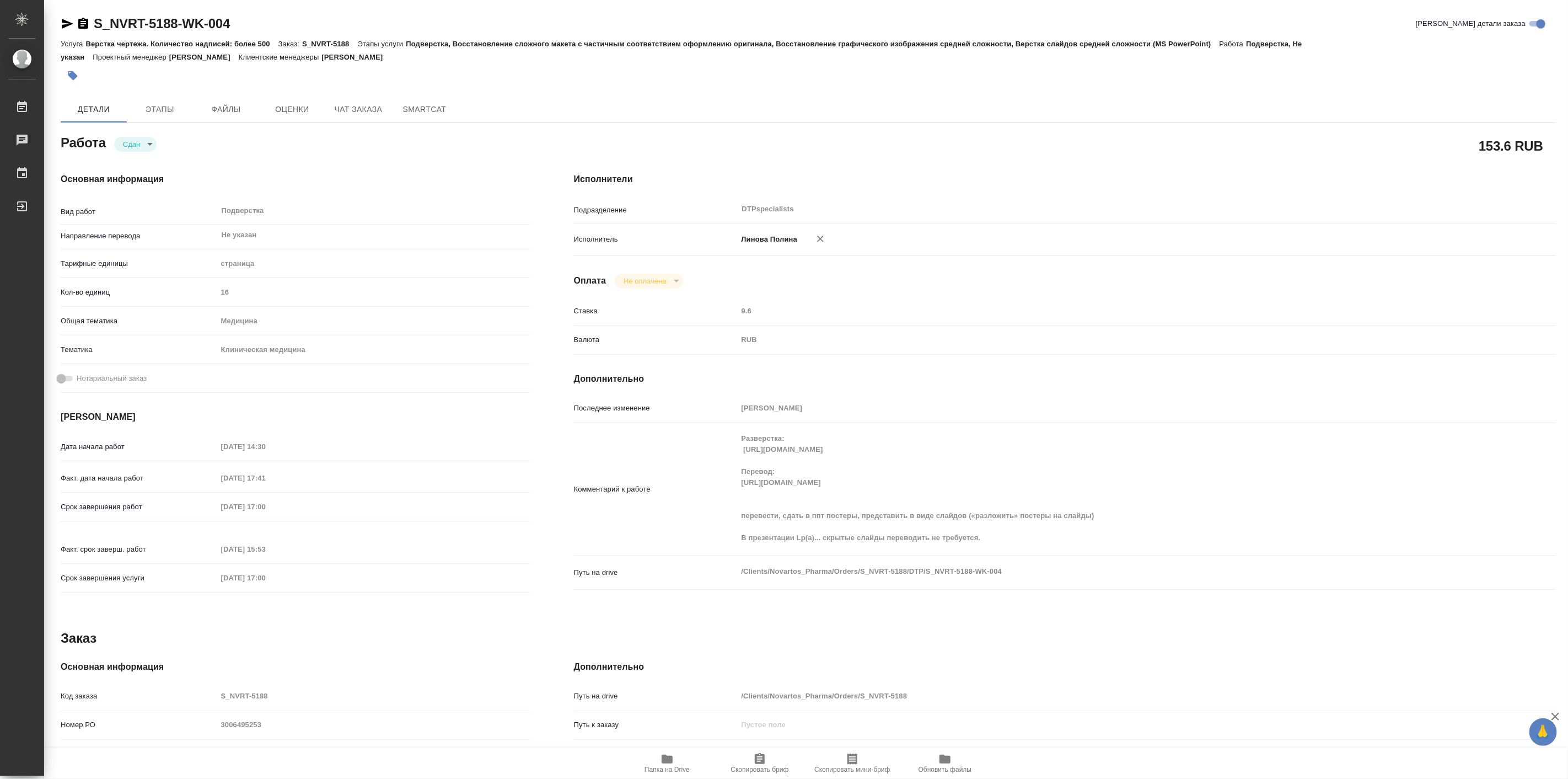
type textarea "x"
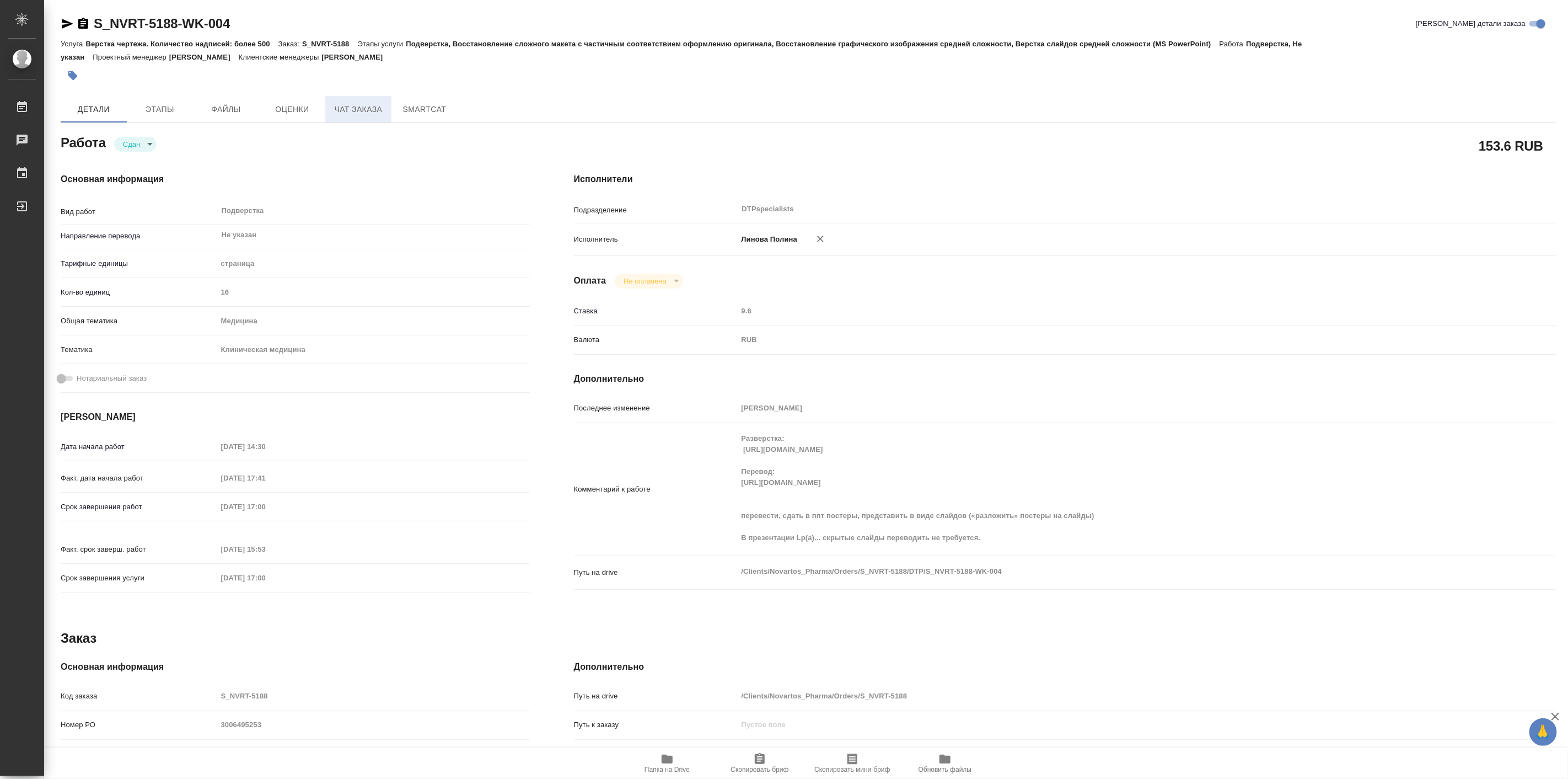
click at [359, 108] on span "Чат заказа" at bounding box center [358, 109] width 53 height 14
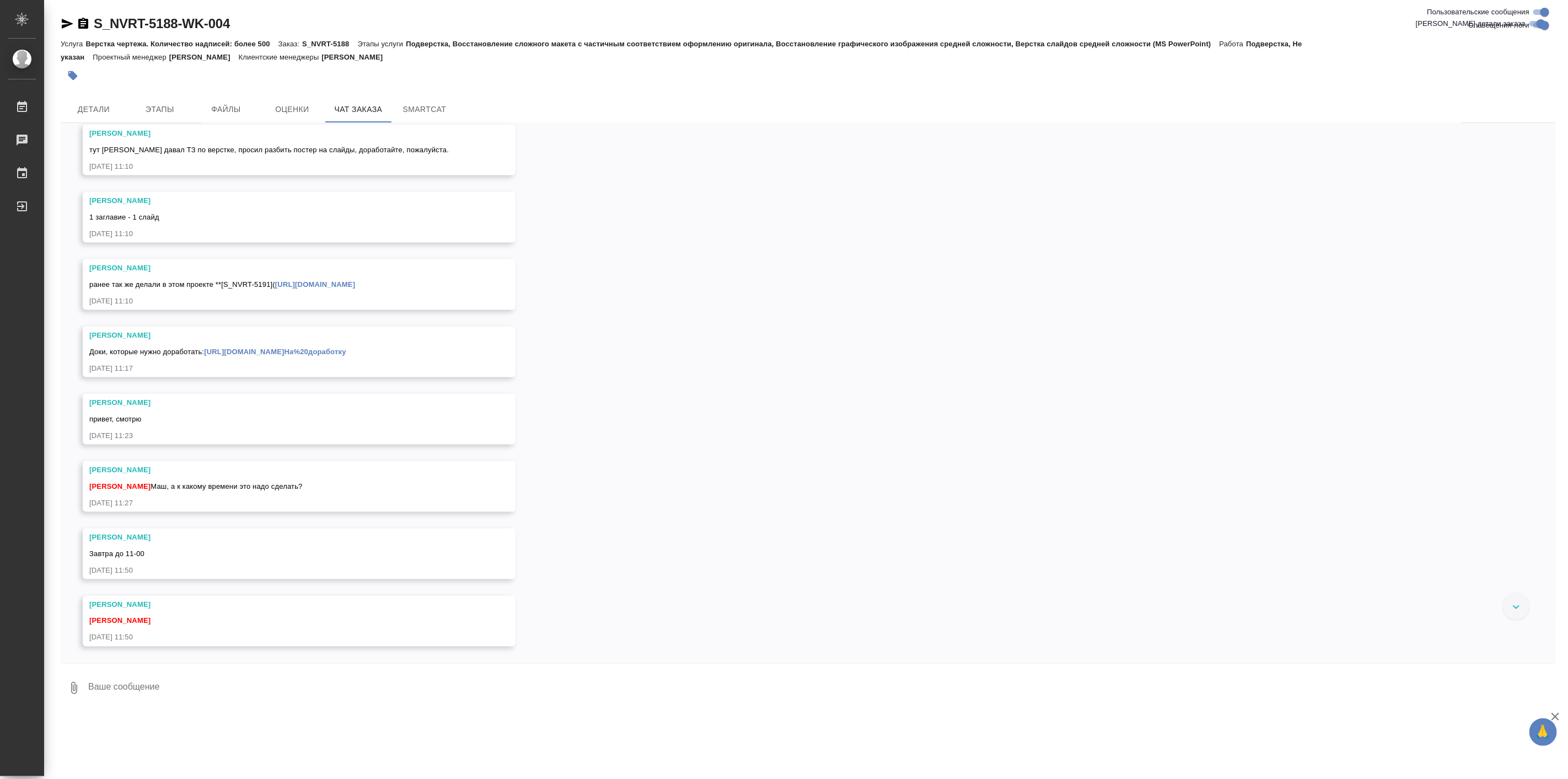
scroll to position [8722, 0]
click at [355, 288] on link "https://tera.awatera.com/Order/68baf1dc3dd2ee876408afe6/chat)**" at bounding box center [315, 284] width 80 height 8
drag, startPoint x: 234, startPoint y: 349, endPoint x: 280, endPoint y: 354, distance: 46.3
click at [280, 290] on div "ранее так же делали в этом проекте **[S_NVRT-5191]( https://tera.awatera.com/Or…" at bounding box center [283, 283] width 388 height 14
copy span "S_NVRT-5191"
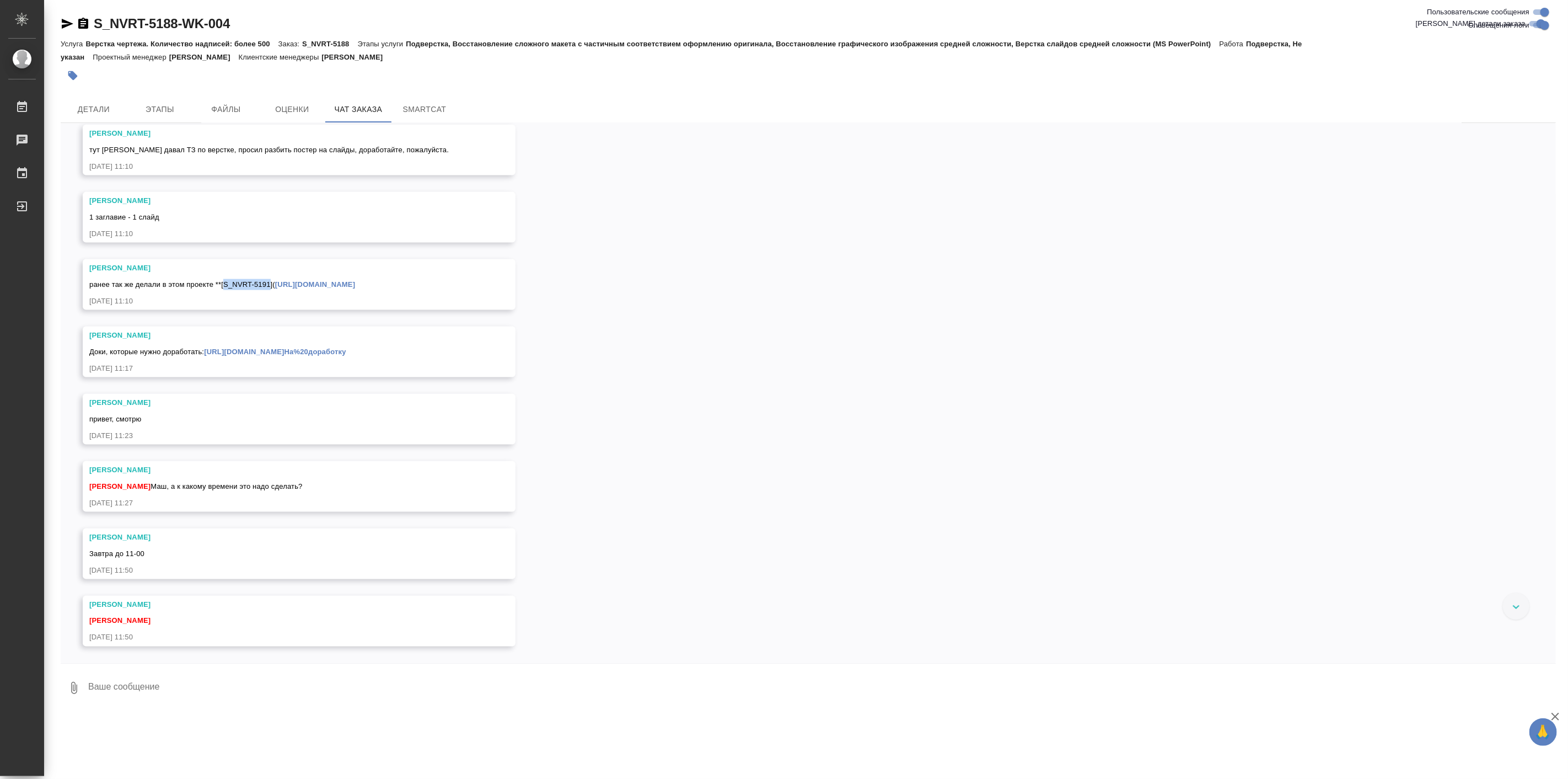
scroll to position [8807, 0]
click at [105, 113] on span "Детали" at bounding box center [93, 109] width 53 height 14
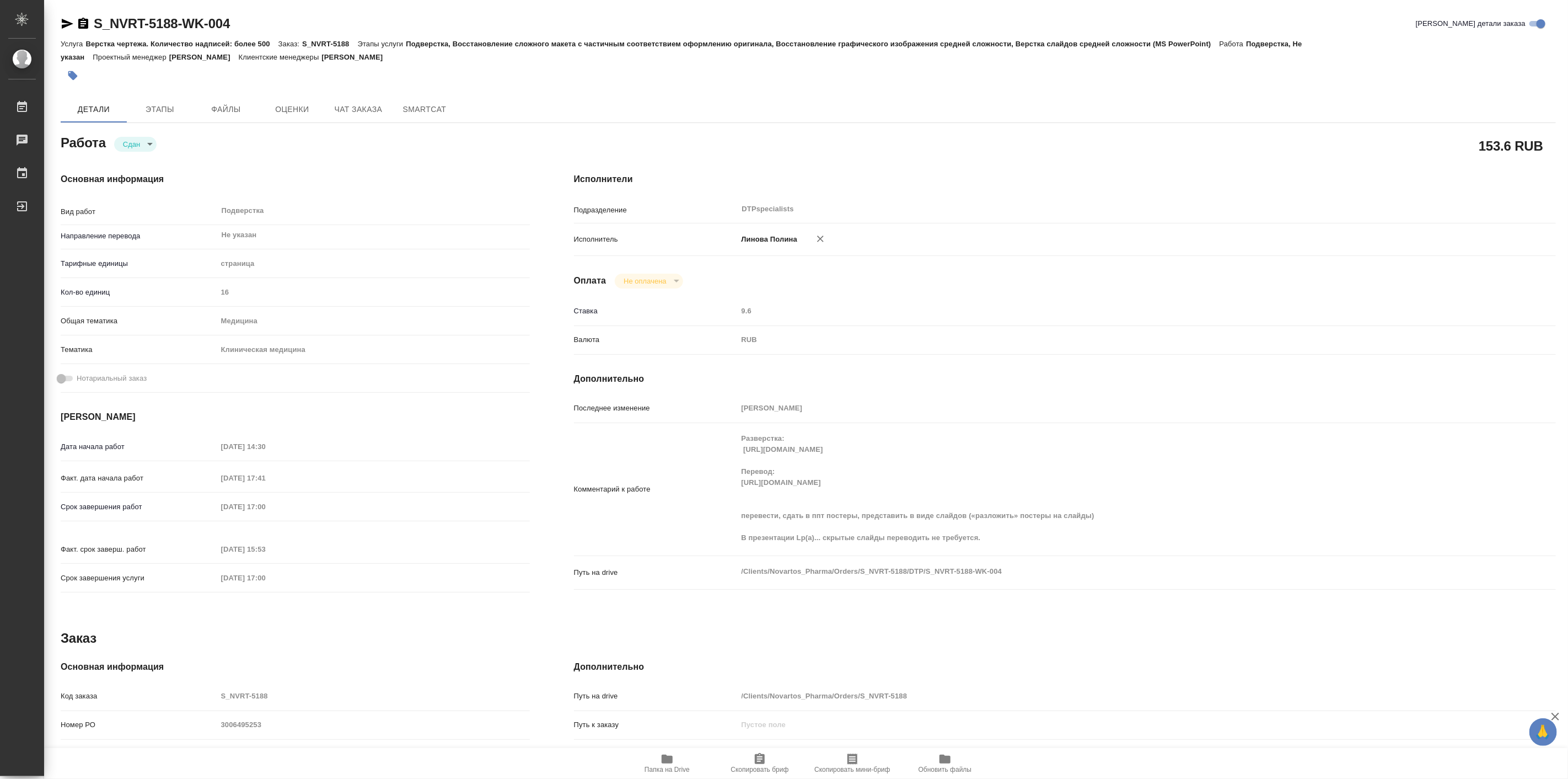
type textarea "x"
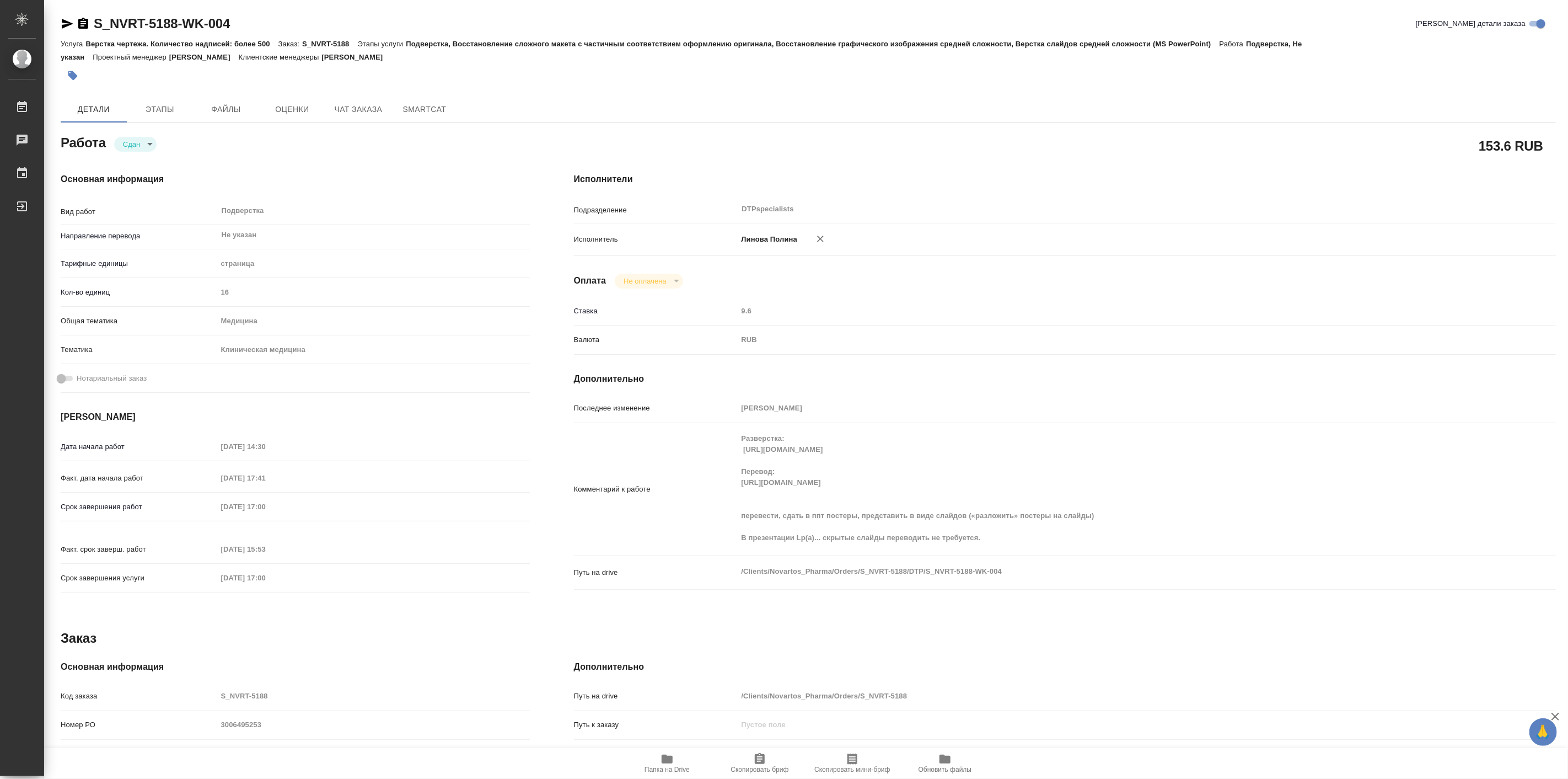
type textarea "x"
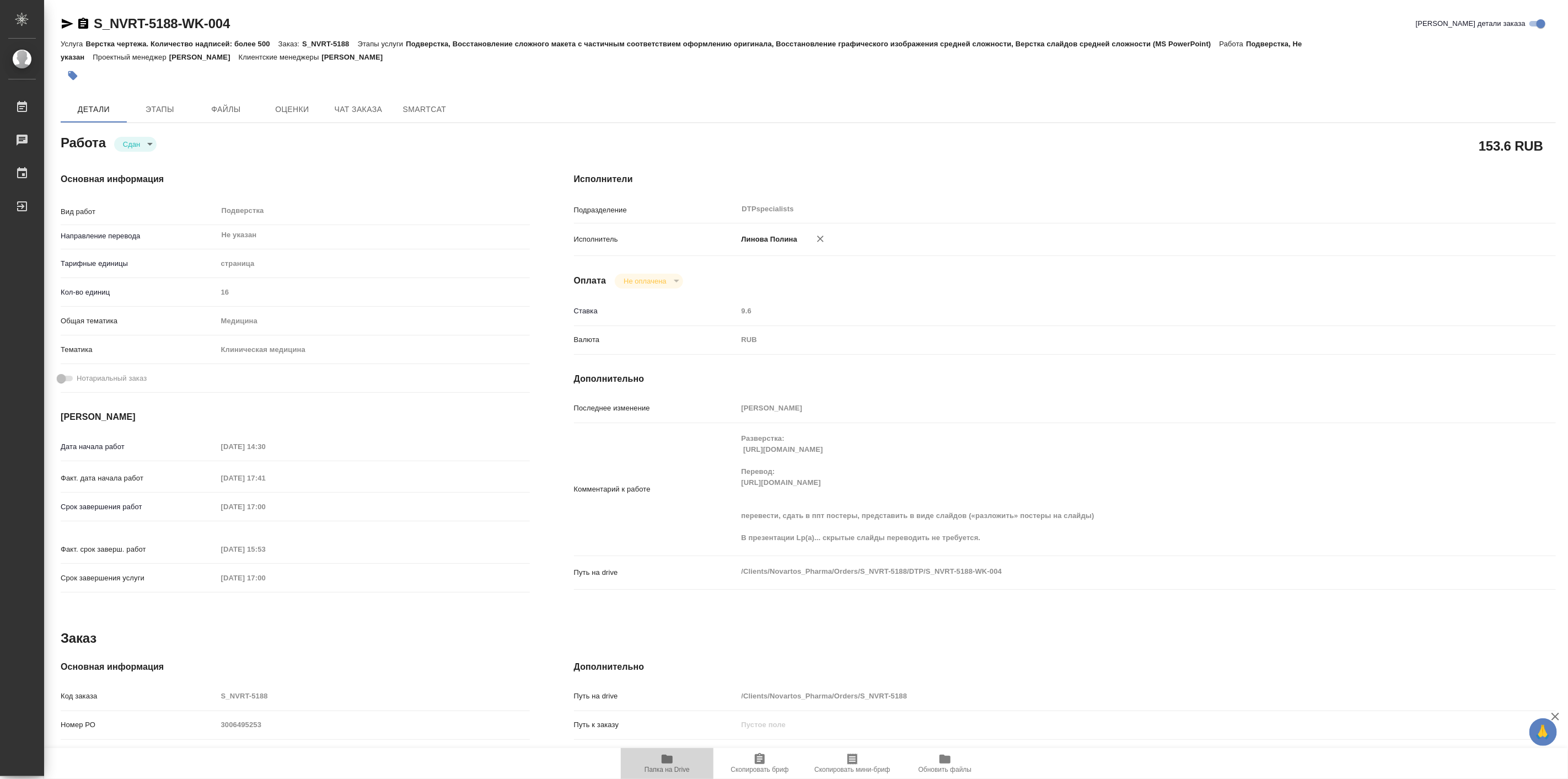
click at [671, 762] on icon "button" at bounding box center [667, 759] width 11 height 9
type textarea "x"
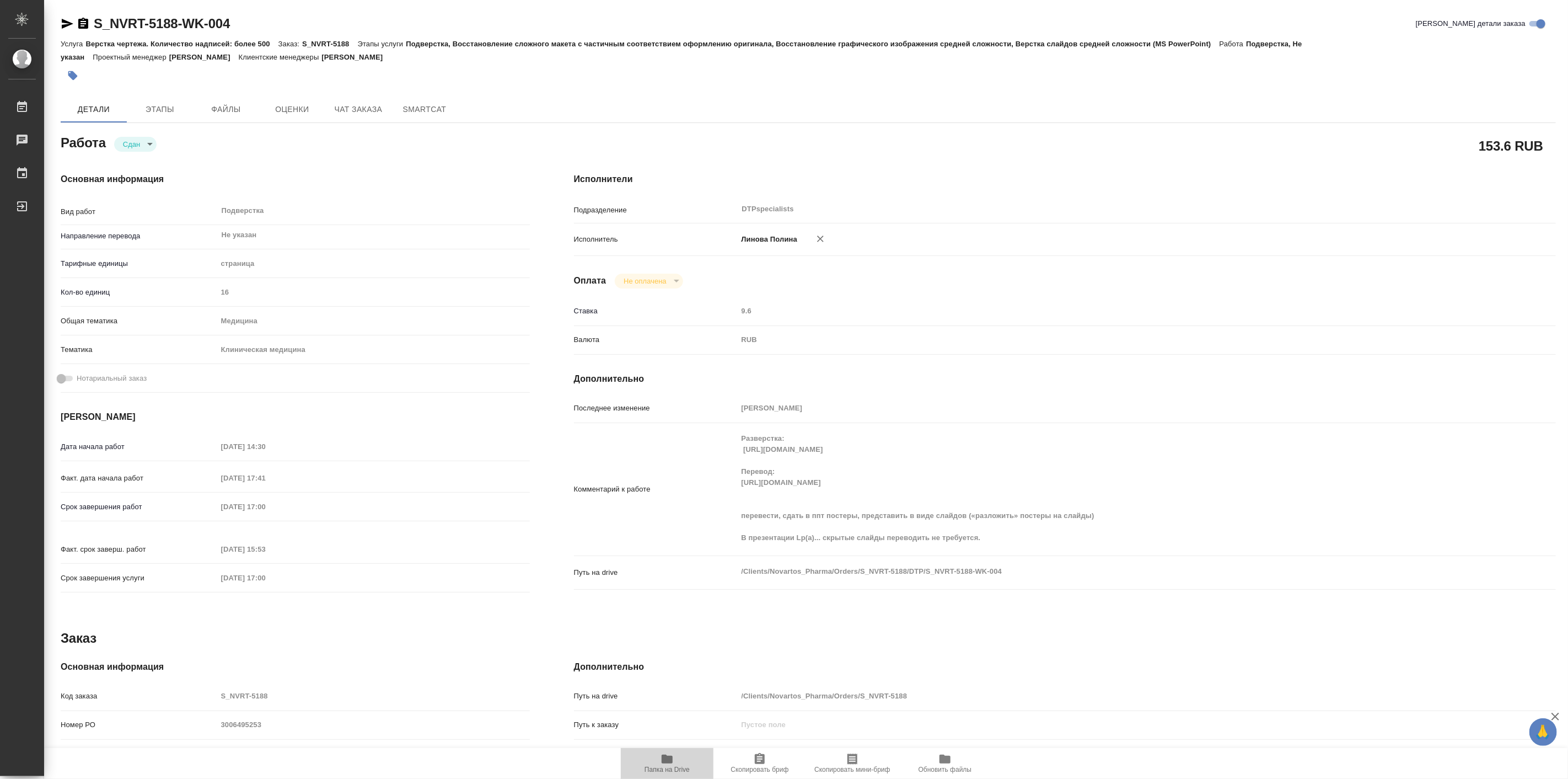
type textarea "x"
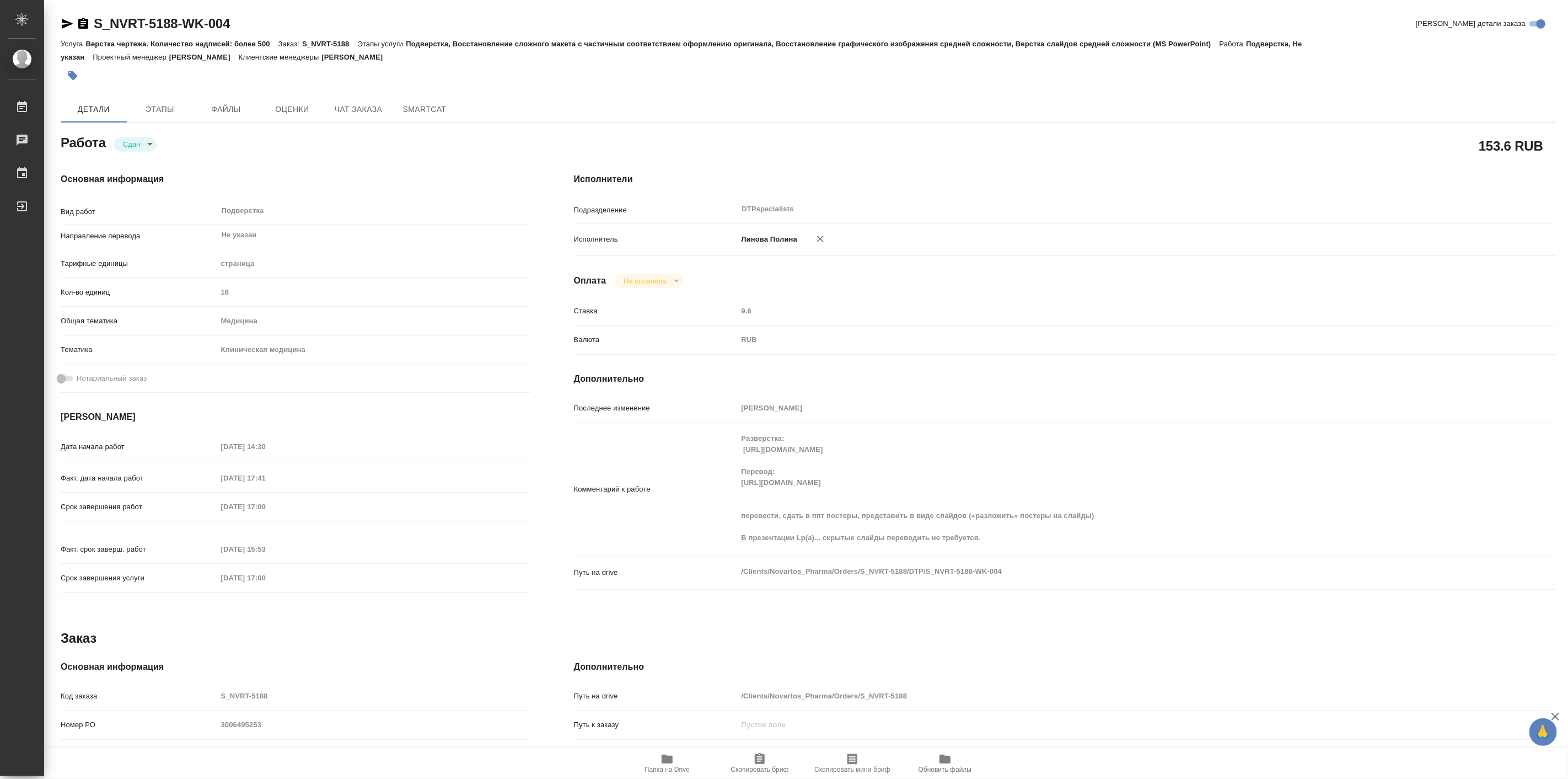
type textarea "x"
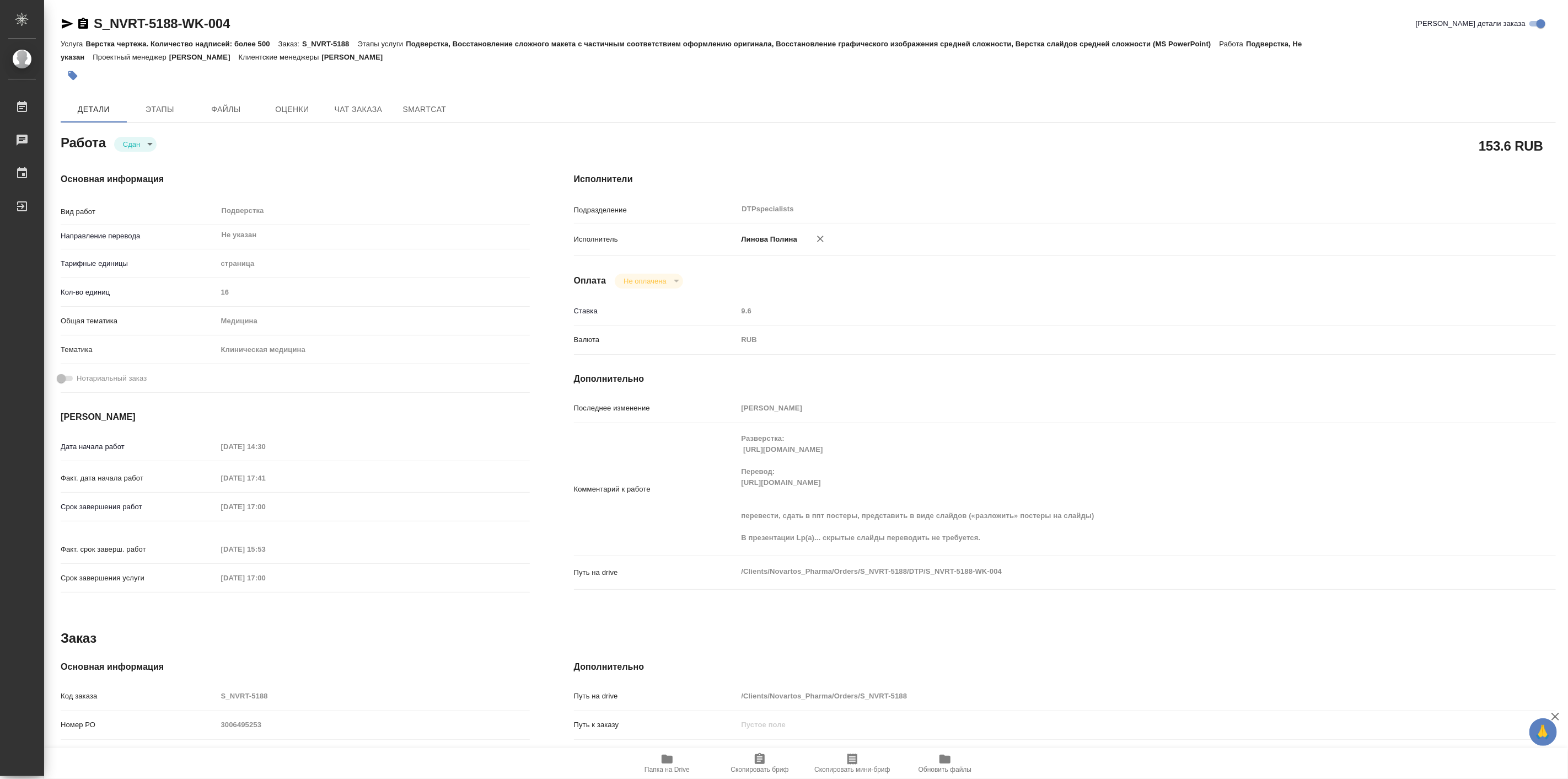
type textarea "x"
click at [375, 107] on span "Чат заказа" at bounding box center [358, 109] width 53 height 14
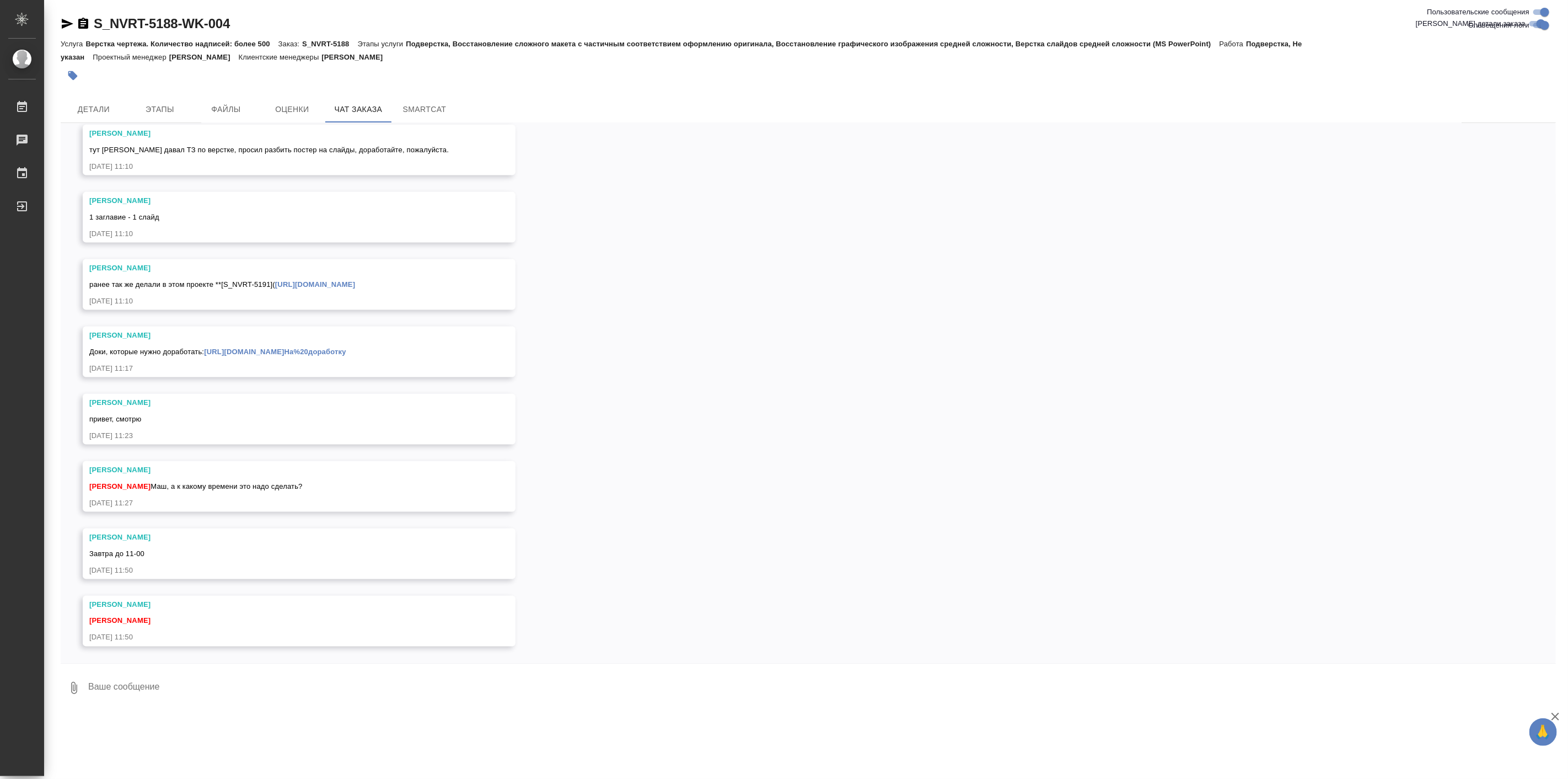
scroll to position [8807, 0]
click at [240, 348] on link "https://drive.awatera.com/apps/files/files/10364842?dir=/Shares/Novartos_Pharma…" at bounding box center [275, 351] width 142 height 8
